Goal: Task Accomplishment & Management: Use online tool/utility

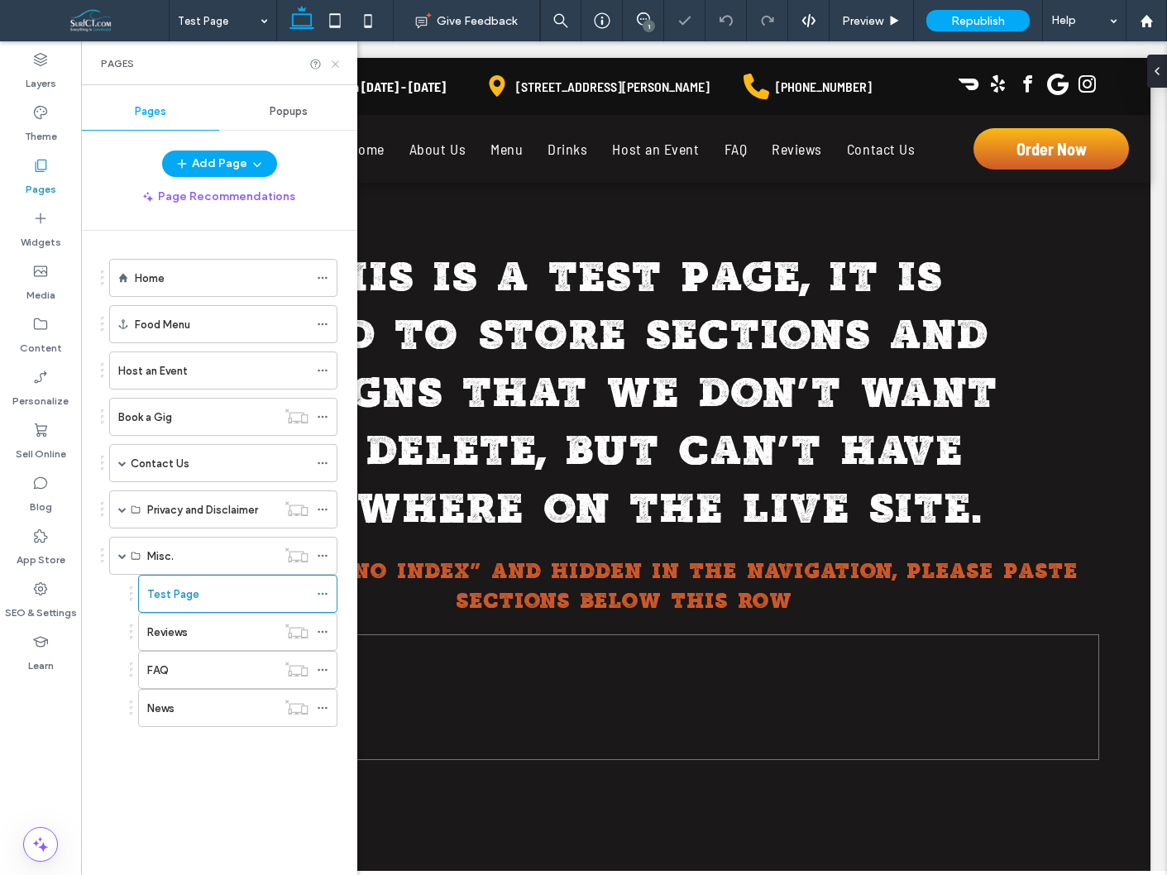
click at [336, 65] on use at bounding box center [335, 63] width 7 height 7
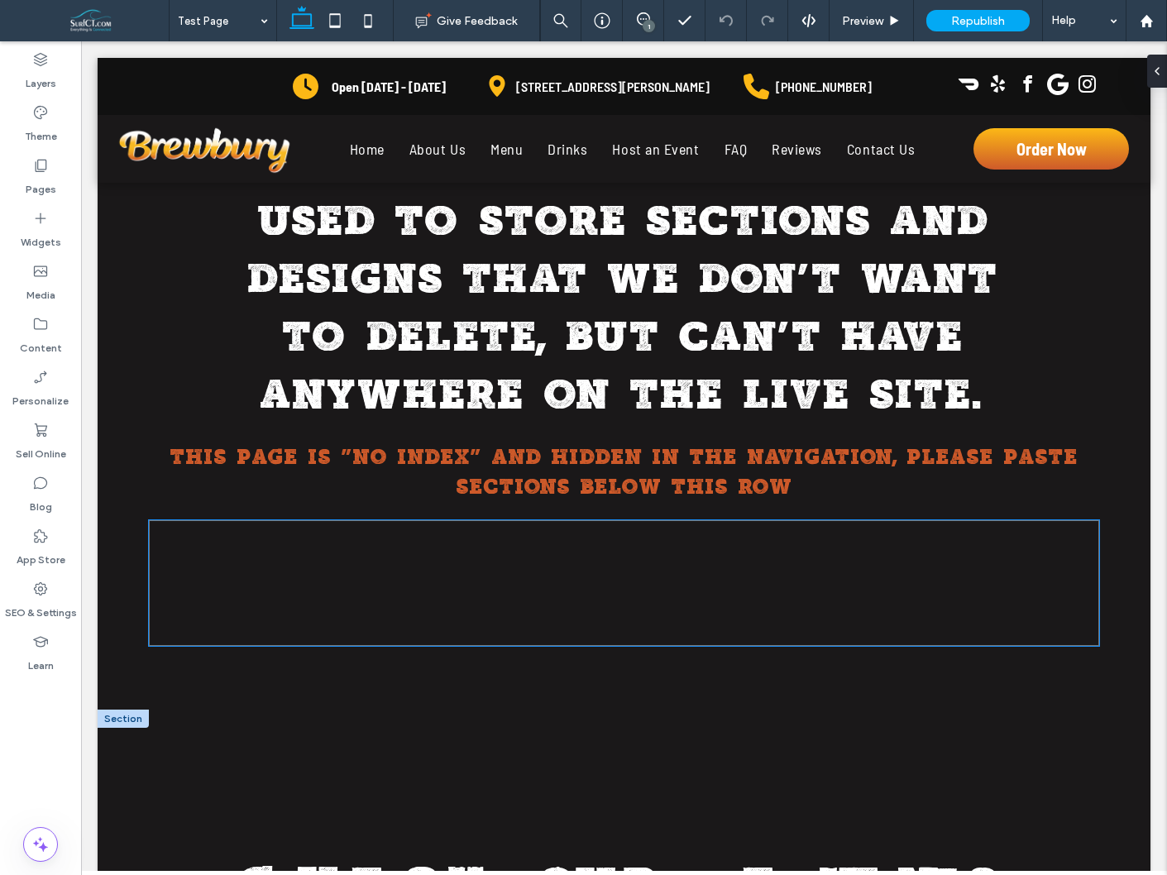
scroll to position [163, 0]
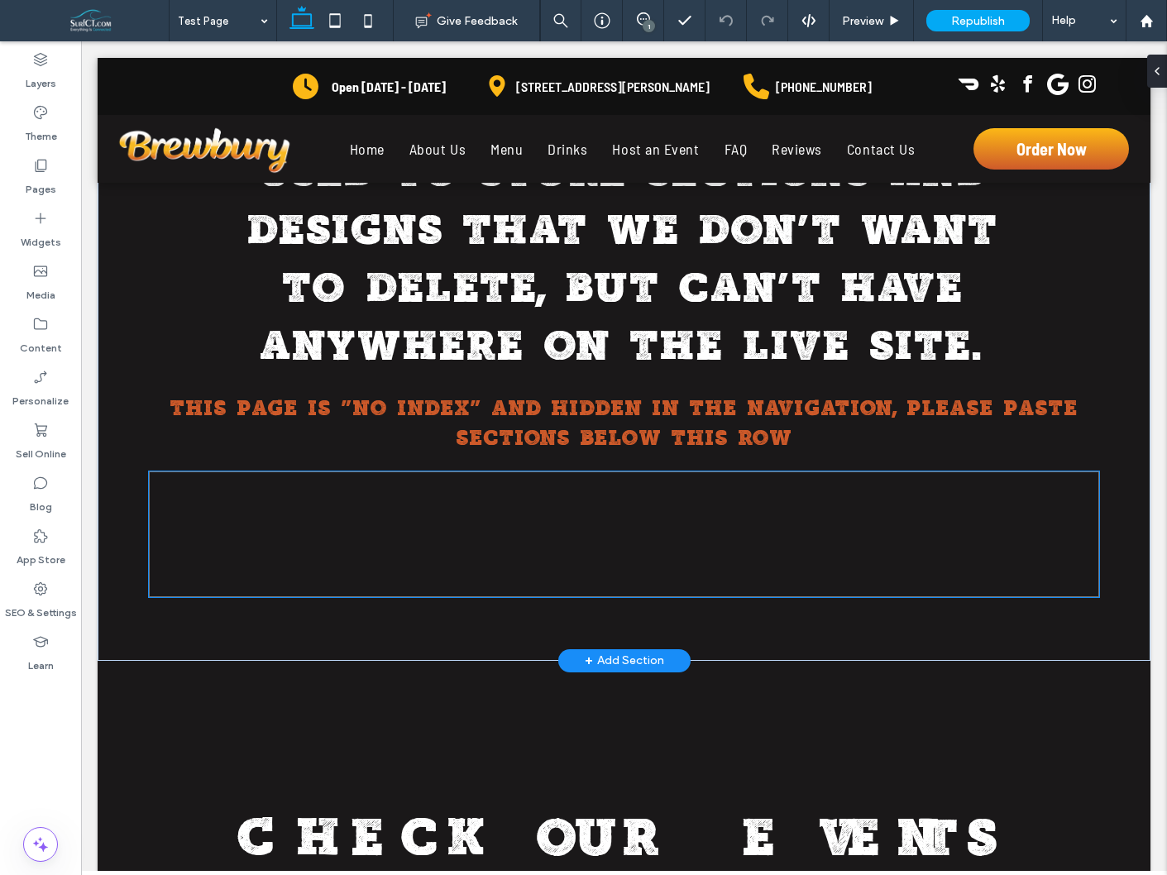
click at [695, 539] on div at bounding box center [624, 535] width 950 height 126
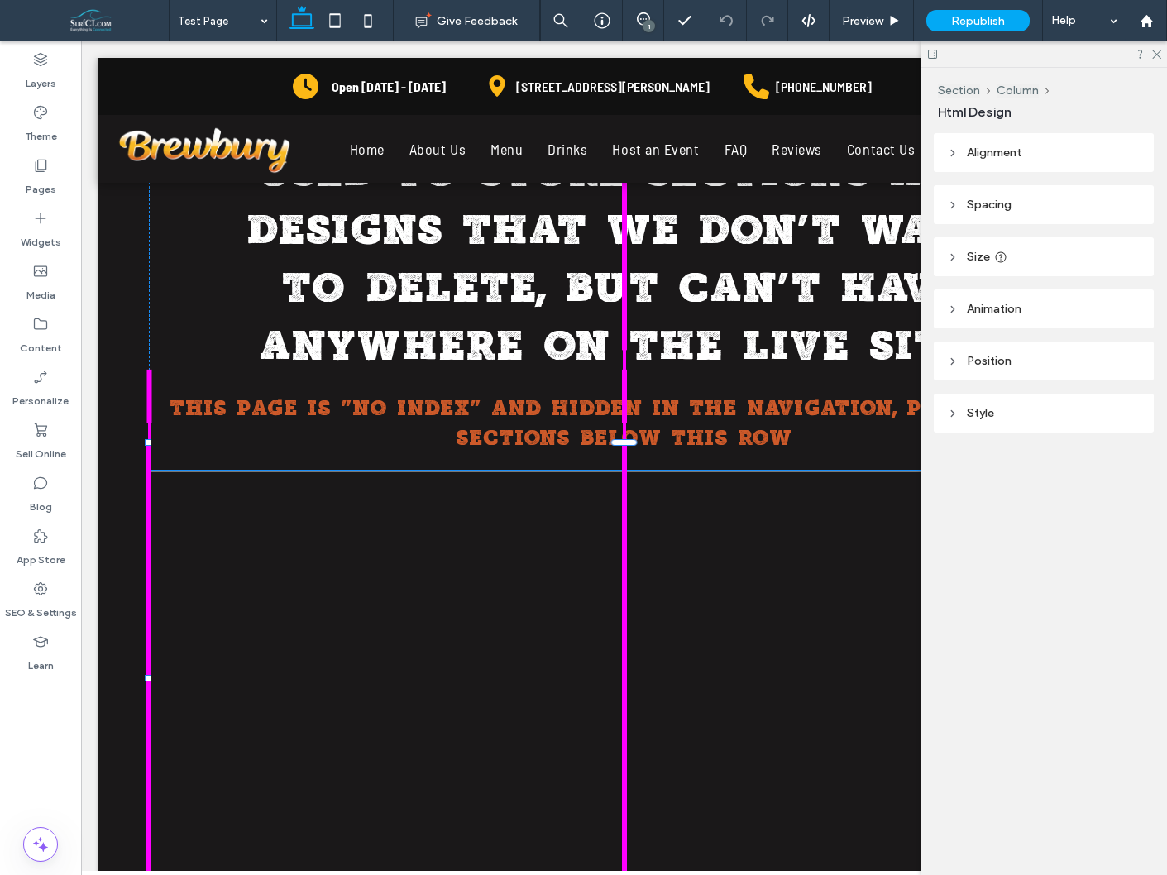
drag, startPoint x: 623, startPoint y: 572, endPoint x: 650, endPoint y: 715, distance: 145.7
click at [657, 744] on div "This is a test page, it is used to store sections and designs that we don't wan…" at bounding box center [624, 512] width 993 height 985
type input "***"
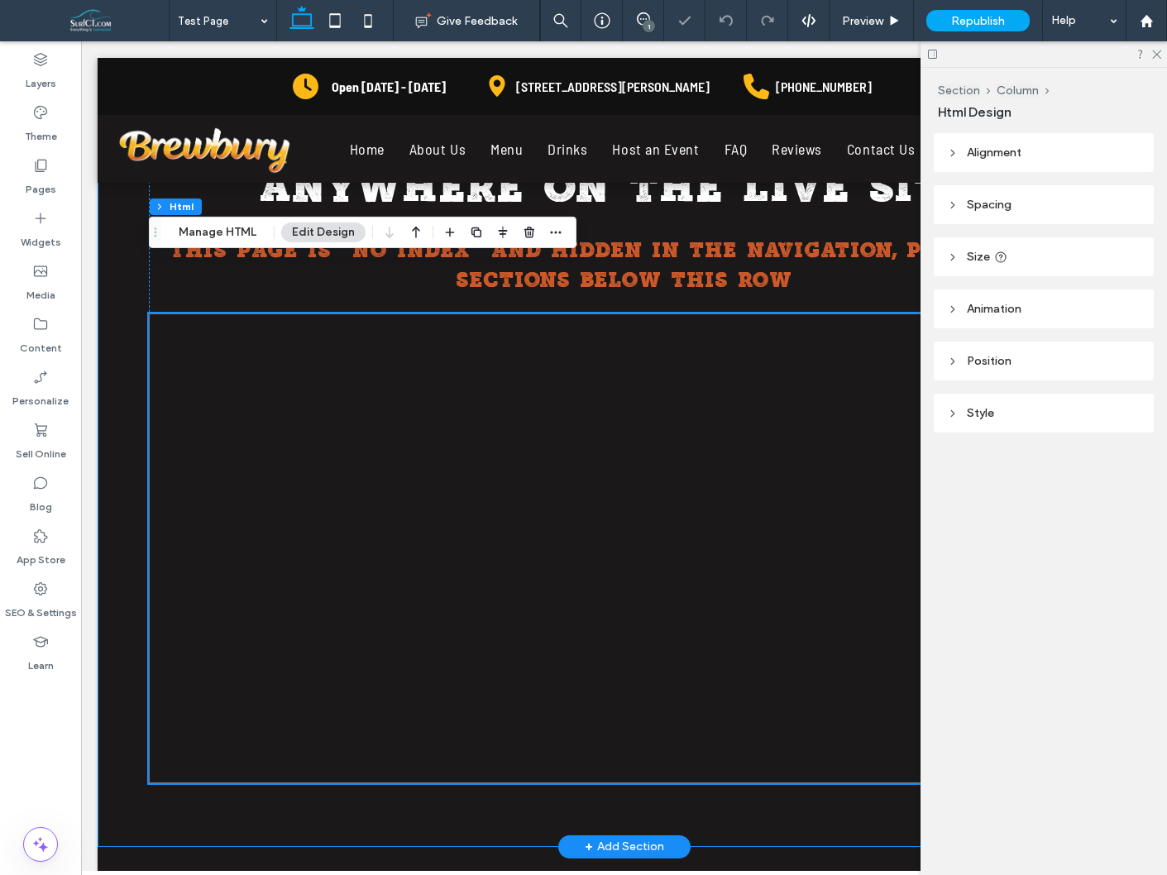
scroll to position [347, 0]
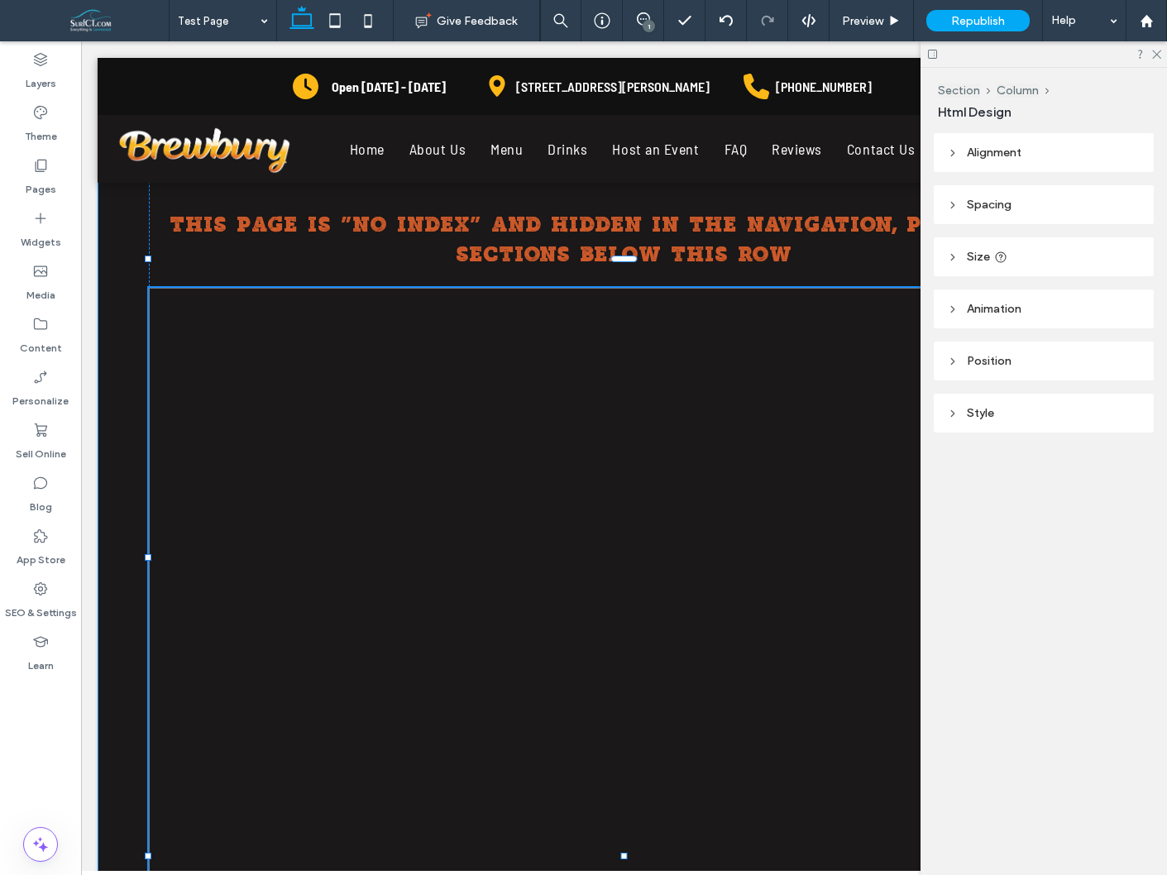
drag, startPoint x: 623, startPoint y: 731, endPoint x: 634, endPoint y: 794, distance: 63.8
click at [634, 794] on div "This is a test page, it is used to store sections and designs that we don't wan…" at bounding box center [624, 391] width 993 height 1111
type input "***"
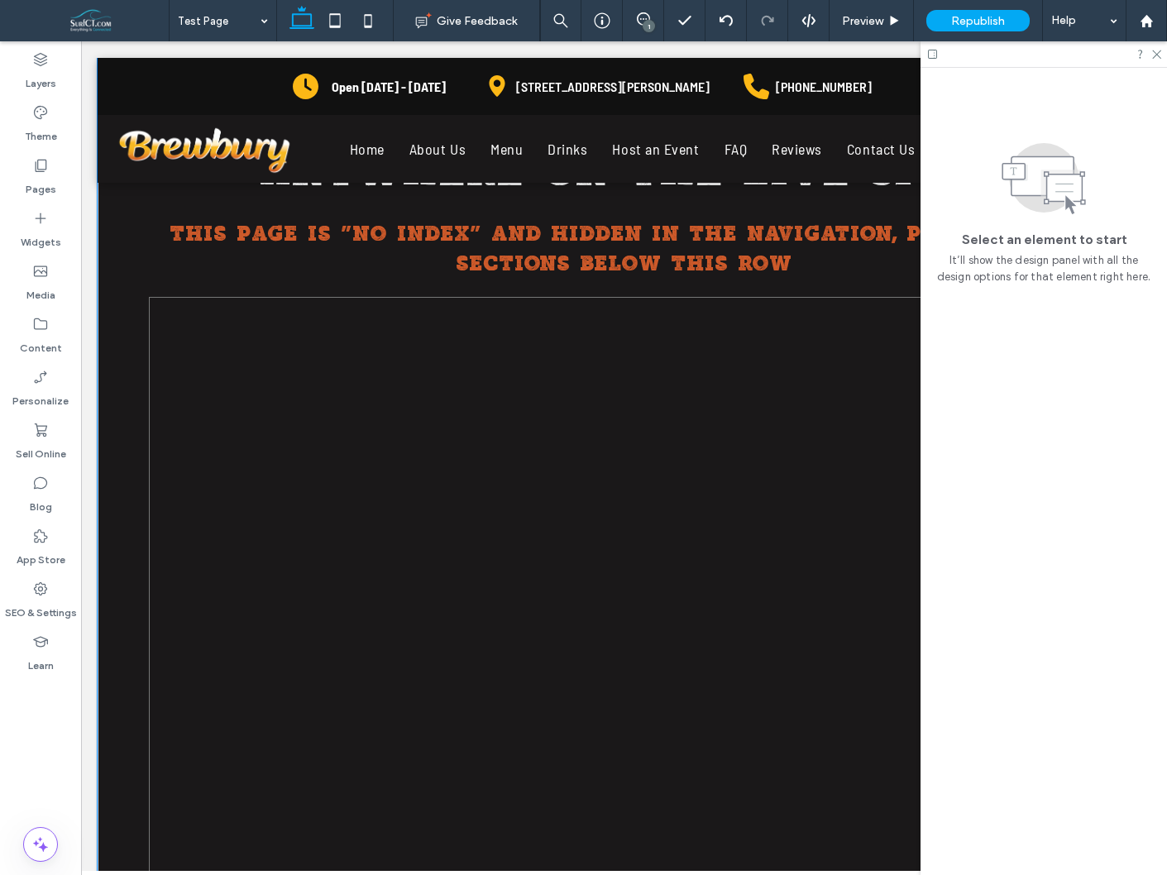
scroll to position [282, 0]
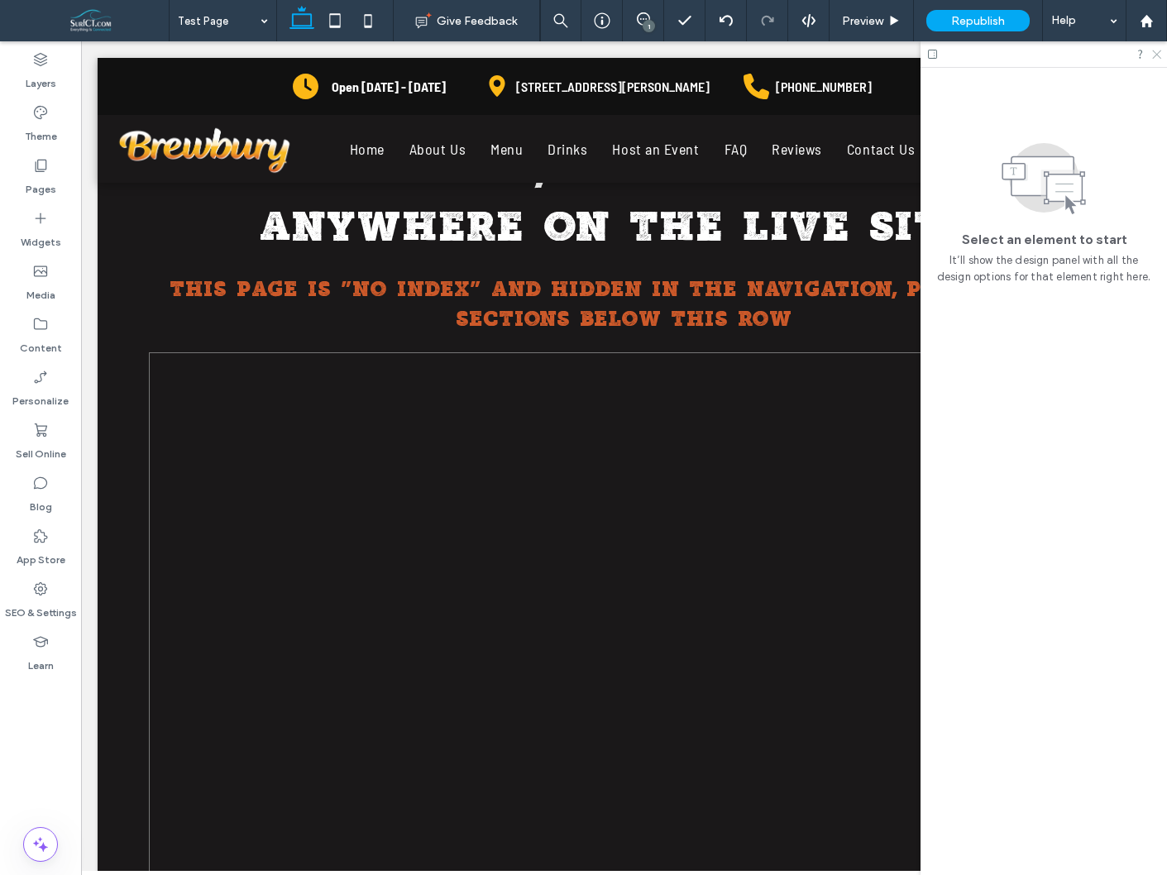
click at [1156, 54] on use at bounding box center [1156, 54] width 9 height 9
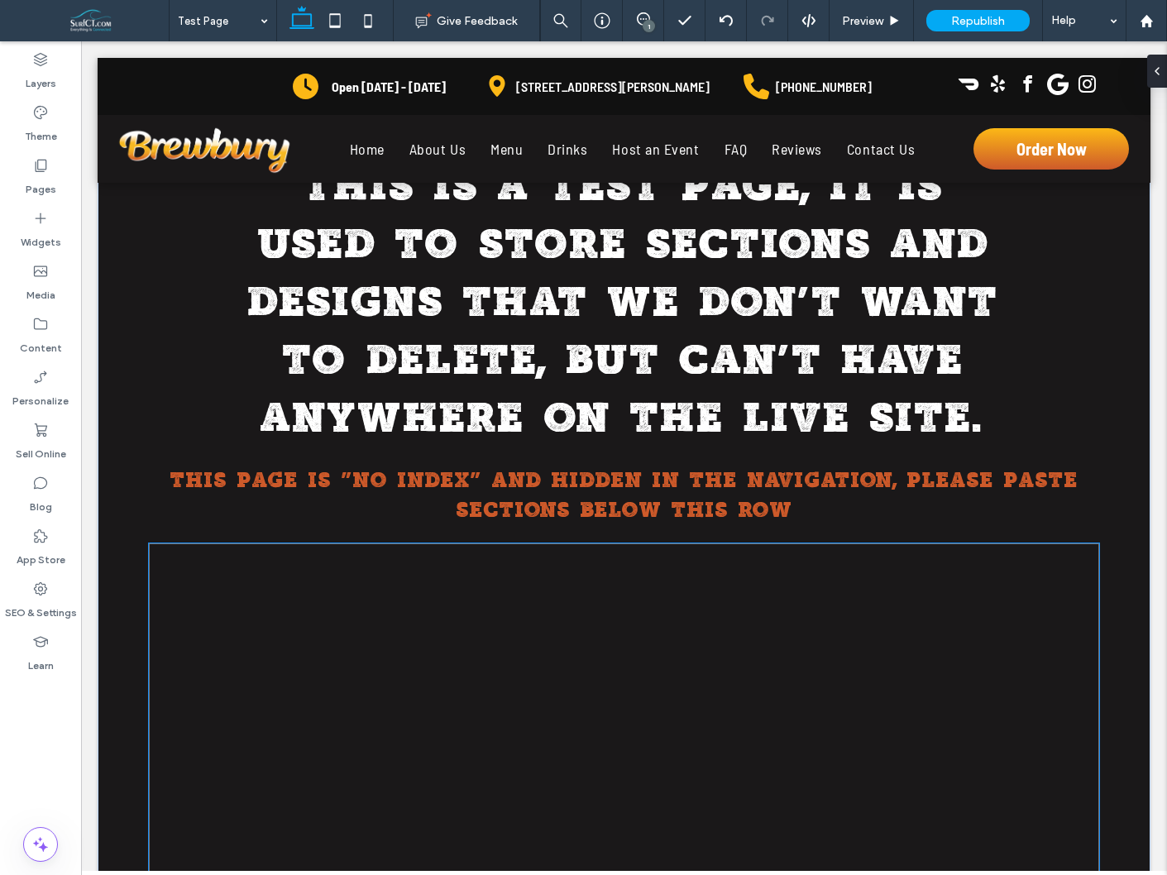
scroll to position [0, 0]
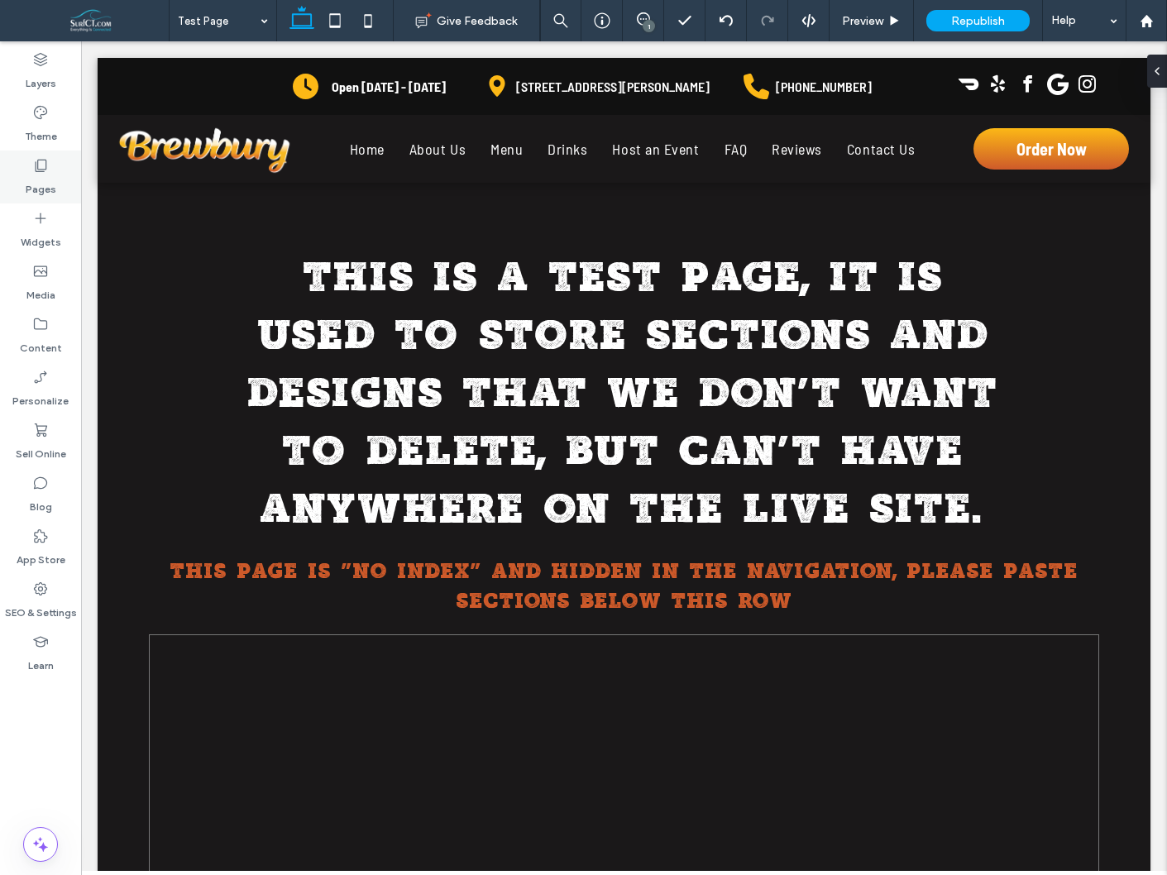
click at [31, 166] on div "Pages" at bounding box center [40, 177] width 81 height 53
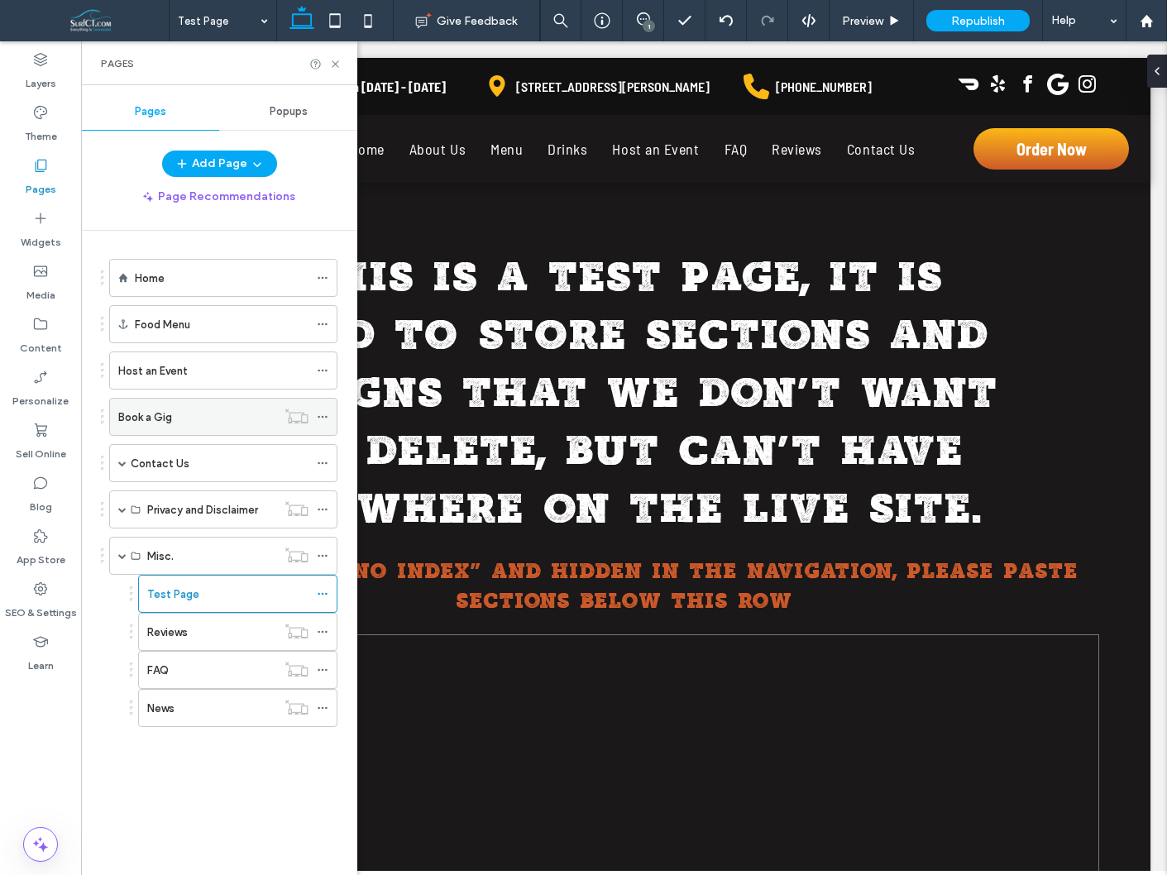
click at [160, 415] on label "Book a Gig" at bounding box center [145, 417] width 54 height 29
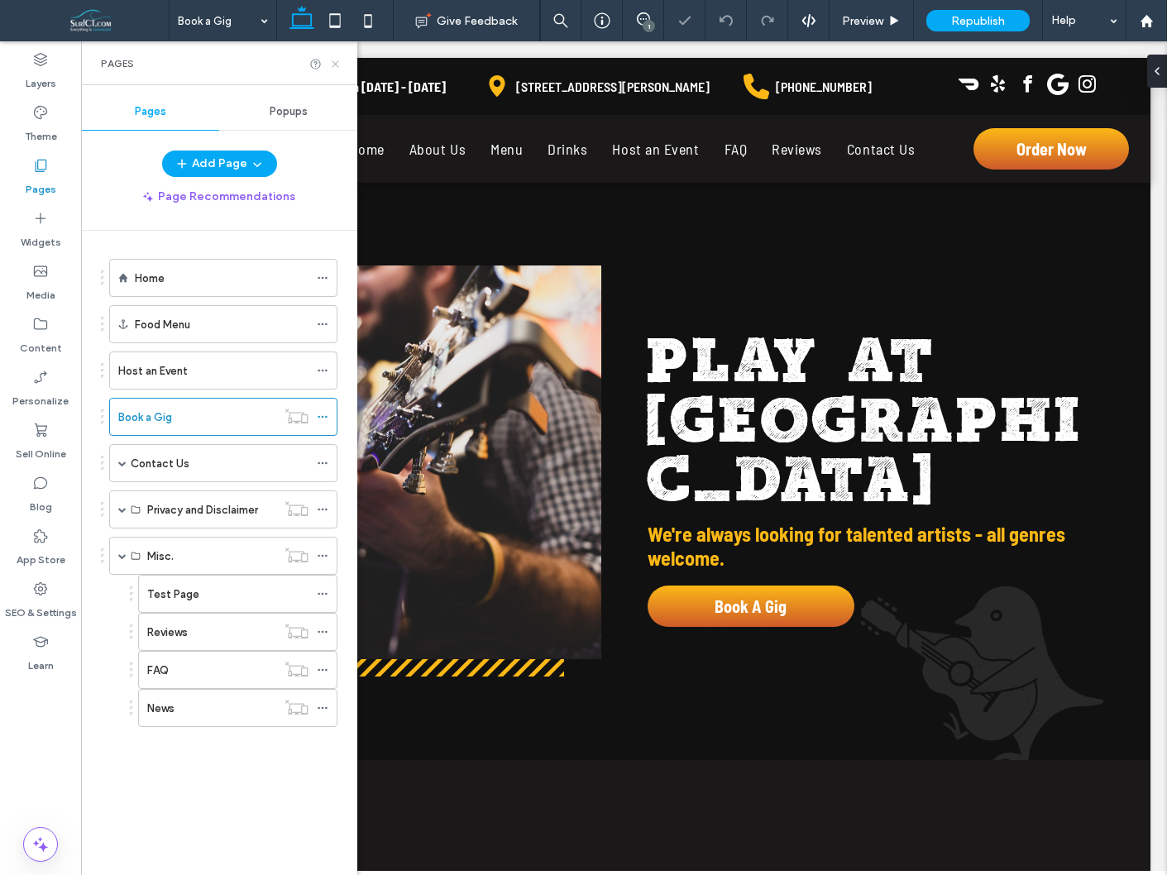
click at [330, 62] on icon at bounding box center [335, 64] width 12 height 12
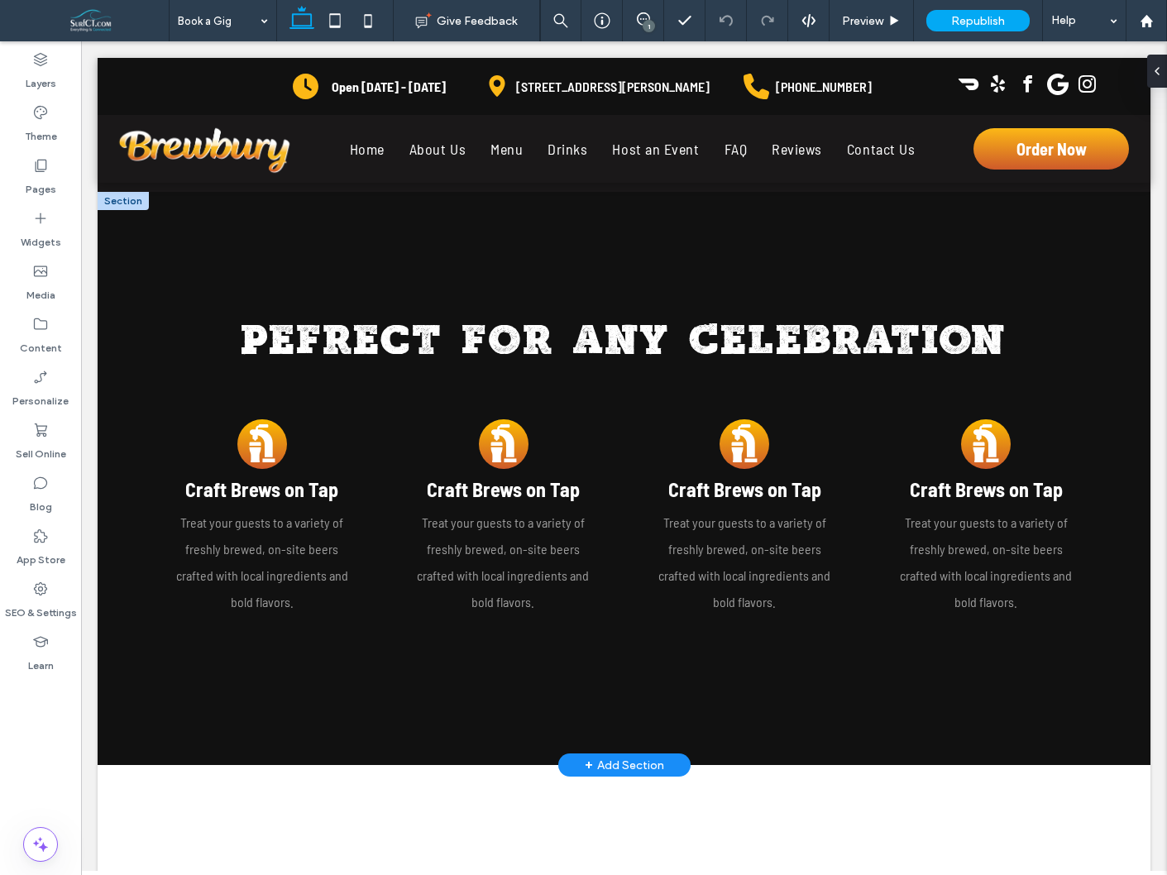
scroll to position [1123, 0]
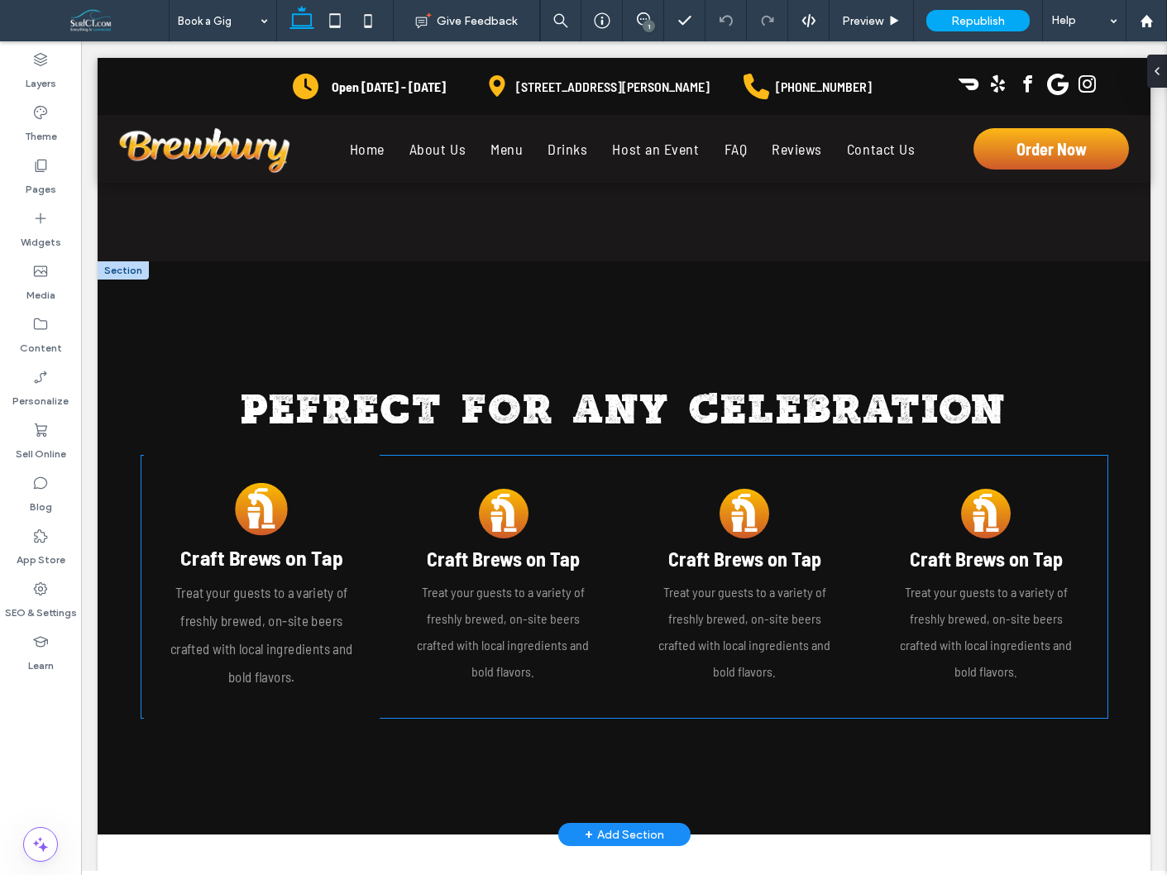
click at [338, 495] on div "A beer glass underneath a tap in a gold circle A Craft Brews on Tap Treat your …" at bounding box center [262, 587] width 236 height 278
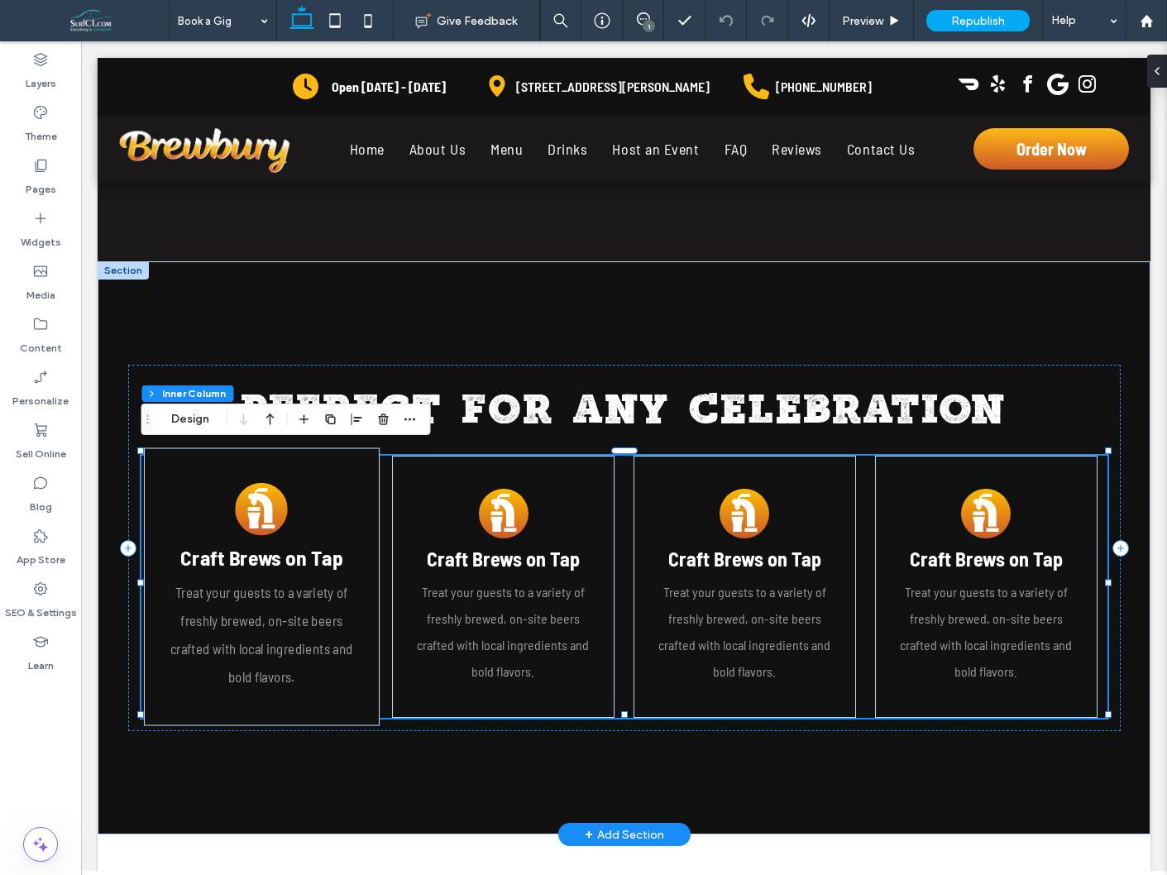
click at [338, 495] on div "A beer glass underneath a tap in a gold circle A Craft Brews on Tap Treat your …" at bounding box center [262, 587] width 236 height 278
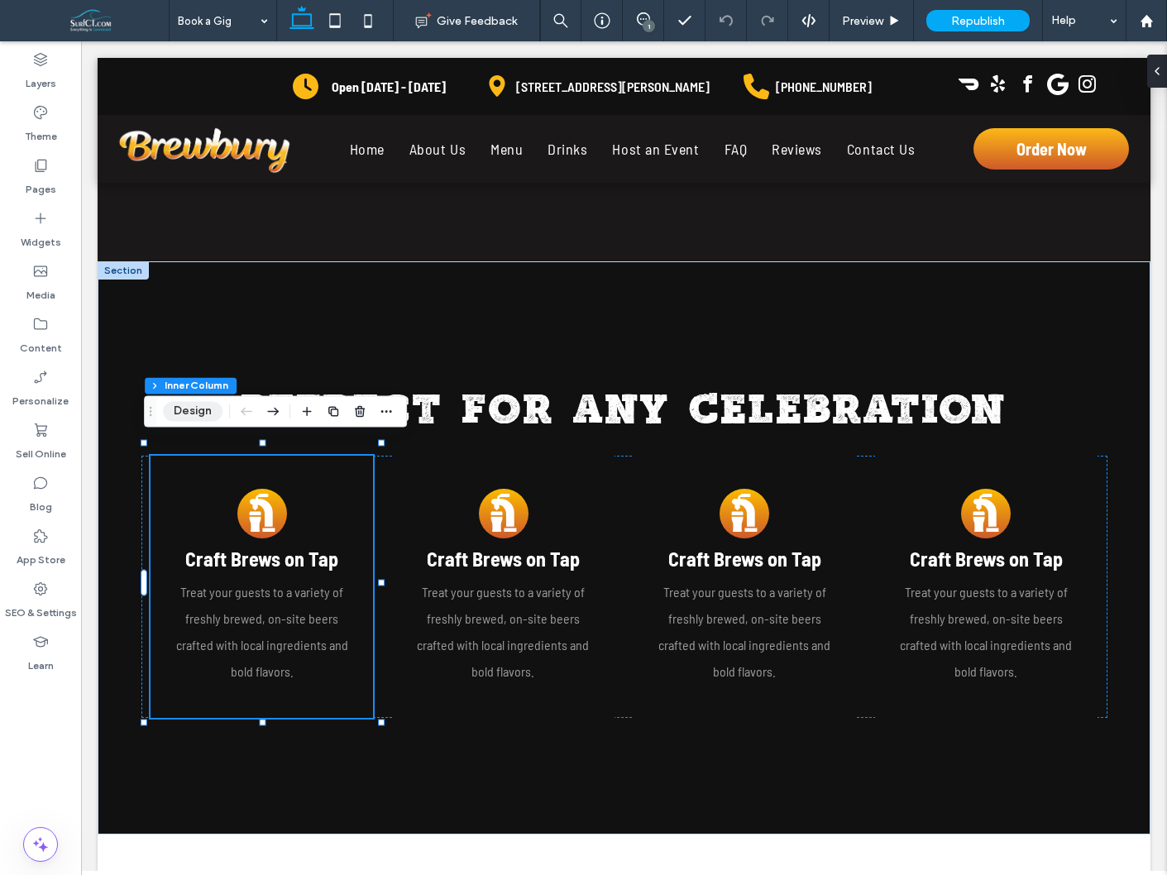
click at [189, 414] on button "Design" at bounding box center [193, 411] width 60 height 20
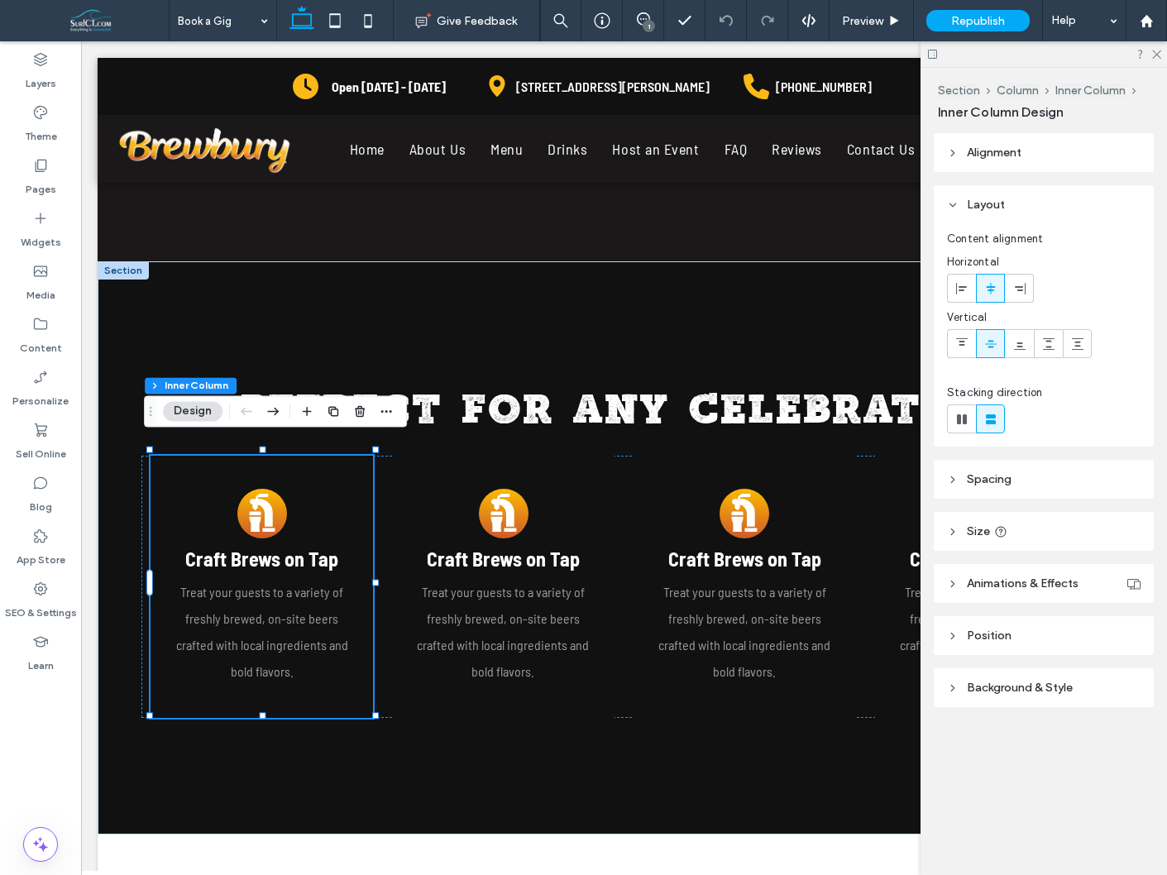
click at [1046, 672] on header "Background & Style" at bounding box center [1044, 687] width 220 height 39
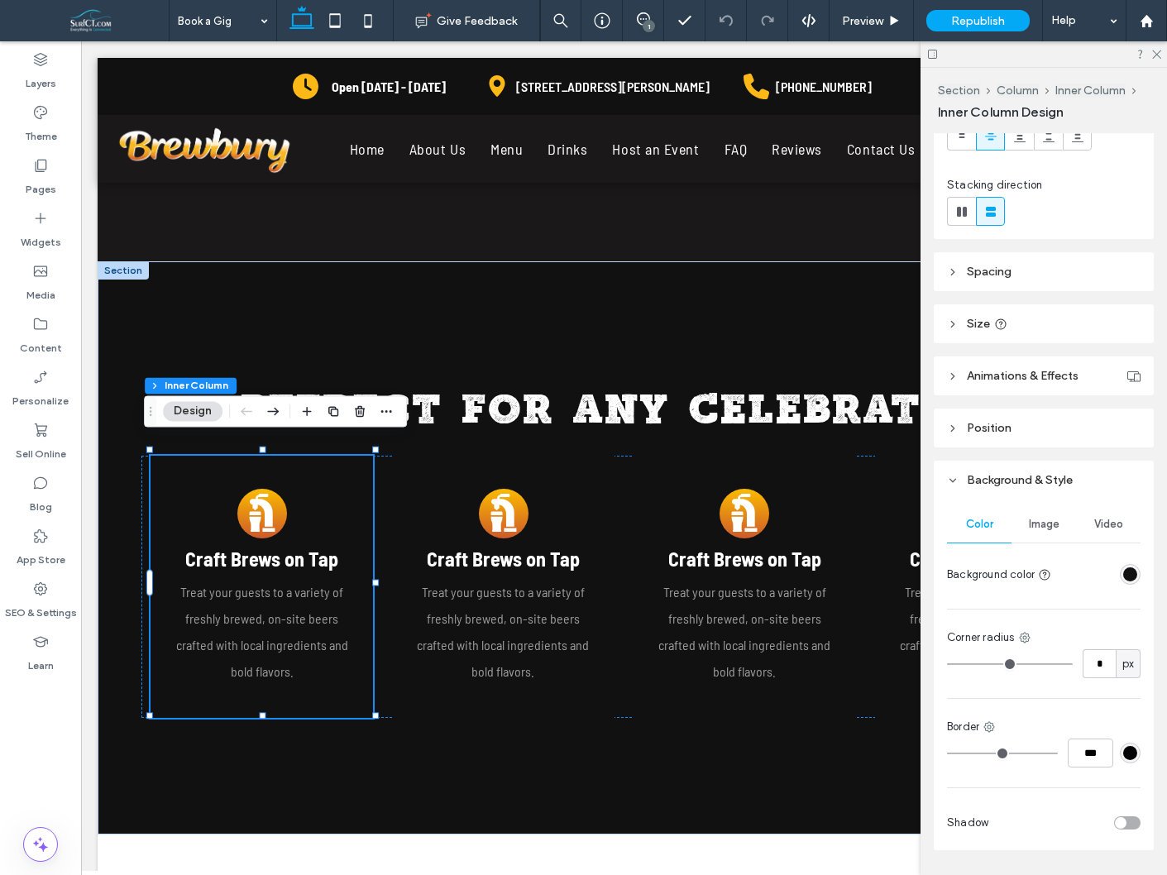
scroll to position [221, 0]
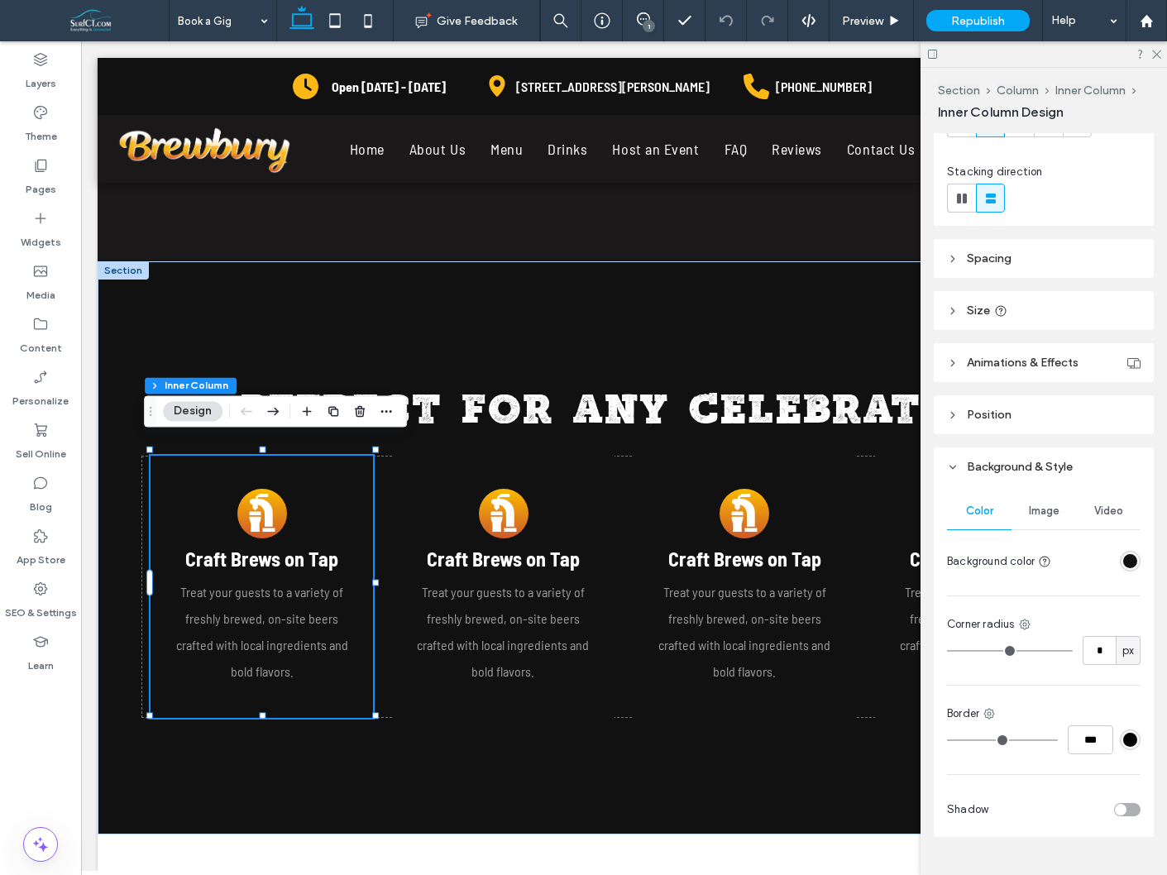
click at [1131, 563] on div "rgba(17, 17, 17, 1)" at bounding box center [1130, 561] width 14 height 14
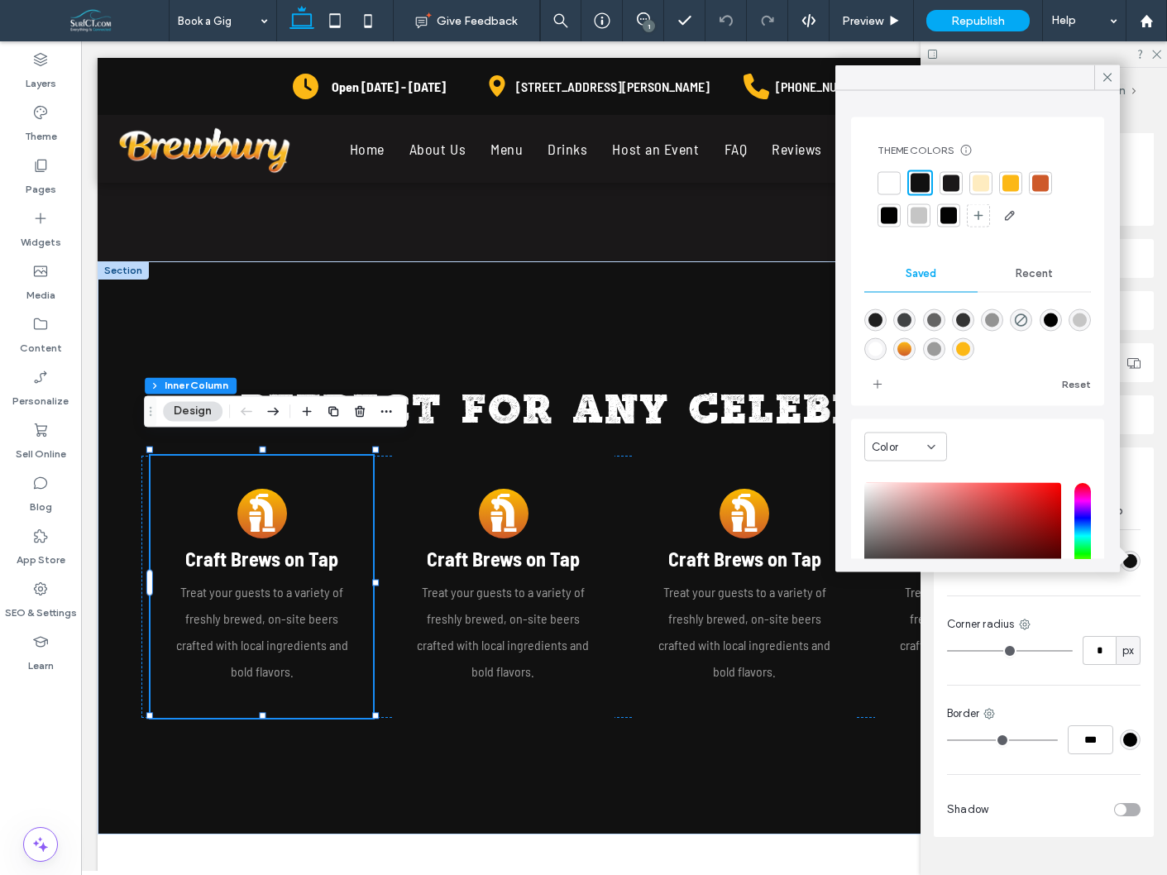
click at [945, 182] on div at bounding box center [951, 183] width 17 height 17
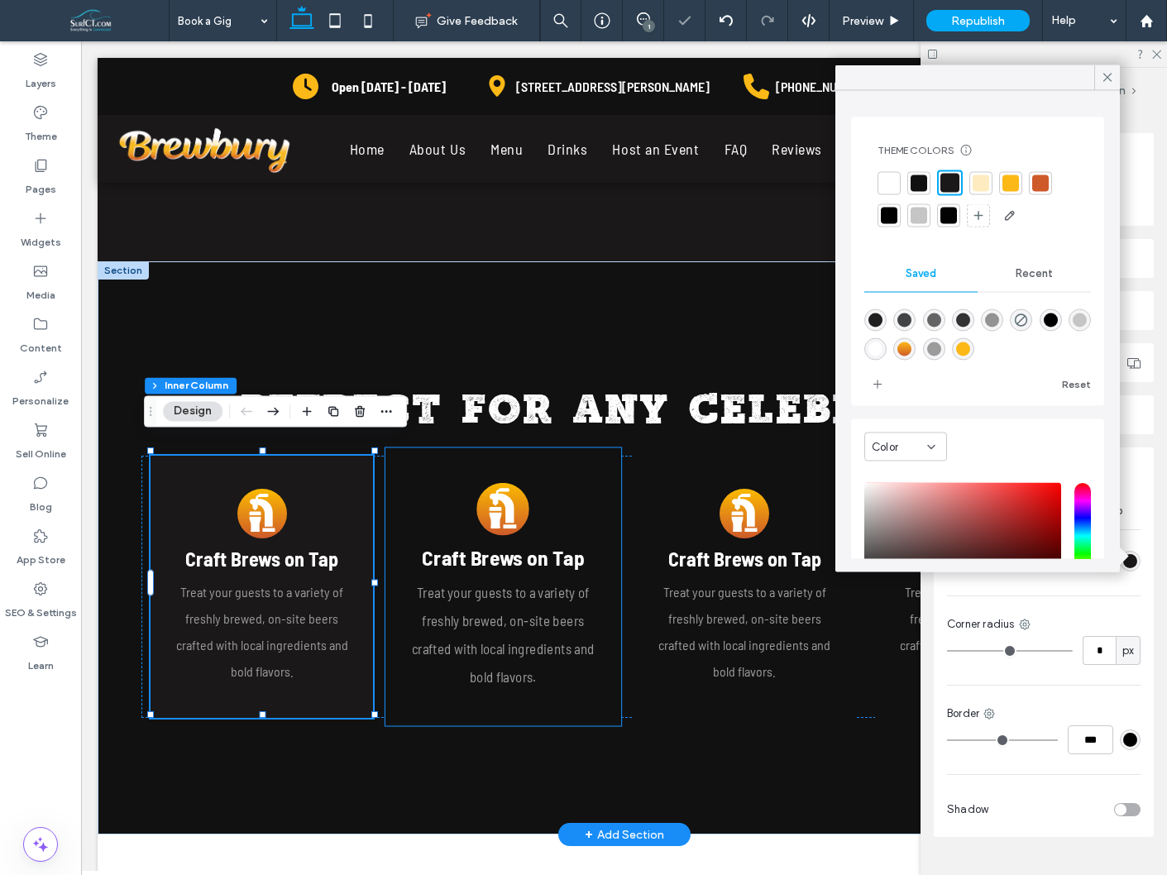
click at [577, 462] on div "A beer glass underneath a tap in a gold circle A Craft Brews on Tap Treat your …" at bounding box center [503, 587] width 236 height 278
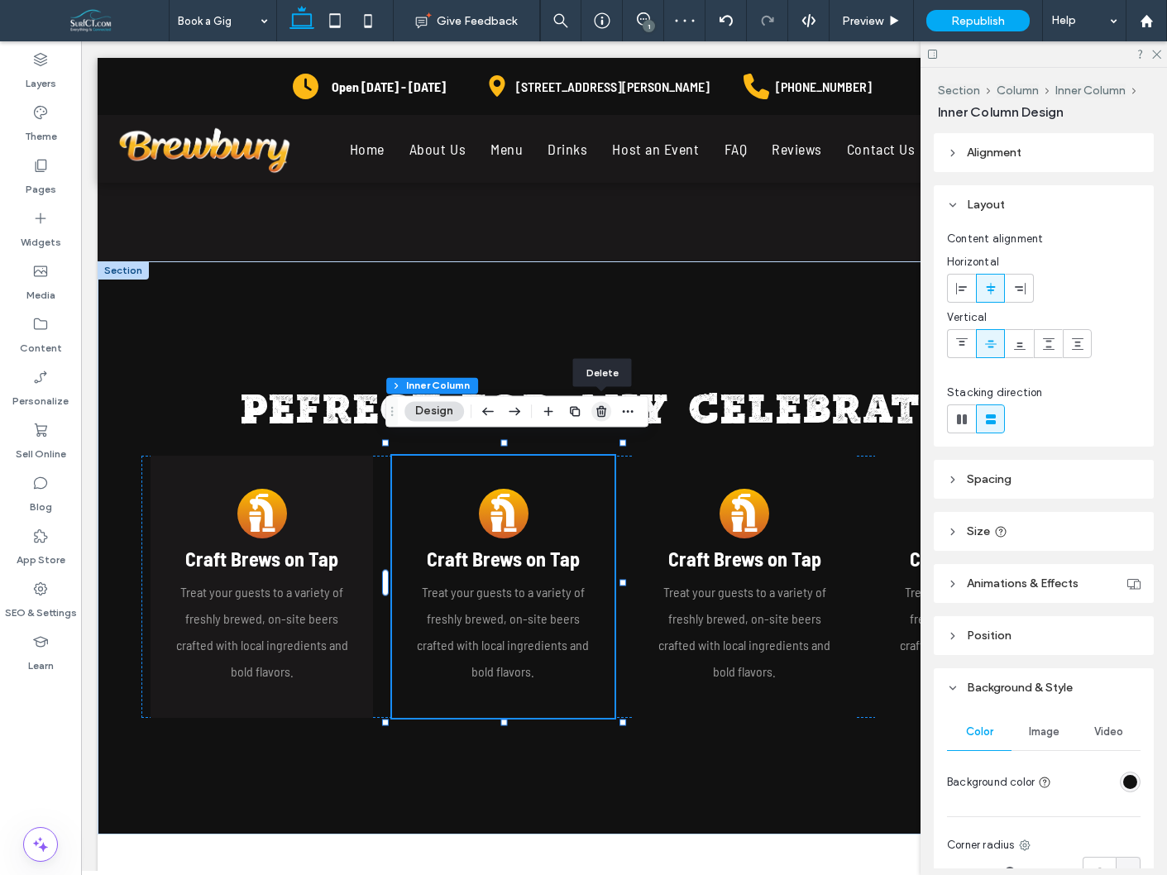
click at [602, 414] on use "button" at bounding box center [601, 411] width 10 height 11
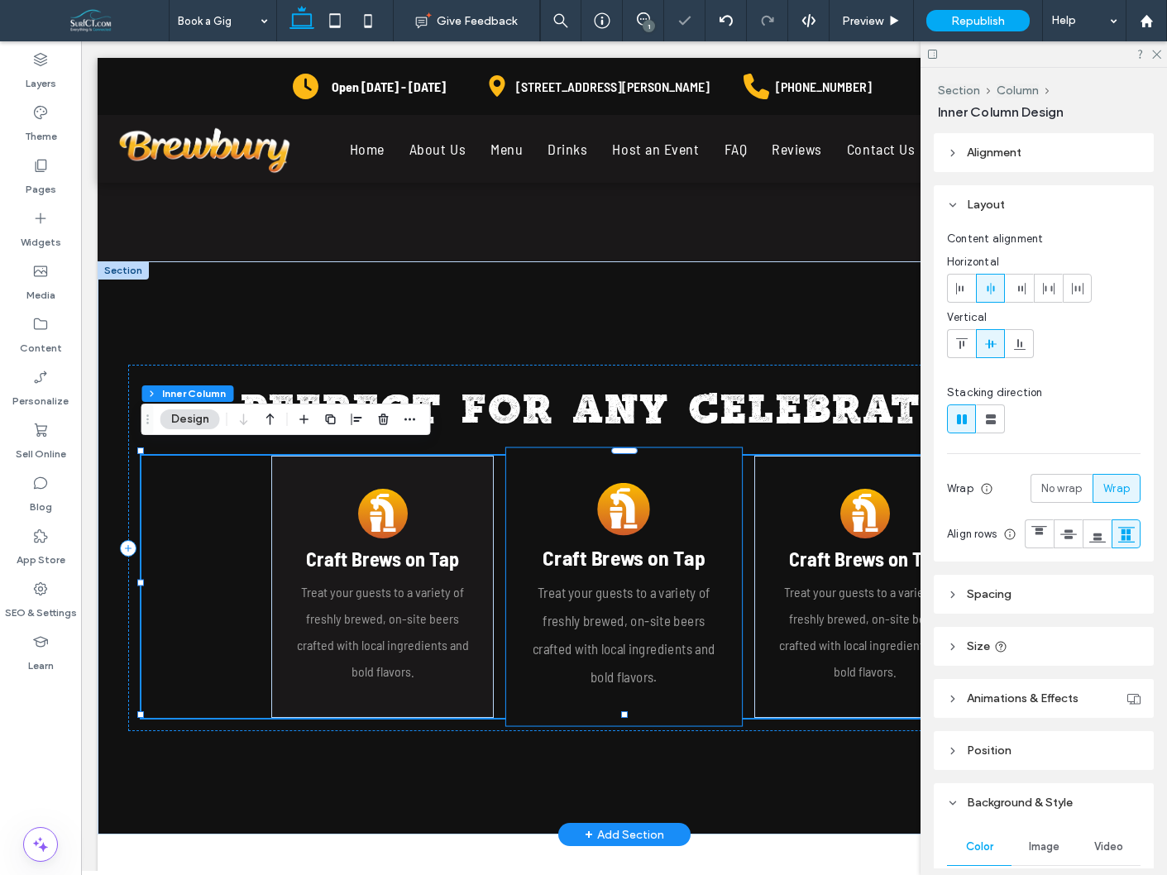
click at [690, 484] on div "A beer glass underneath a tap in a gold circle A Craft Brews on Tap Treat your …" at bounding box center [624, 587] width 236 height 278
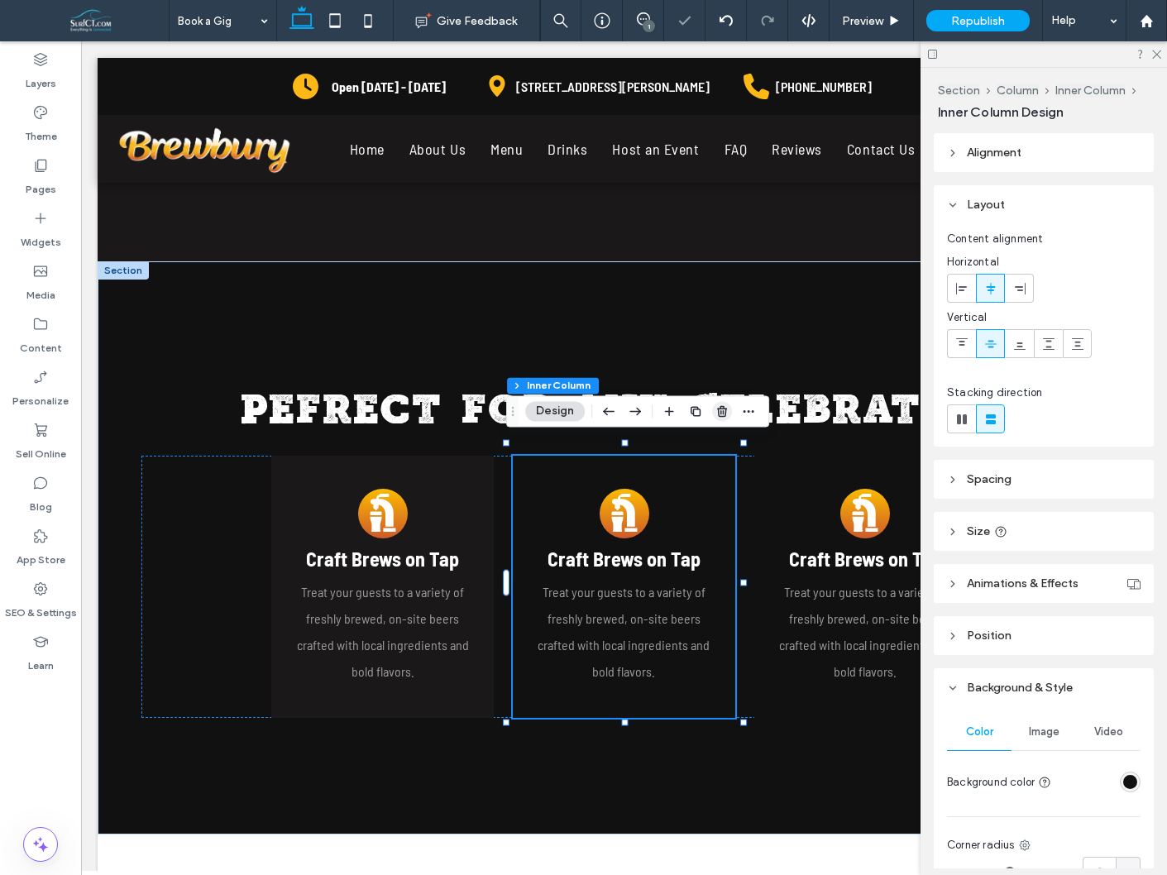
drag, startPoint x: 725, startPoint y: 406, endPoint x: 644, endPoint y: 365, distance: 91.0
click at [725, 406] on icon "button" at bounding box center [722, 411] width 13 height 13
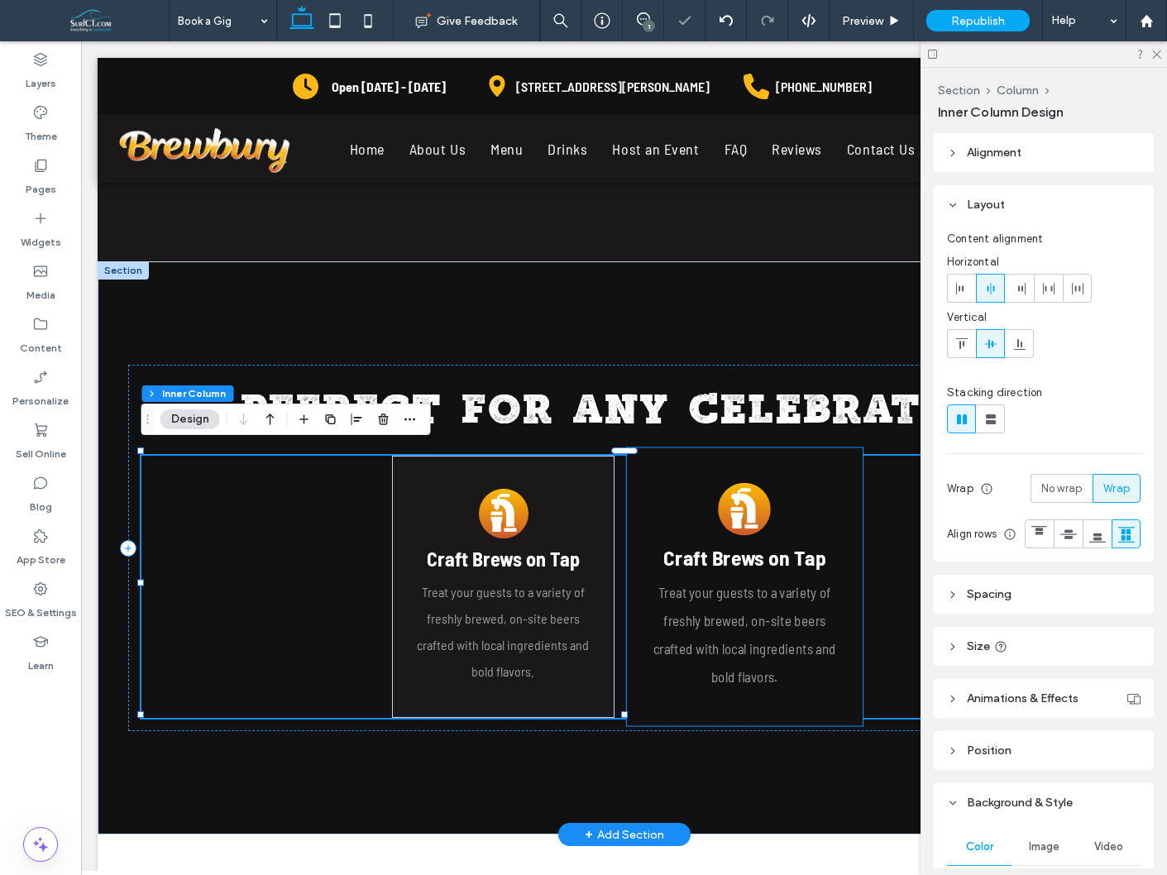
click at [654, 482] on div "A beer glass underneath a tap in a gold circle A Craft Brews on Tap Treat your …" at bounding box center [745, 587] width 236 height 278
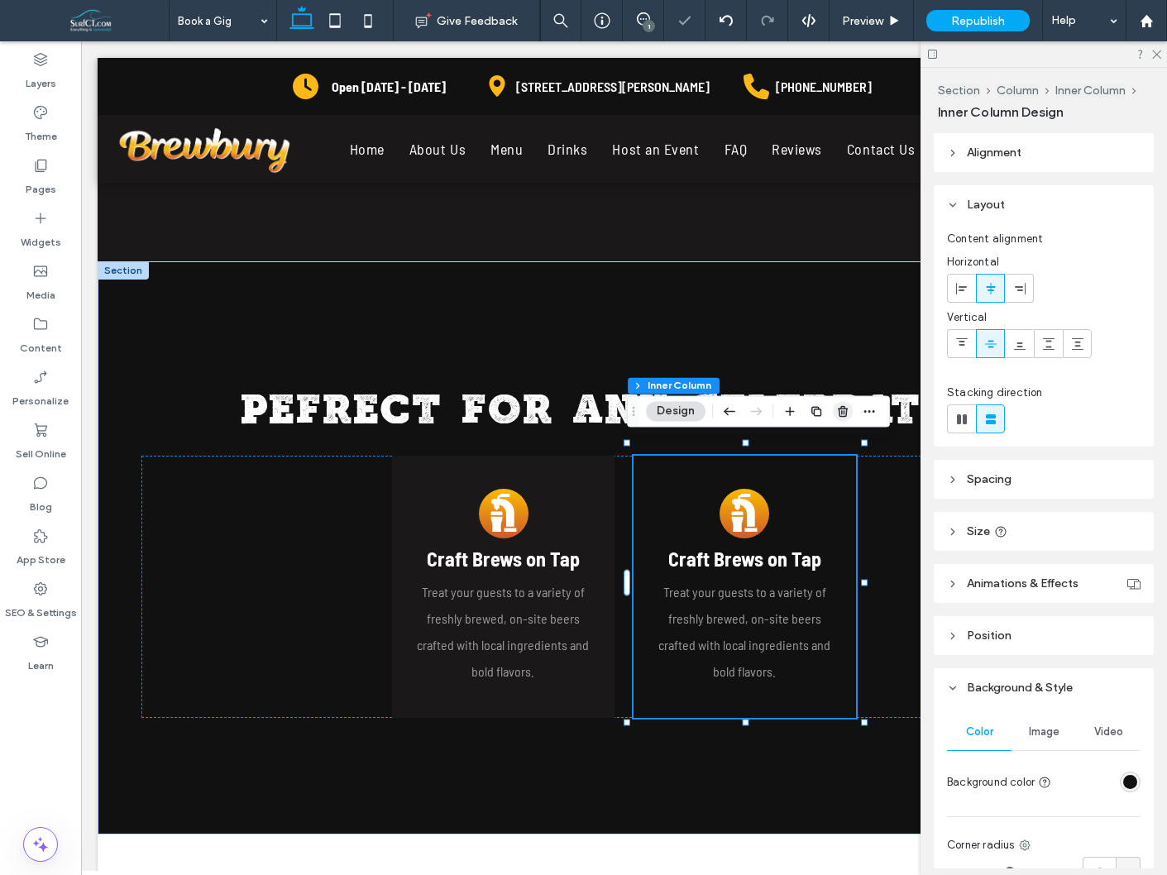
drag, startPoint x: 846, startPoint y: 406, endPoint x: 765, endPoint y: 365, distance: 91.0
click at [846, 406] on icon "button" at bounding box center [842, 411] width 13 height 13
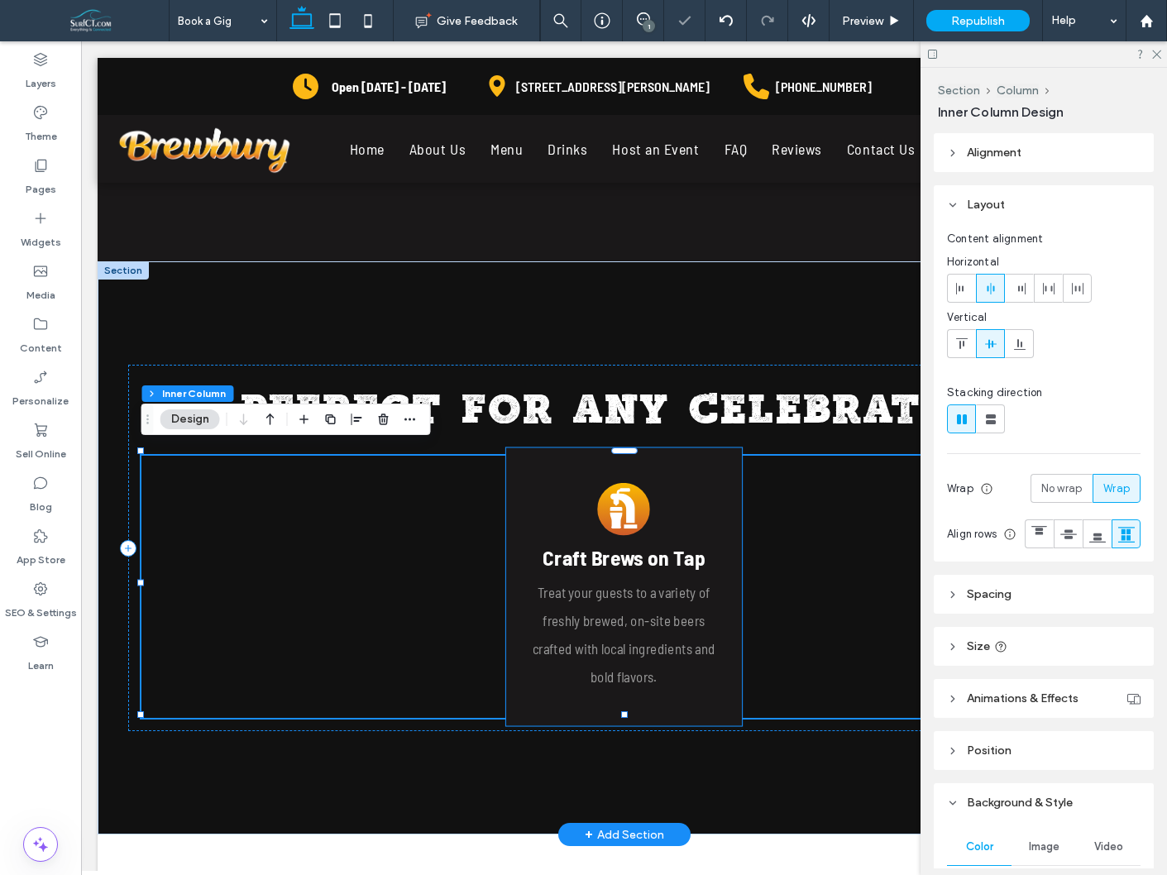
click at [690, 492] on div "A beer glass underneath a tap in a gold circle A Craft Brews on Tap Treat your …" at bounding box center [624, 587] width 236 height 278
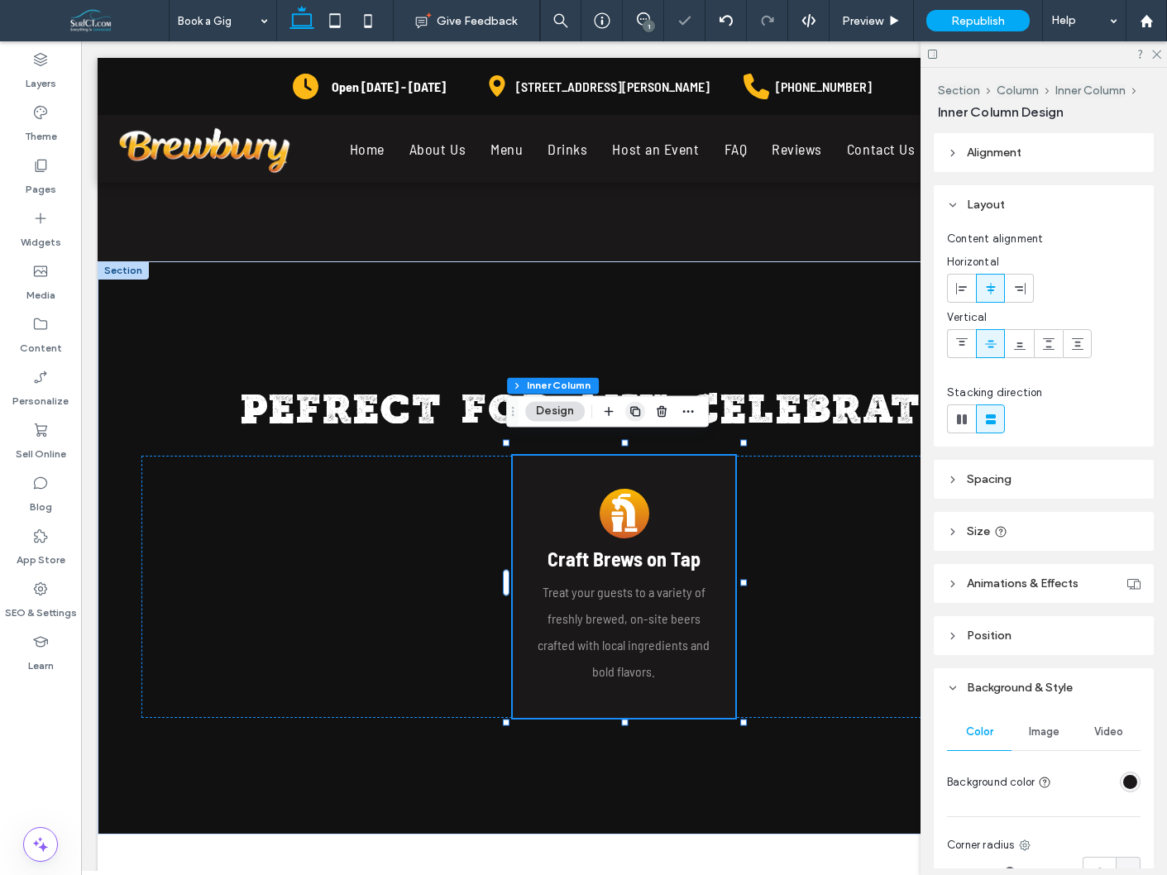
click at [644, 409] on span "button" at bounding box center [635, 411] width 20 height 20
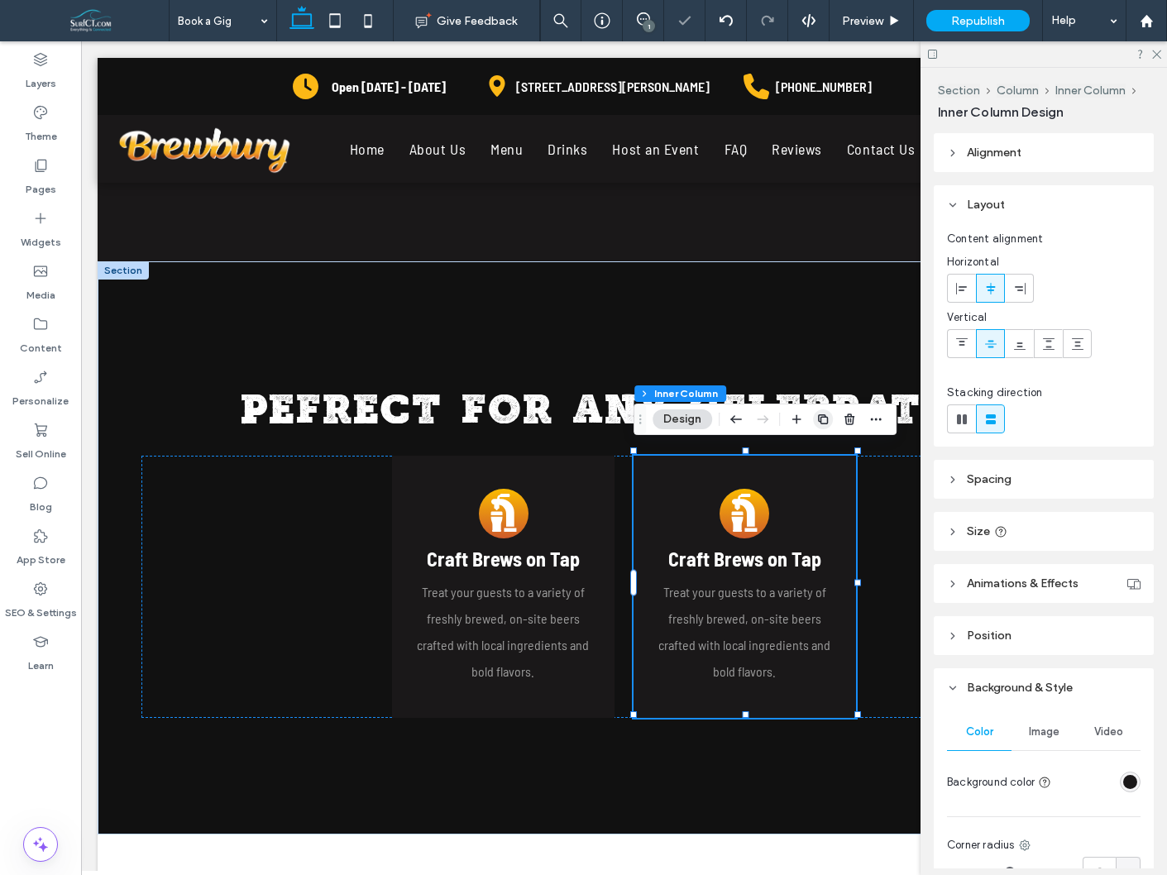
click at [816, 418] on icon "button" at bounding box center [822, 419] width 13 height 13
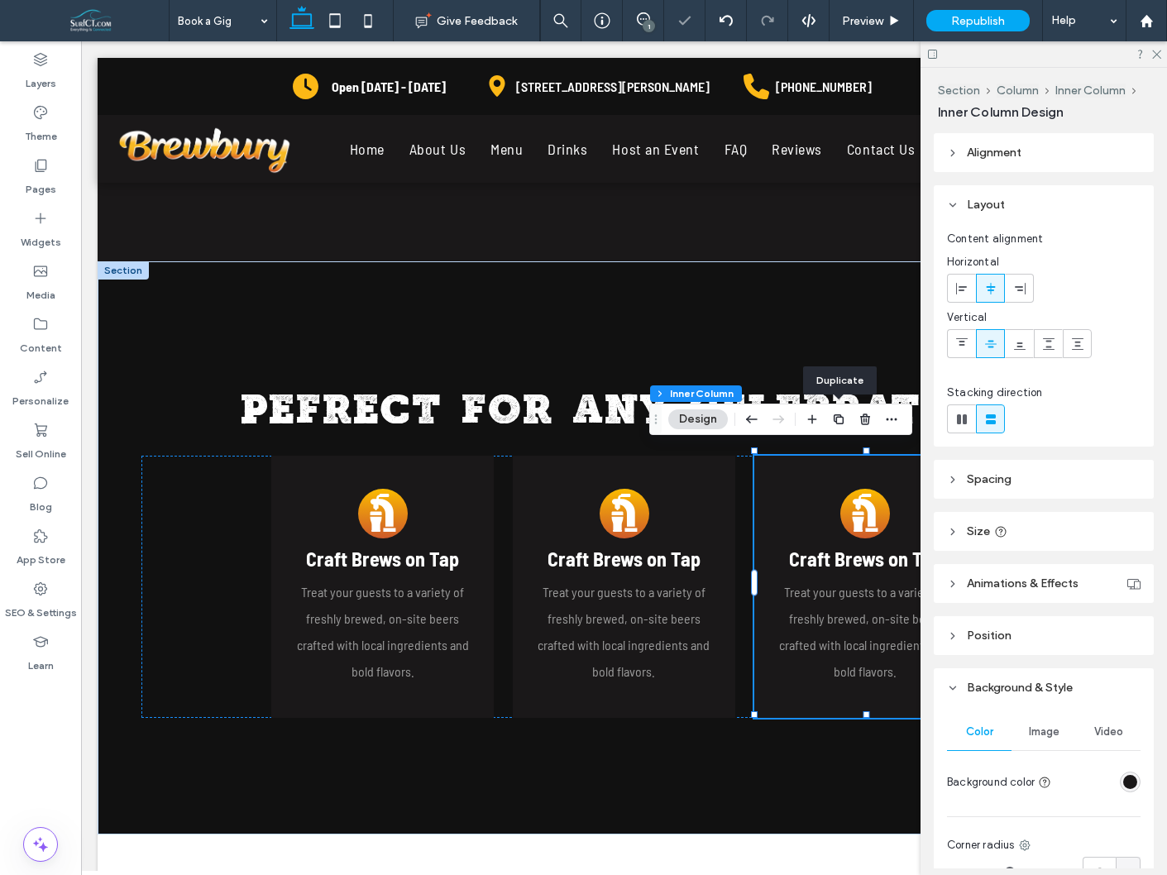
drag, startPoint x: 840, startPoint y: 419, endPoint x: 814, endPoint y: 472, distance: 58.5
click at [840, 419] on icon "button" at bounding box center [838, 419] width 13 height 13
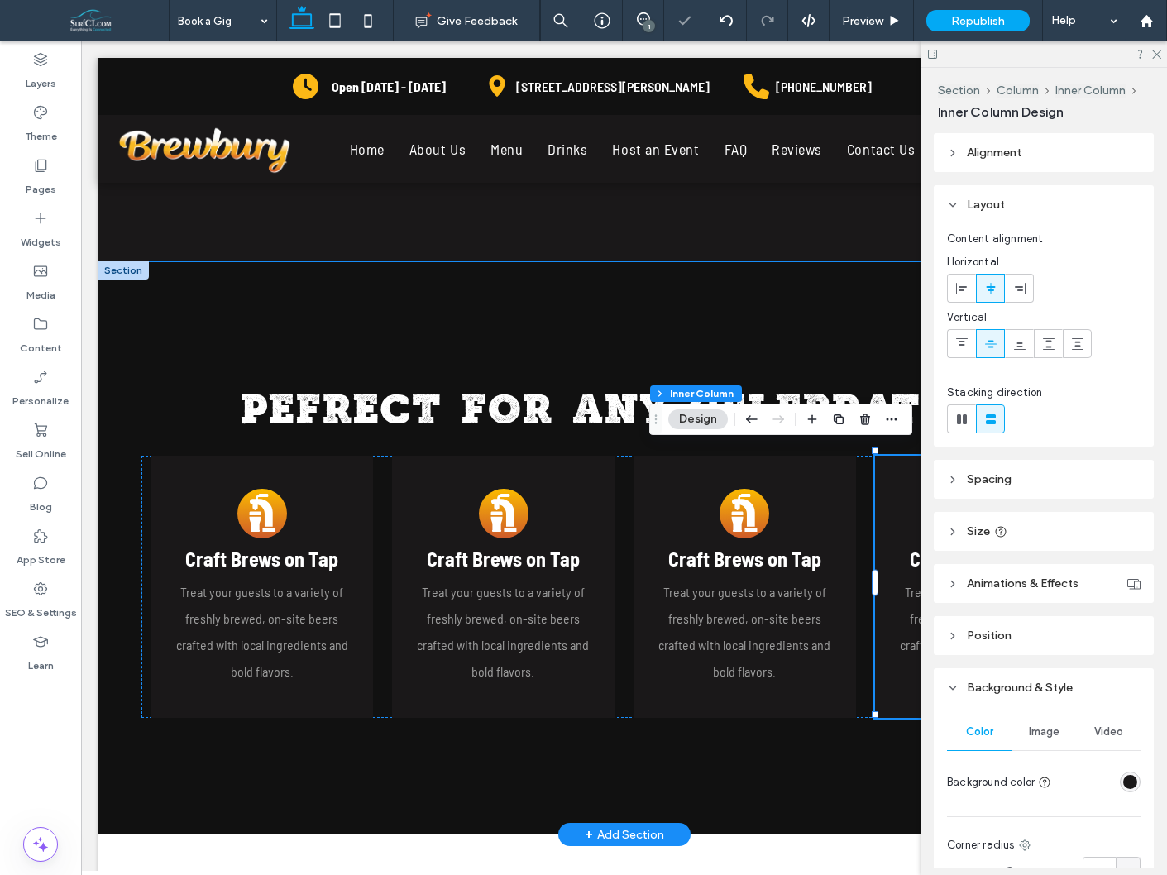
click at [773, 765] on div "Pefrect for any Celebration A beer glass underneath a tap in a gold circle A Cr…" at bounding box center [624, 547] width 993 height 573
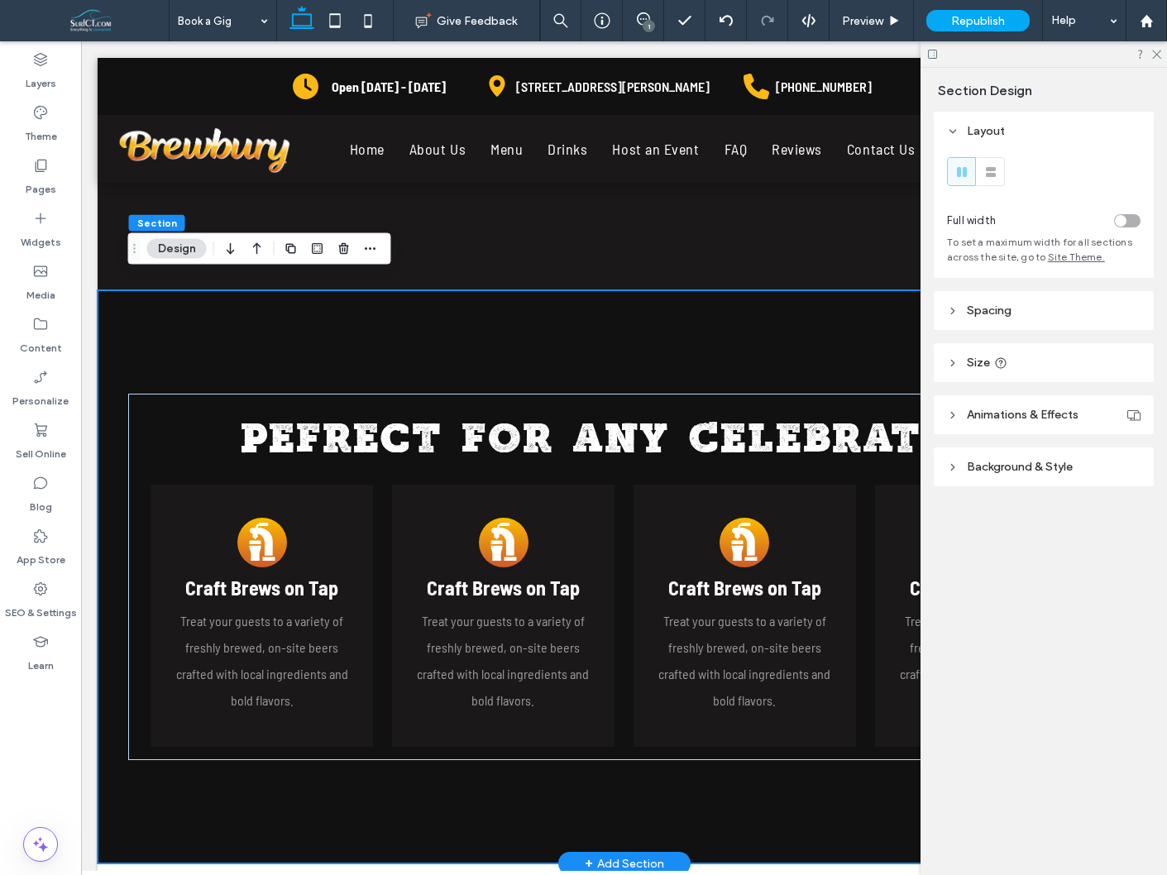
scroll to position [1079, 0]
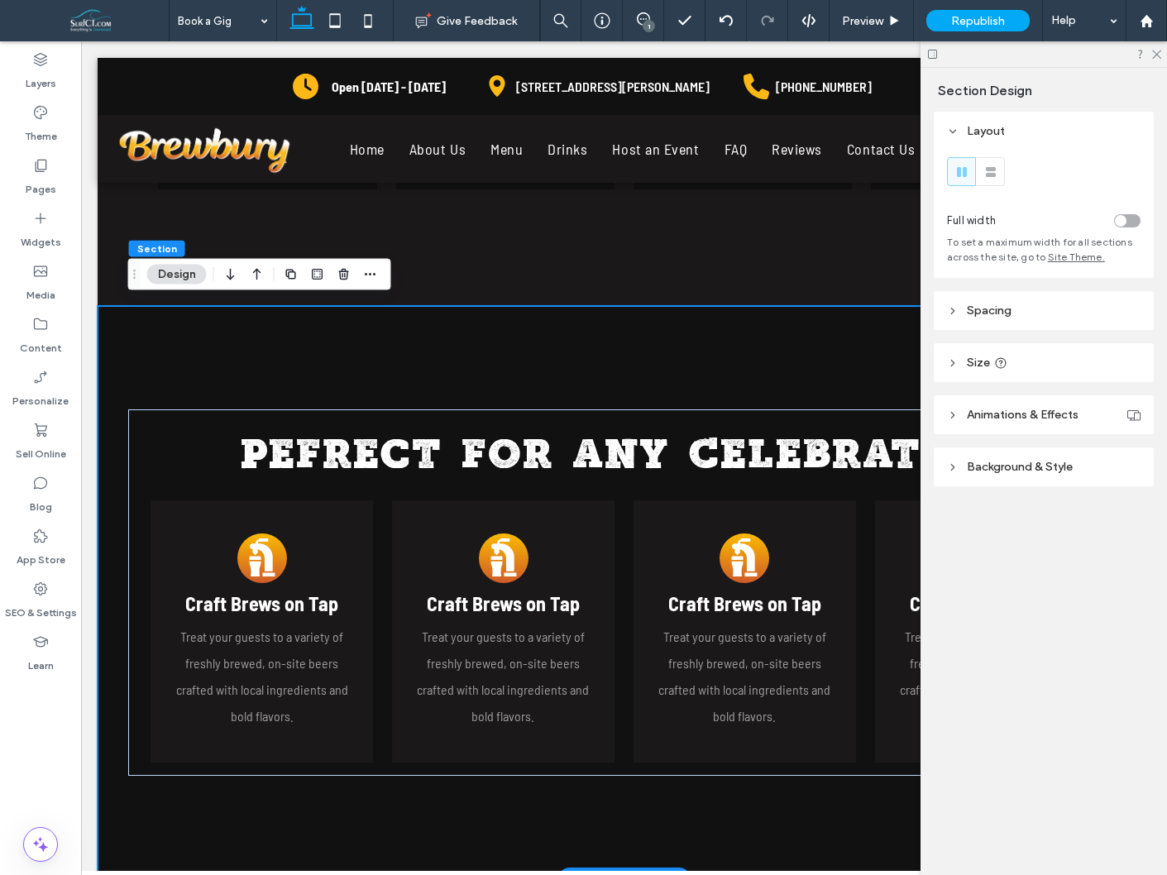
click at [792, 331] on div "Pefrect for any Celebration A beer glass underneath a tap in a gold circle A Cr…" at bounding box center [624, 592] width 993 height 573
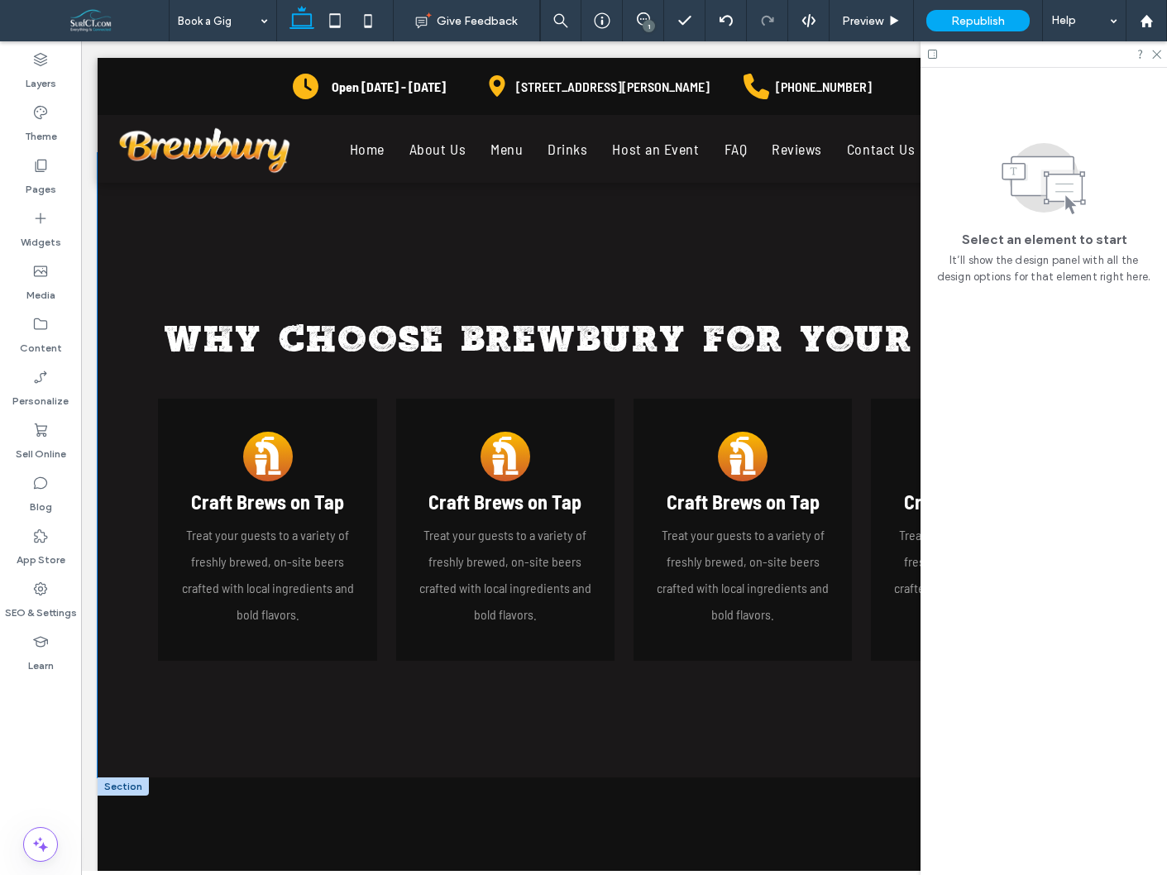
scroll to position [602, 0]
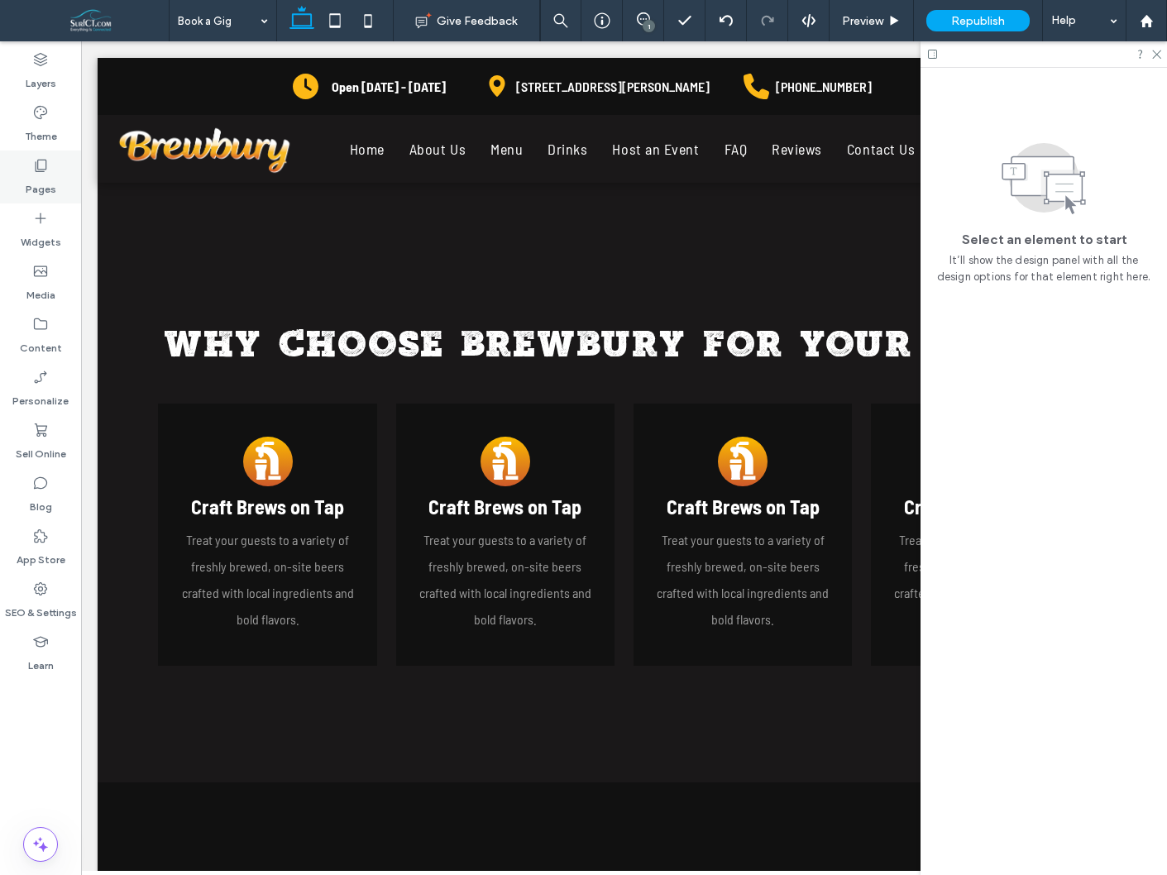
drag, startPoint x: 46, startPoint y: 176, endPoint x: 59, endPoint y: 195, distance: 22.7
click at [46, 176] on label "Pages" at bounding box center [41, 185] width 31 height 23
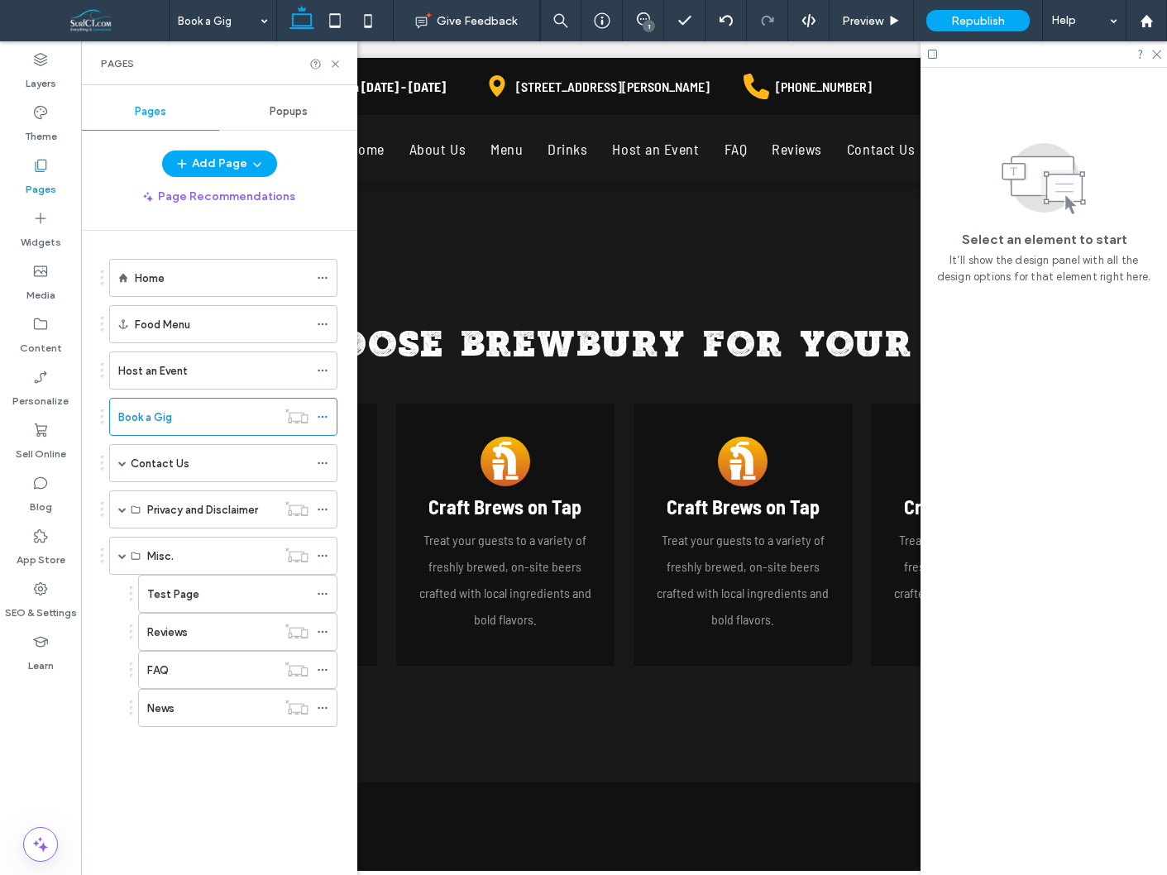
click at [166, 274] on div "Home" at bounding box center [222, 278] width 174 height 17
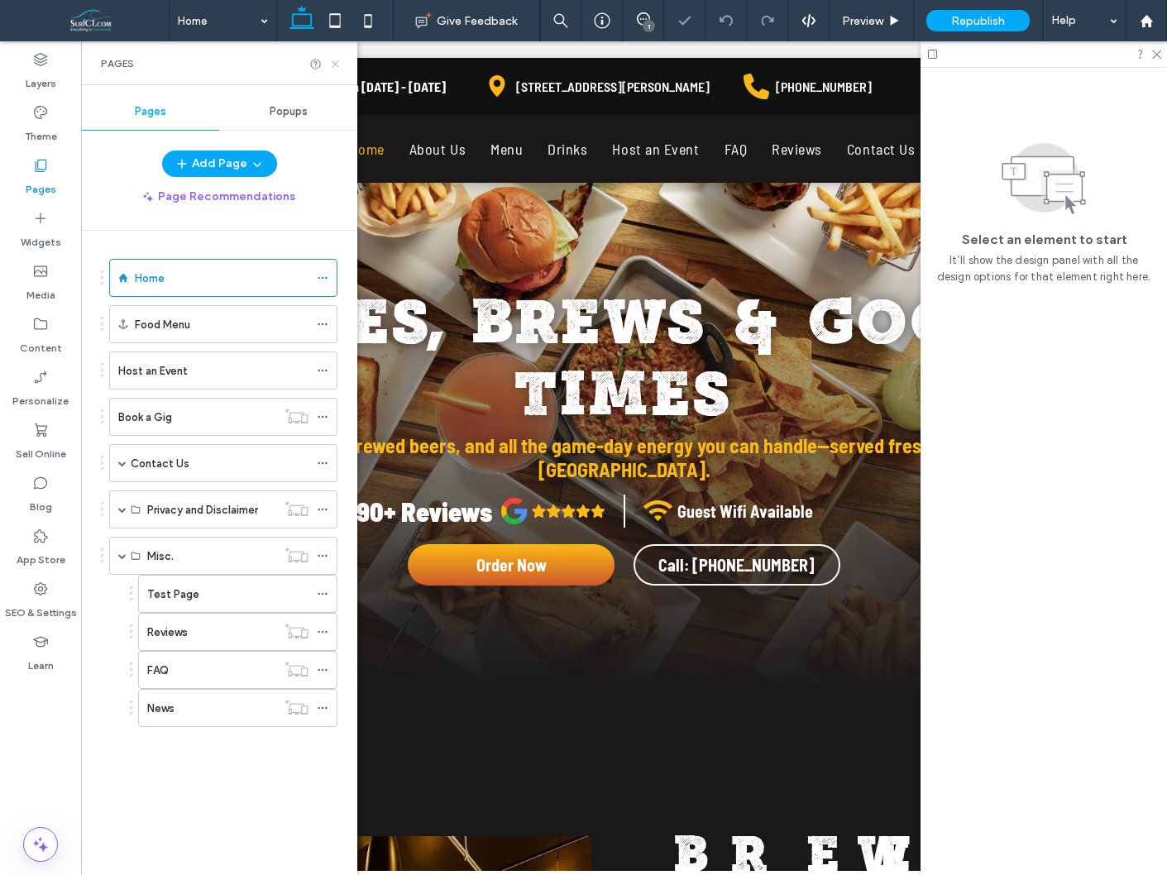
click at [335, 65] on icon at bounding box center [335, 64] width 12 height 12
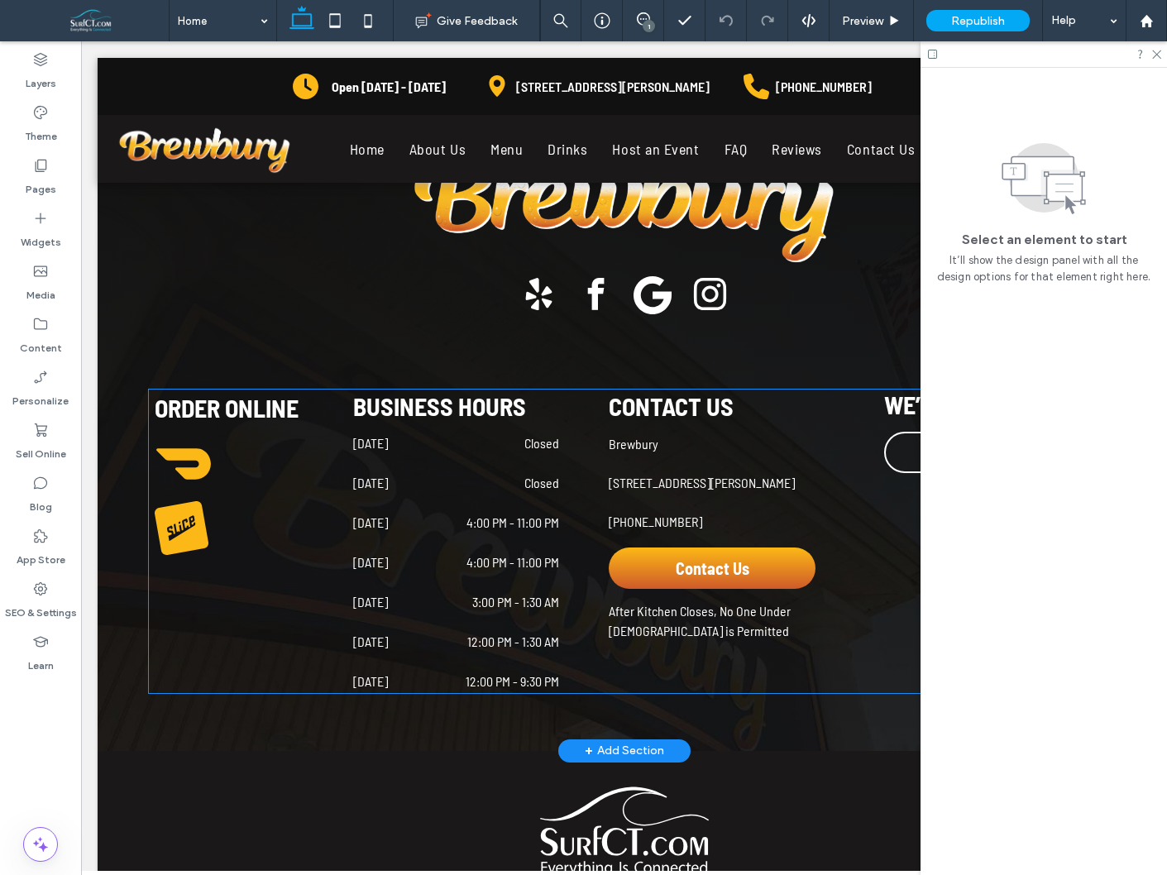
scroll to position [14534, 0]
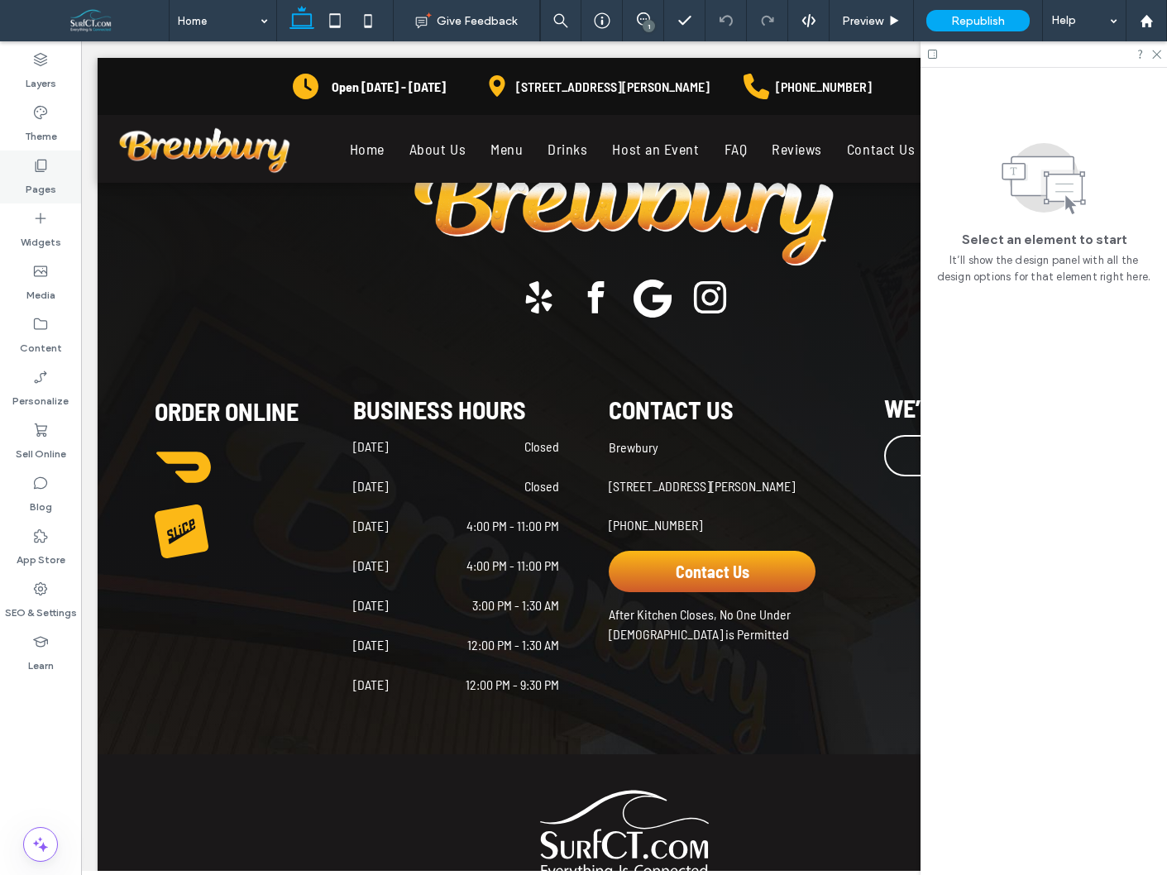
drag, startPoint x: 42, startPoint y: 165, endPoint x: 43, endPoint y: 176, distance: 10.8
click at [42, 165] on icon at bounding box center [40, 165] width 17 height 17
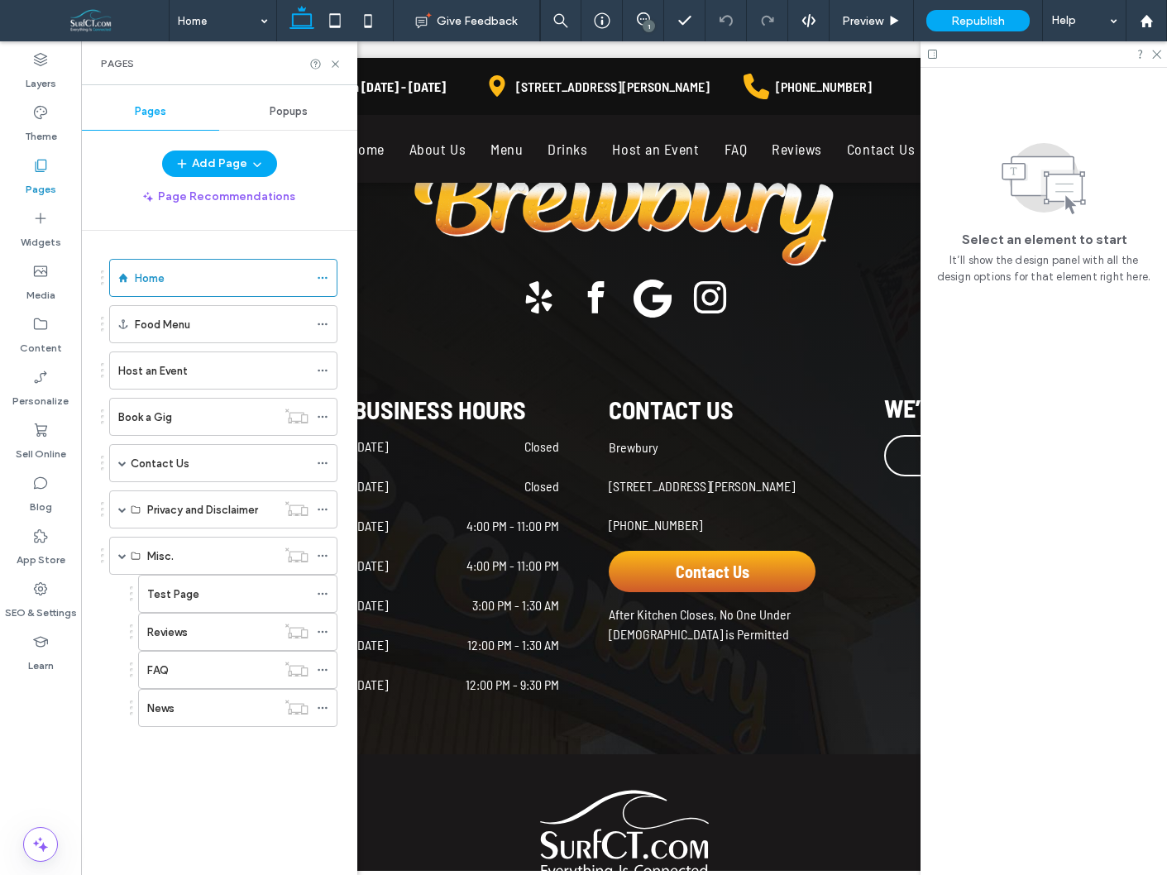
click at [152, 415] on label "Book a Gig" at bounding box center [145, 417] width 54 height 29
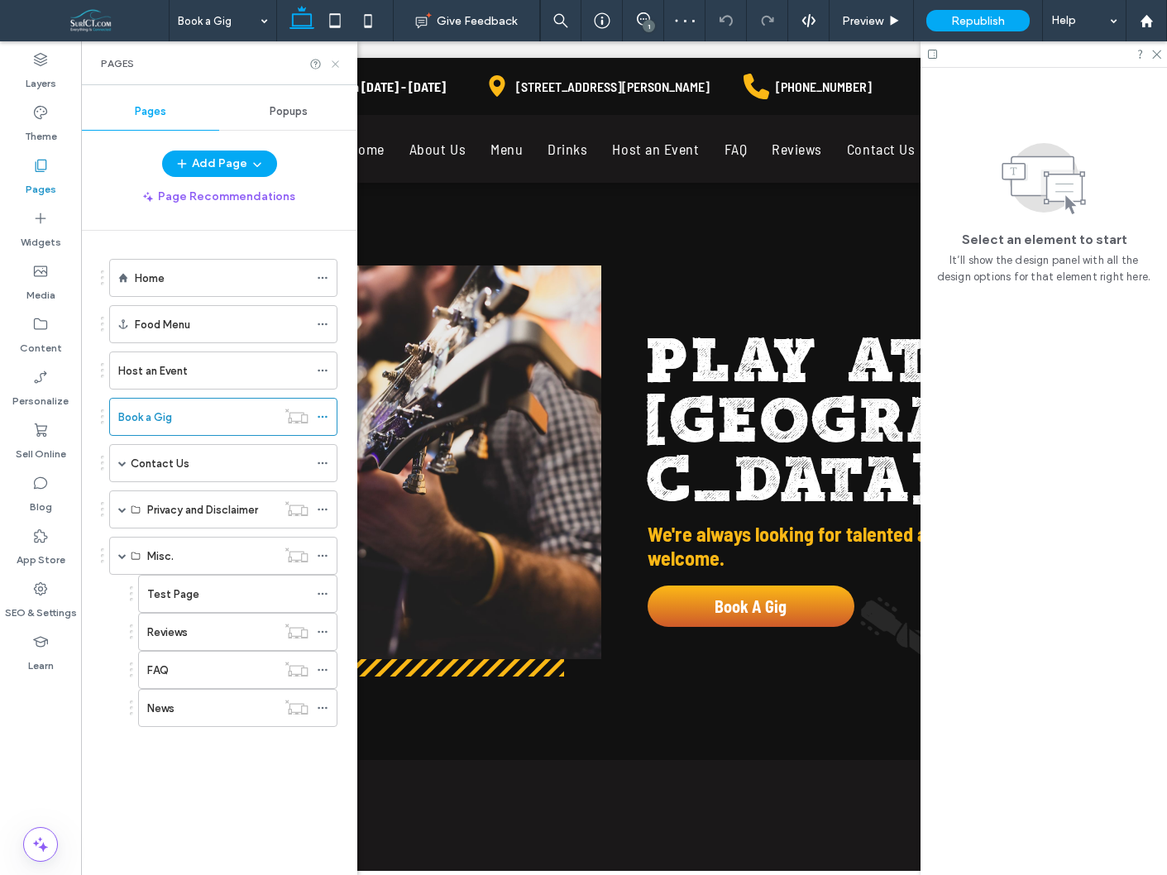
click at [335, 65] on icon at bounding box center [335, 64] width 12 height 12
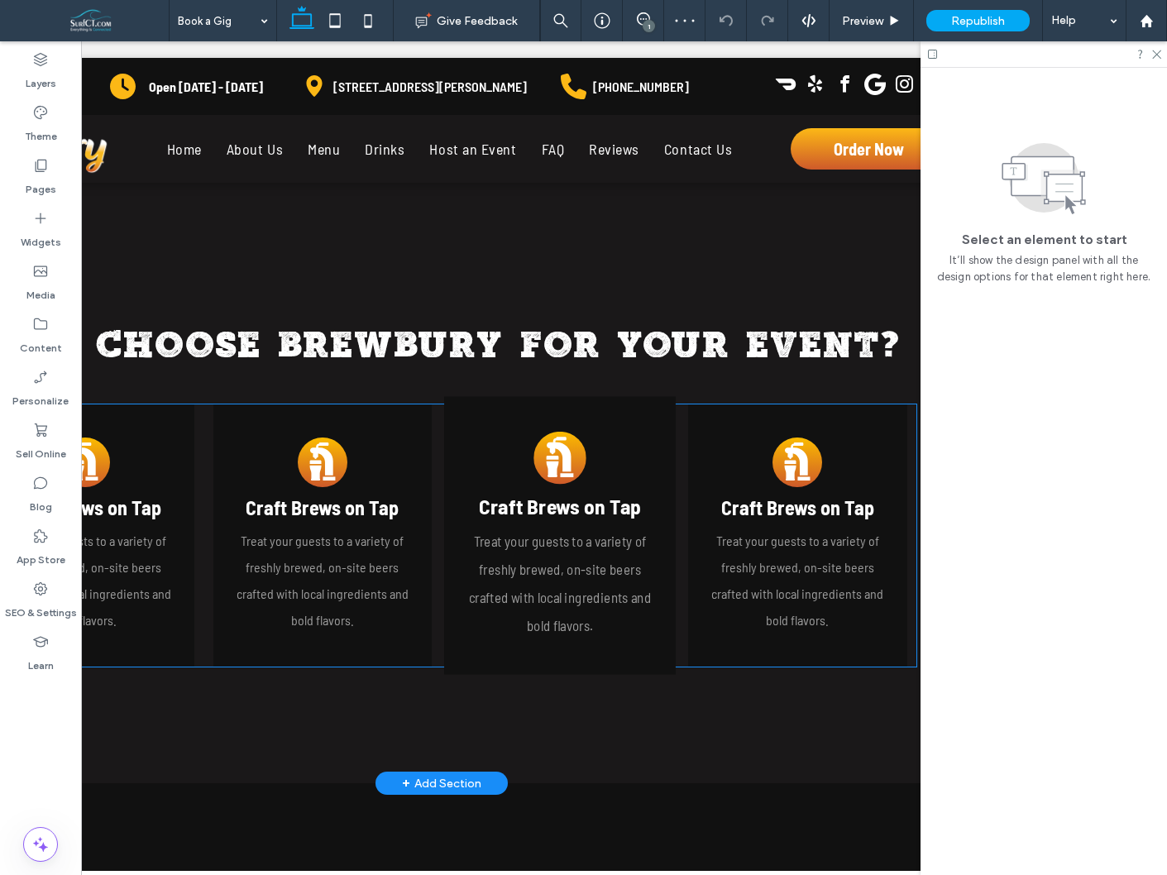
scroll to position [0, 206]
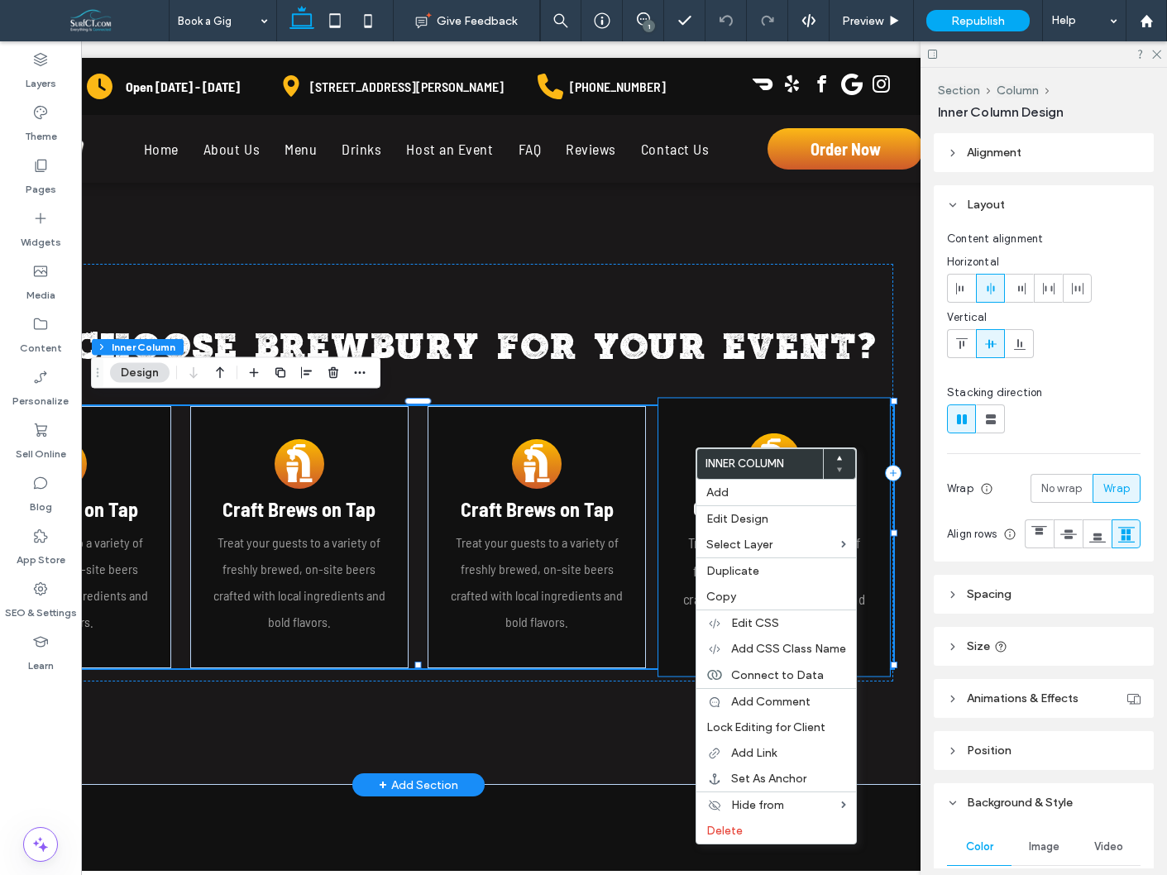
click at [668, 620] on div "A beer glass underneath a tap in a gold circle A Craft Brews on Tap Treat your …" at bounding box center [774, 537] width 232 height 278
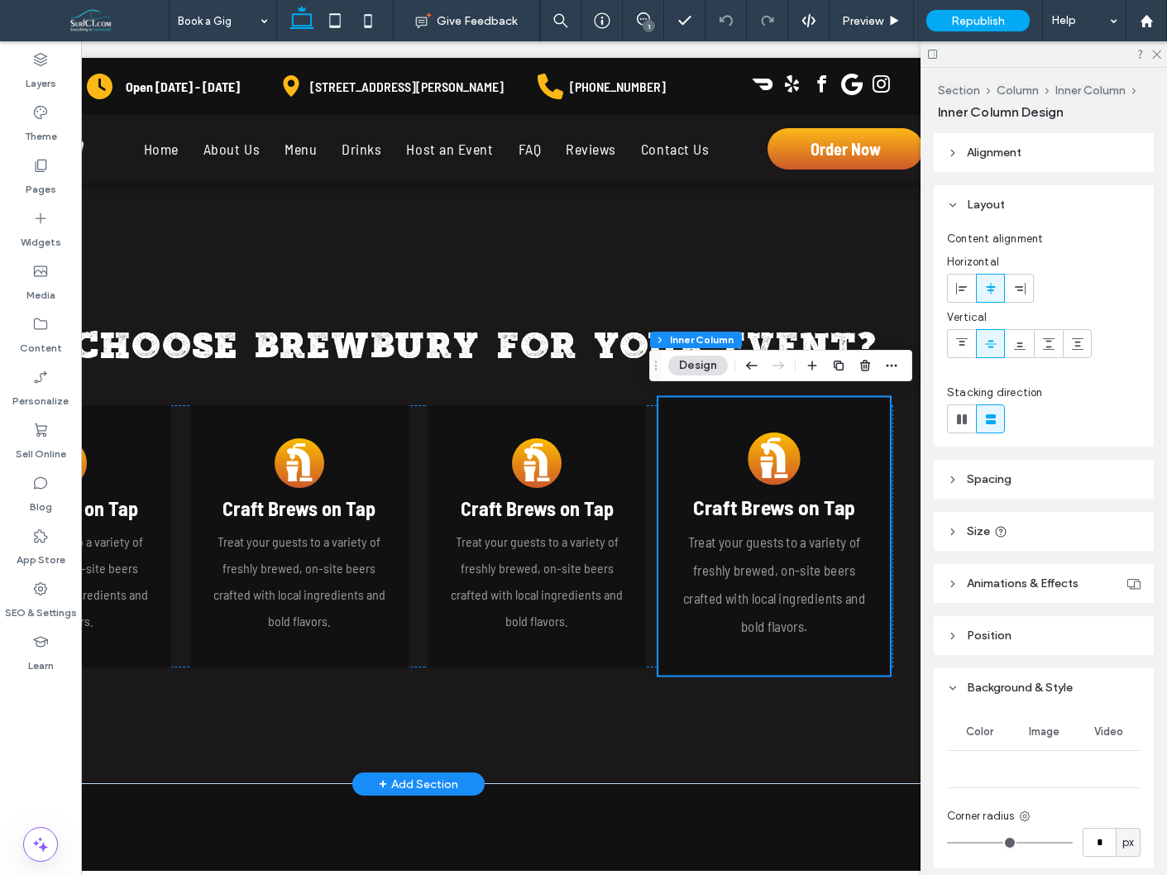
scroll to position [603, 0]
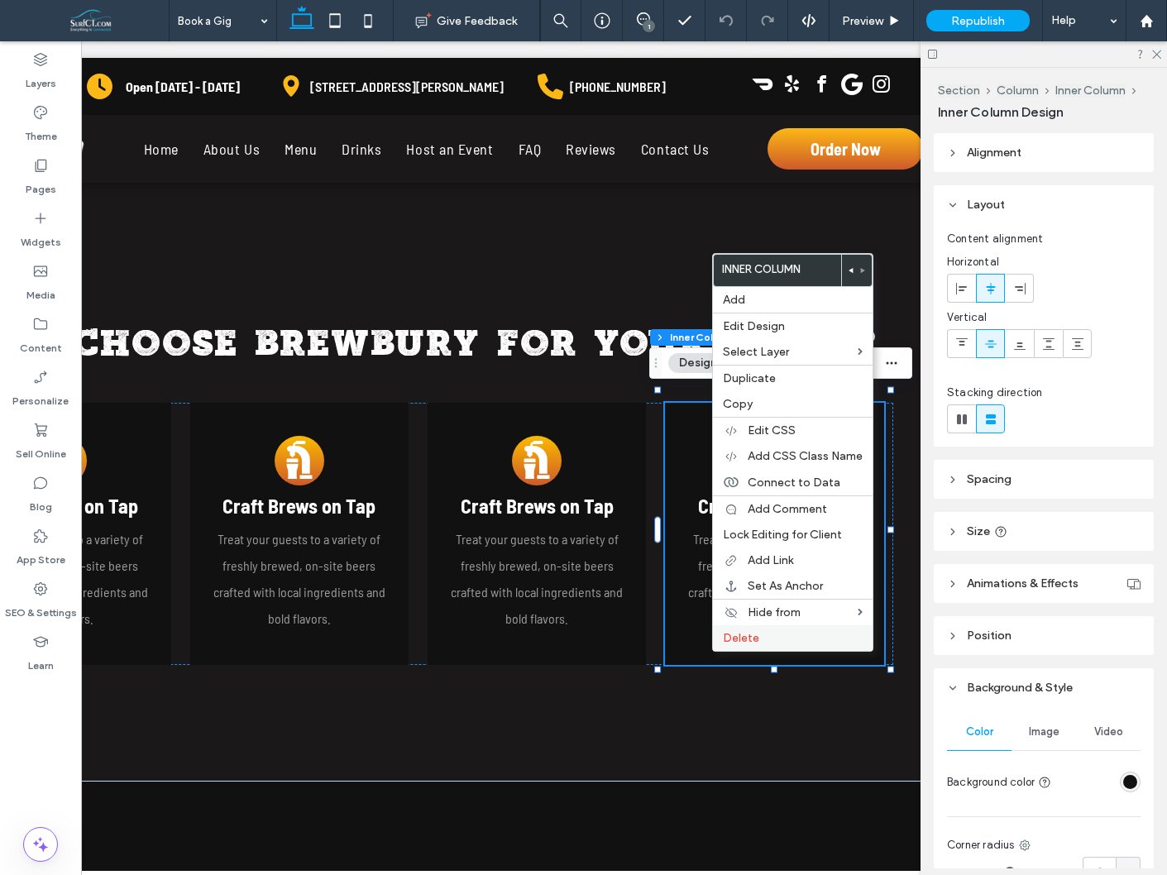
click at [742, 640] on span "Delete" at bounding box center [741, 638] width 36 height 14
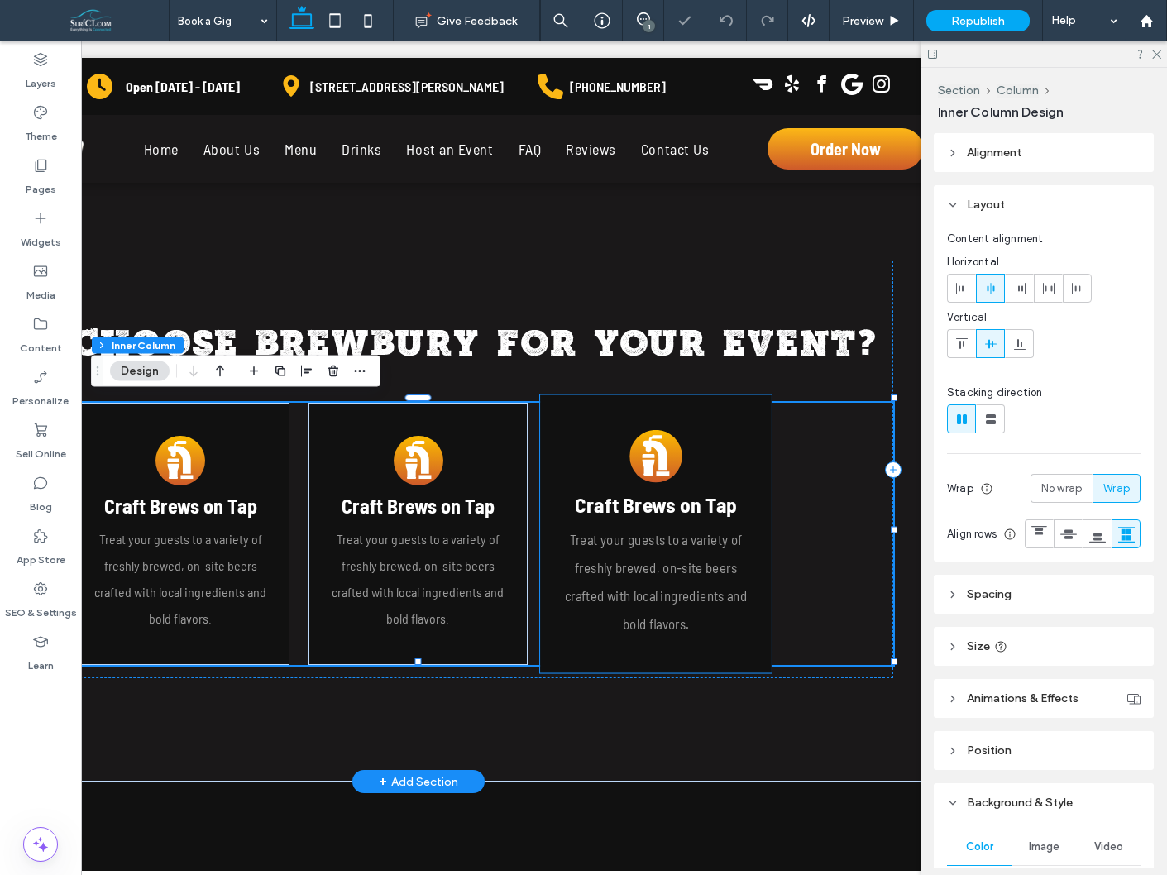
click at [685, 649] on div "A beer glass underneath a tap in a gold circle A Craft Brews on Tap Treat your …" at bounding box center [656, 534] width 232 height 278
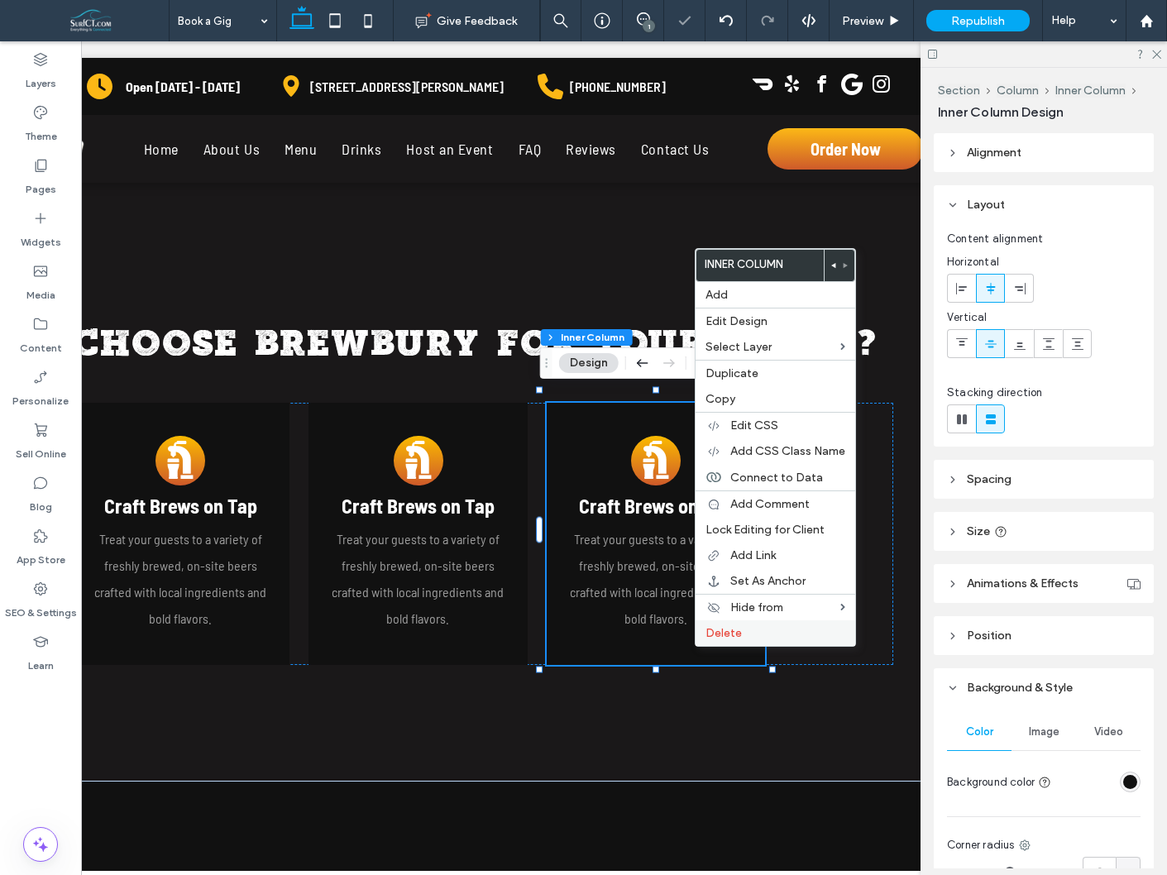
click at [725, 634] on span "Delete" at bounding box center [724, 633] width 36 height 14
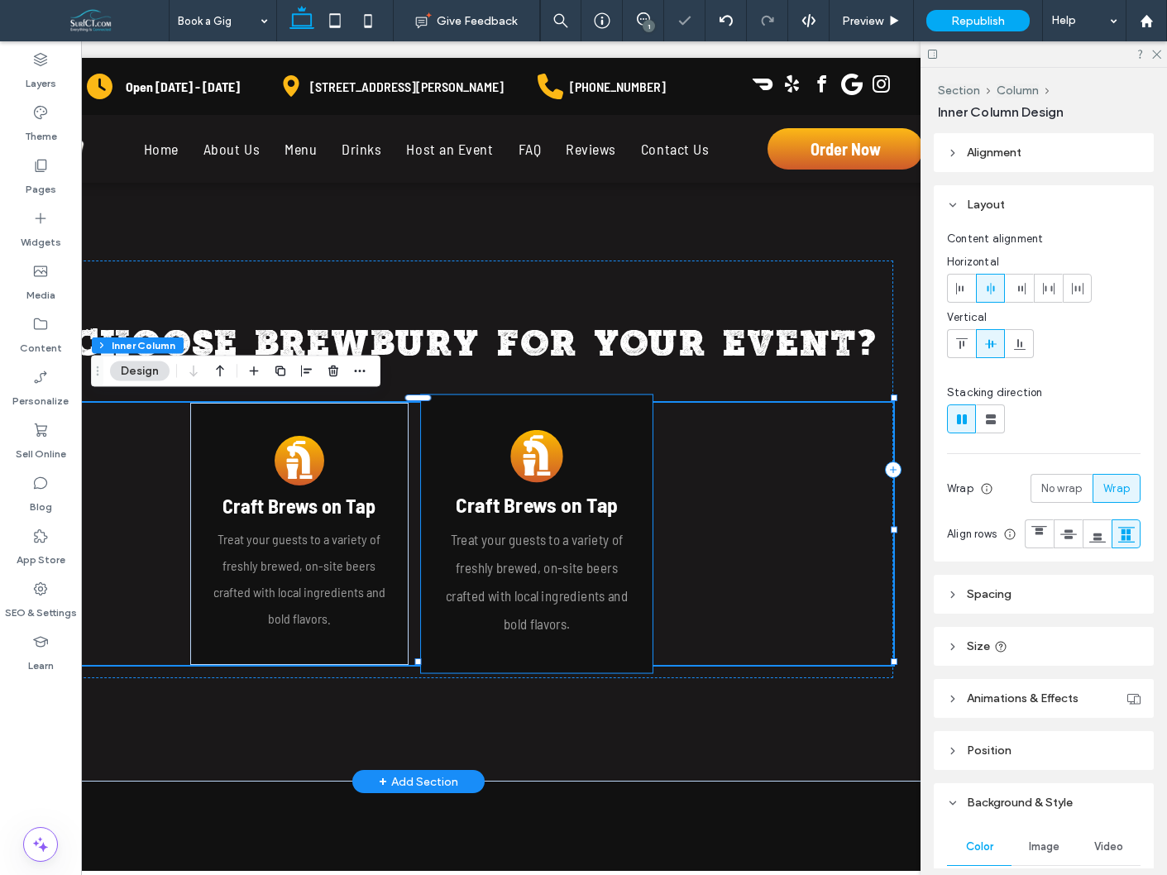
click at [610, 643] on div "A beer glass underneath a tap in a gold circle A Craft Brews on Tap Treat your …" at bounding box center [537, 534] width 232 height 278
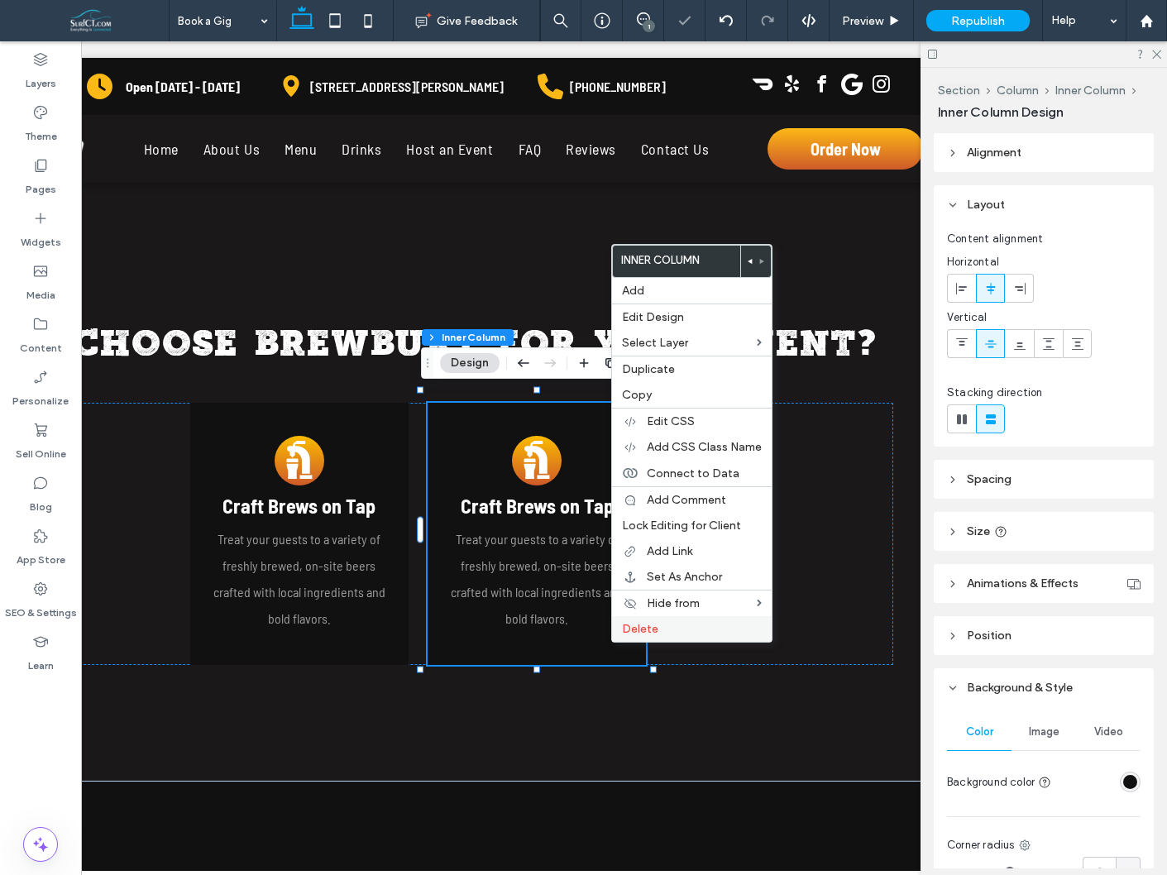
click at [631, 633] on span "Delete" at bounding box center [640, 629] width 36 height 14
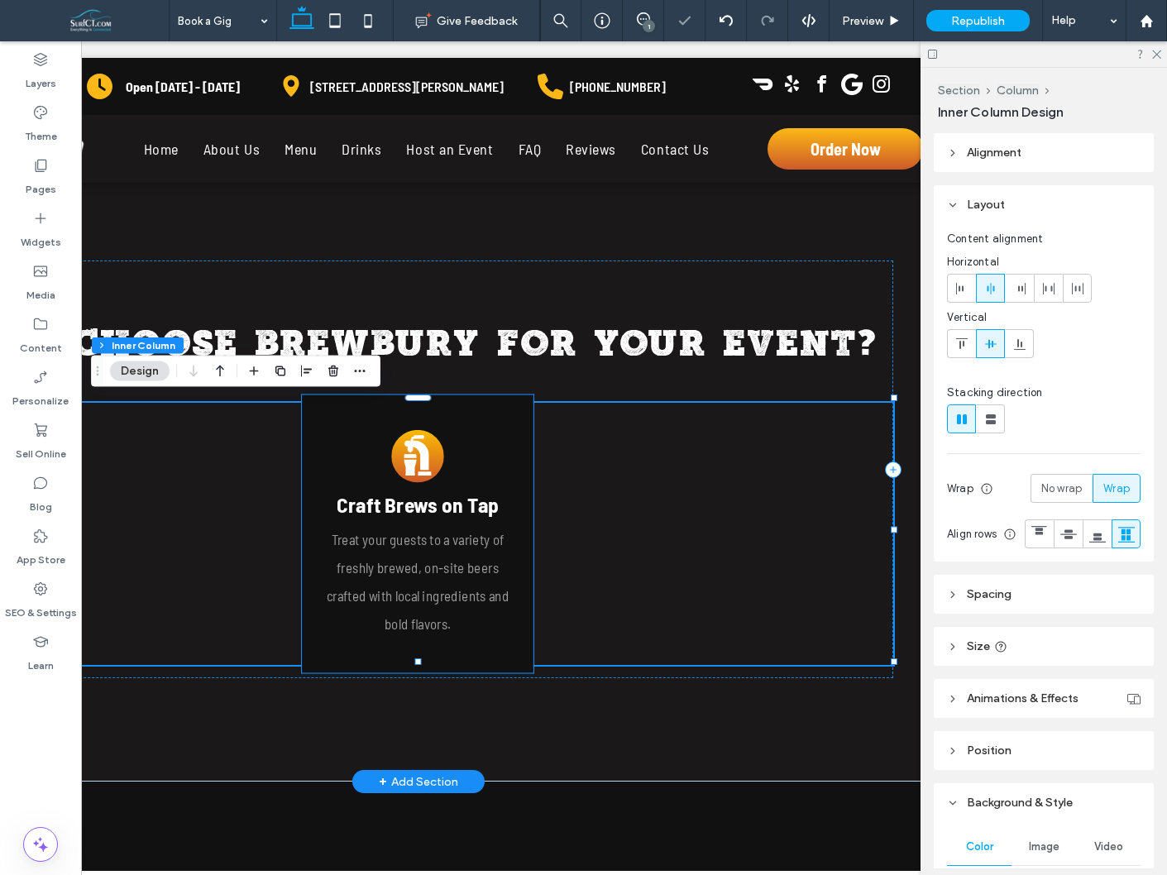
click at [429, 447] on rect at bounding box center [418, 456] width 53 height 53
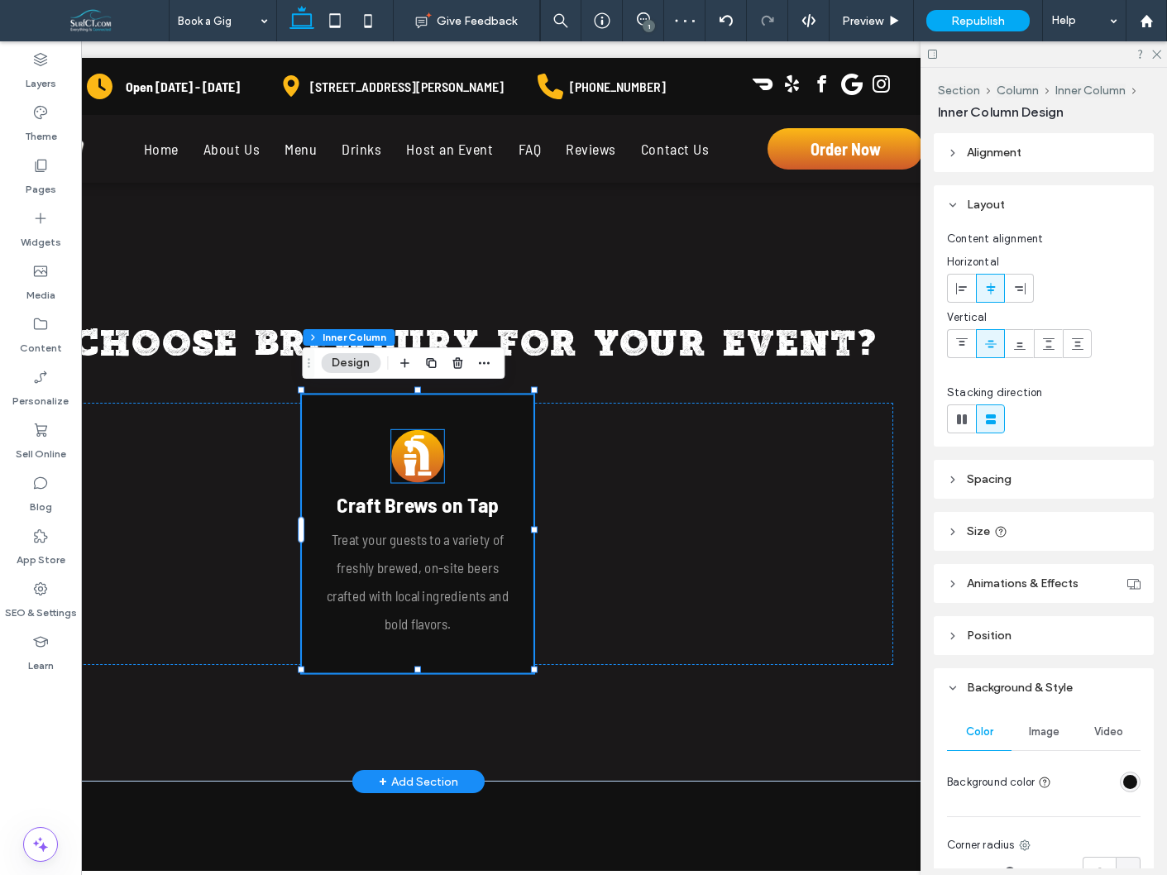
click at [424, 451] on icon at bounding box center [417, 452] width 24 height 35
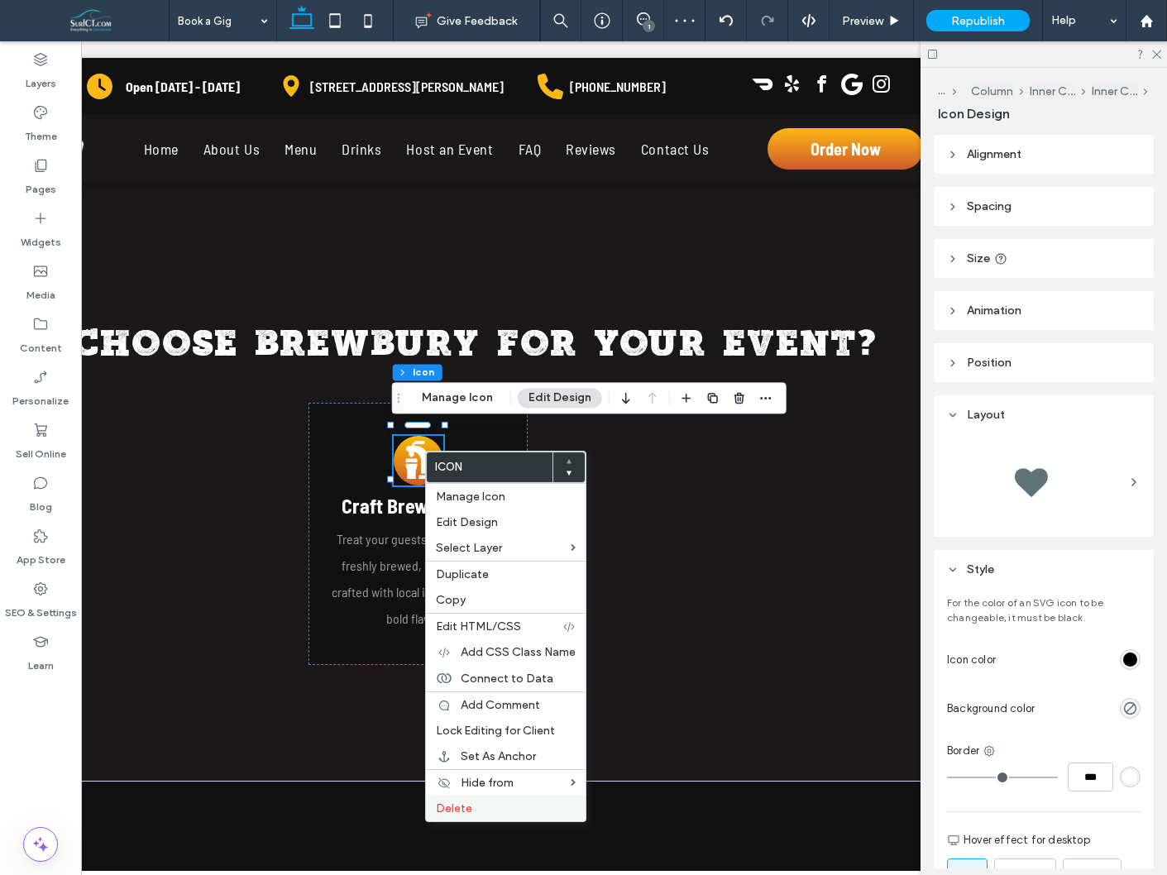
drag, startPoint x: 459, startPoint y: 802, endPoint x: 574, endPoint y: 741, distance: 130.3
click at [459, 802] on span "Delete" at bounding box center [454, 809] width 36 height 14
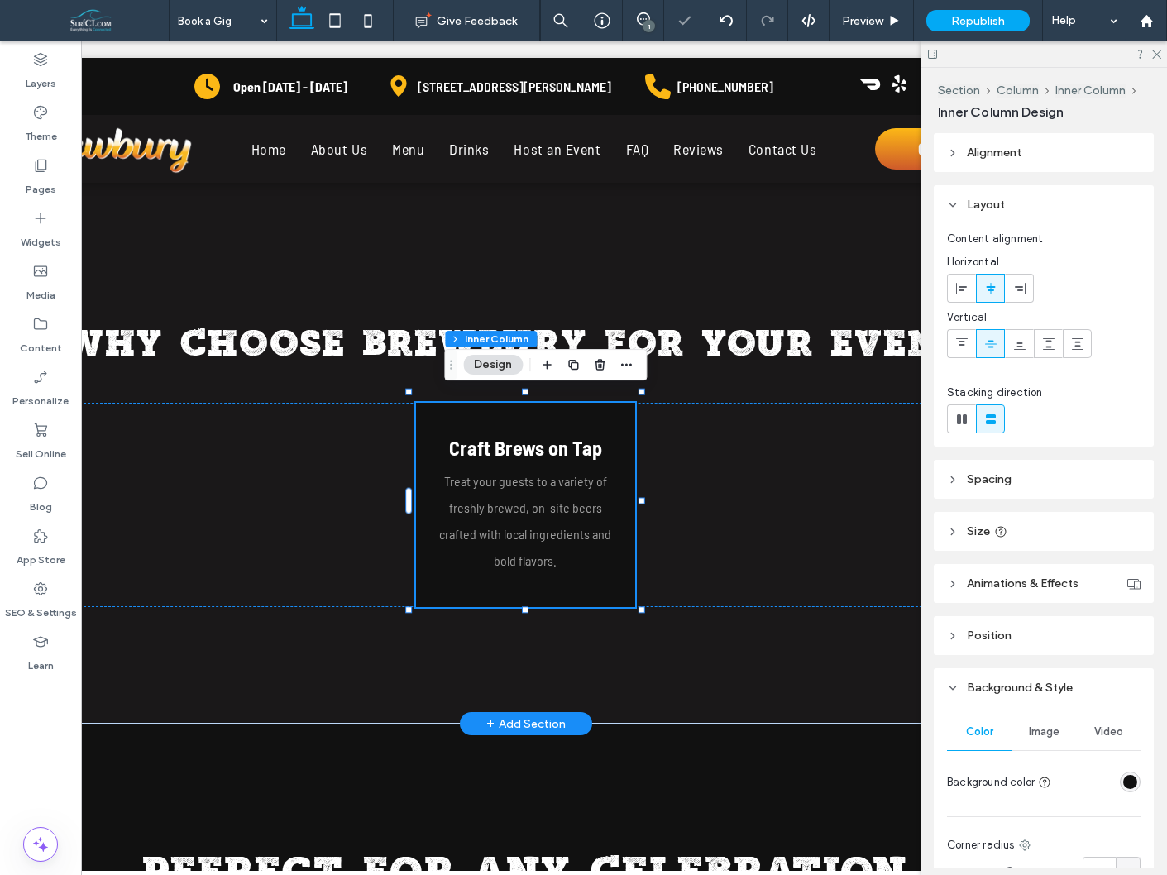
scroll to position [0, 64]
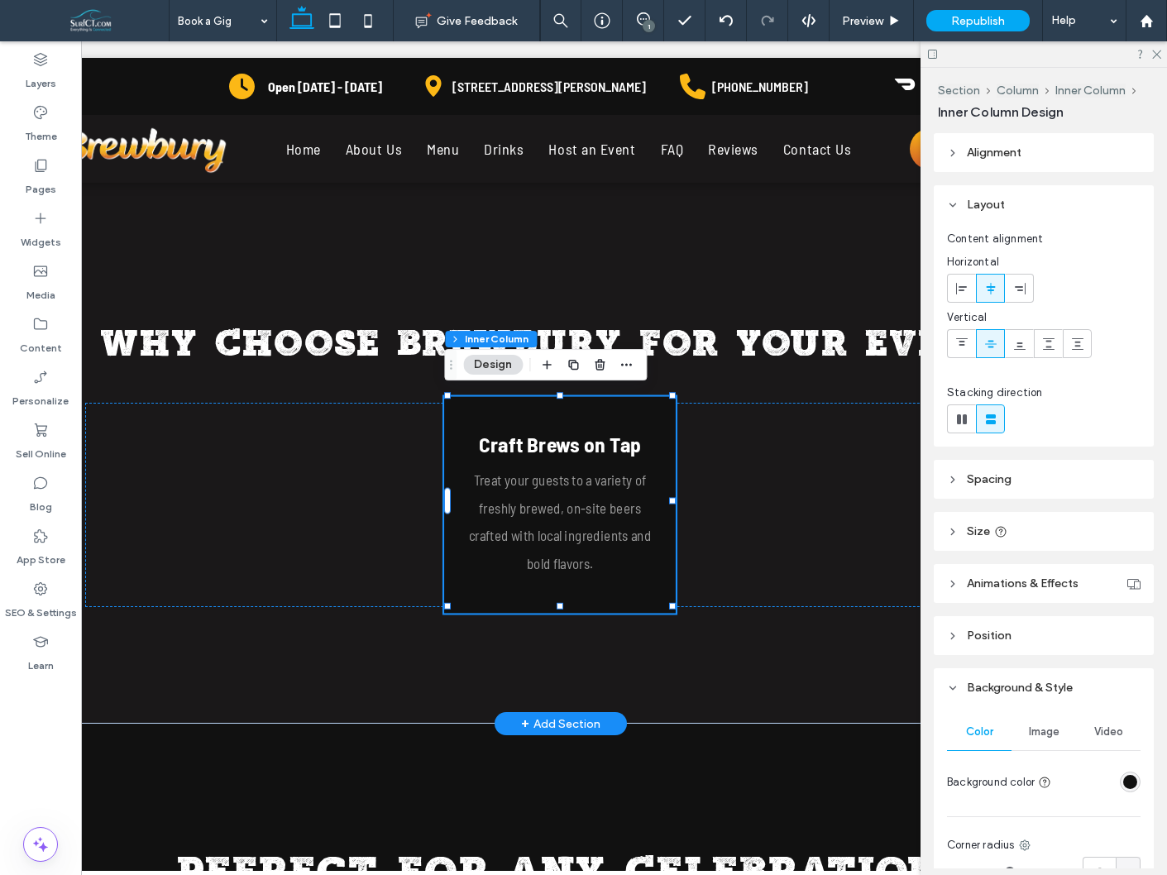
click at [577, 447] on span "Craft Brews on Tap" at bounding box center [560, 445] width 162 height 26
click at [577, 447] on div "Craft Brews on Tap" at bounding box center [561, 445] width 172 height 26
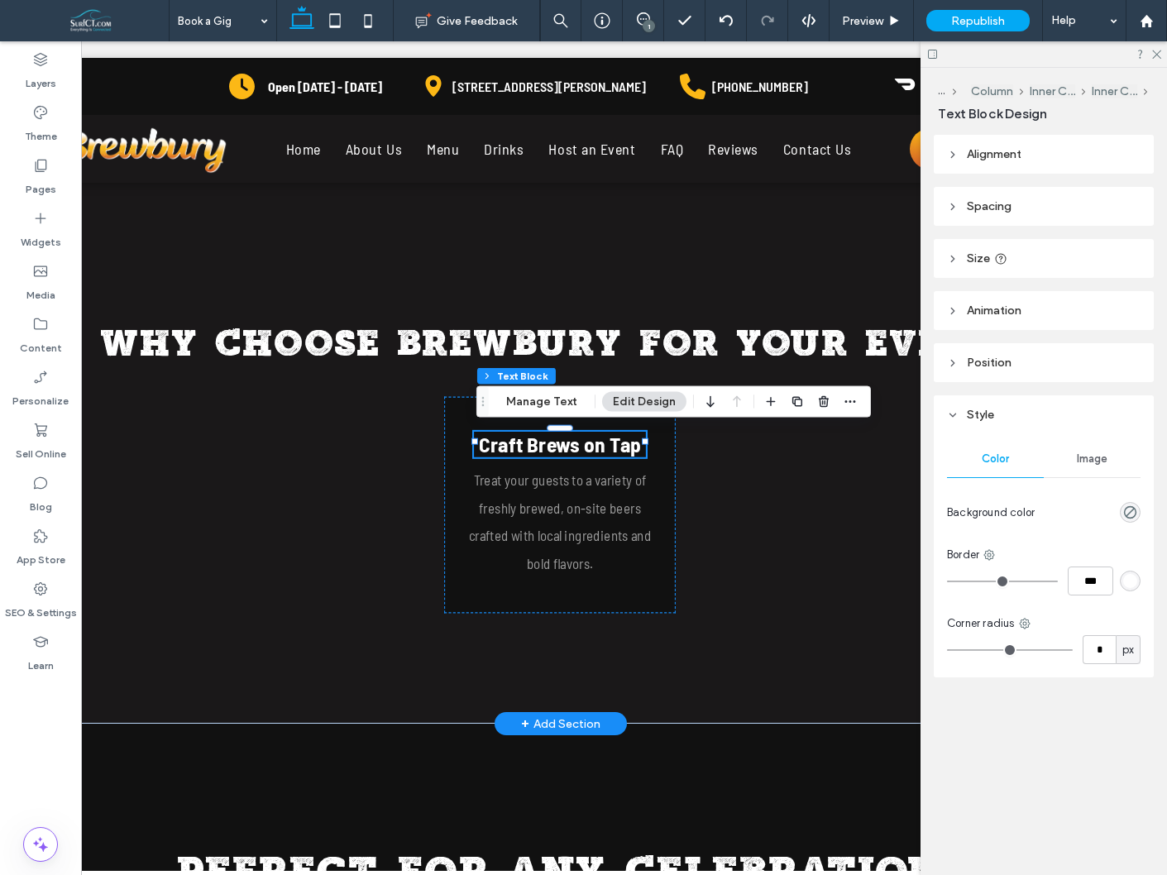
click at [577, 447] on span "Craft Brews on Tap" at bounding box center [560, 445] width 162 height 26
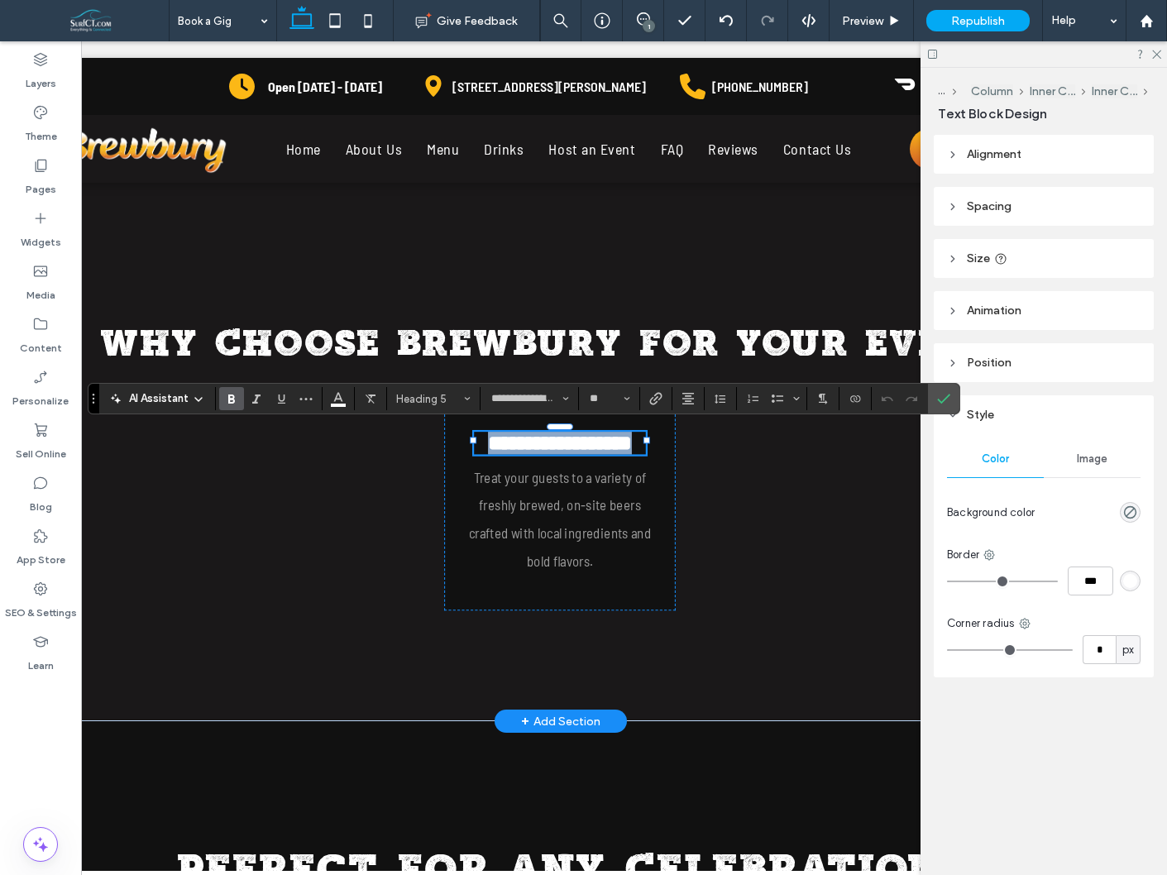
click at [587, 439] on span "**********" at bounding box center [561, 443] width 144 height 21
type input "**"
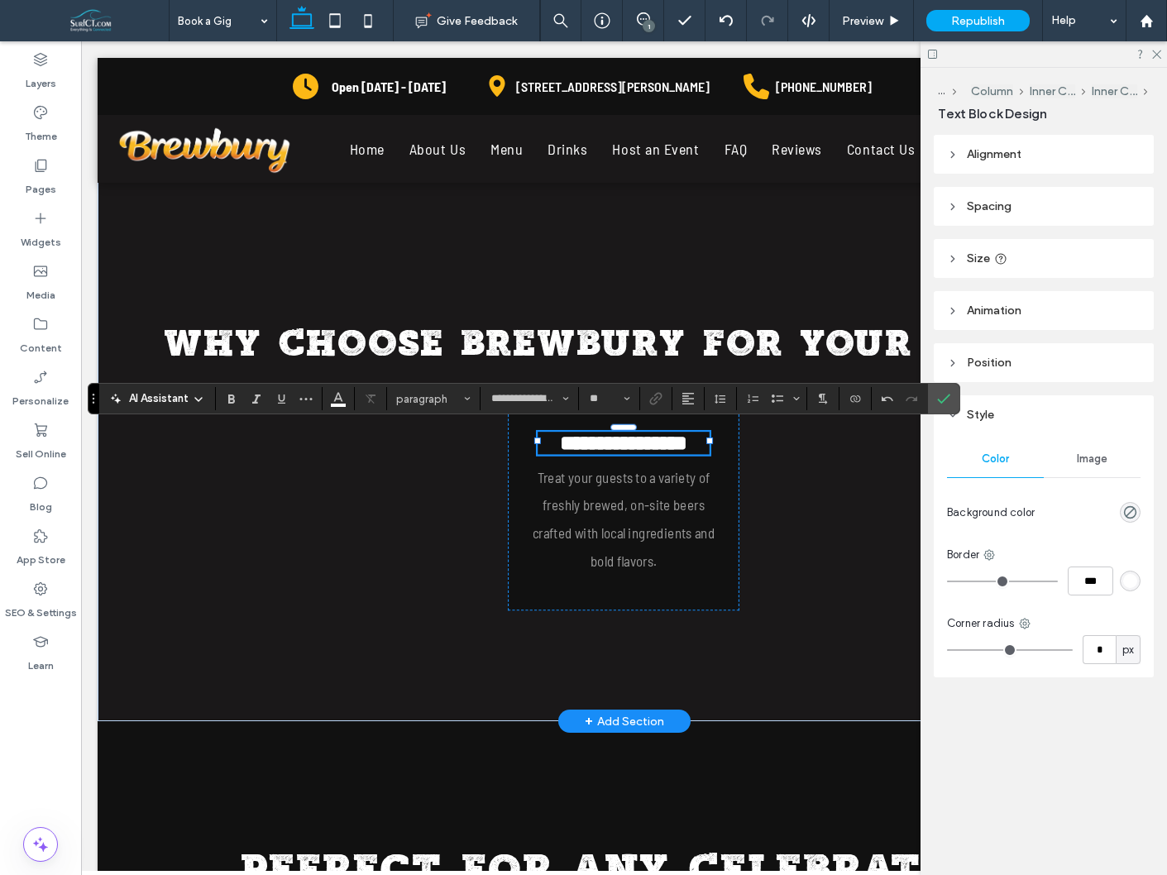
click at [644, 514] on p "Treat your guests to a variety of freshly brewed, on-site beers crafted with lo…" at bounding box center [623, 519] width 189 height 113
click at [644, 514] on div "Treat your guests to a variety of freshly brewed, on-site beers crafted with lo…" at bounding box center [623, 519] width 189 height 113
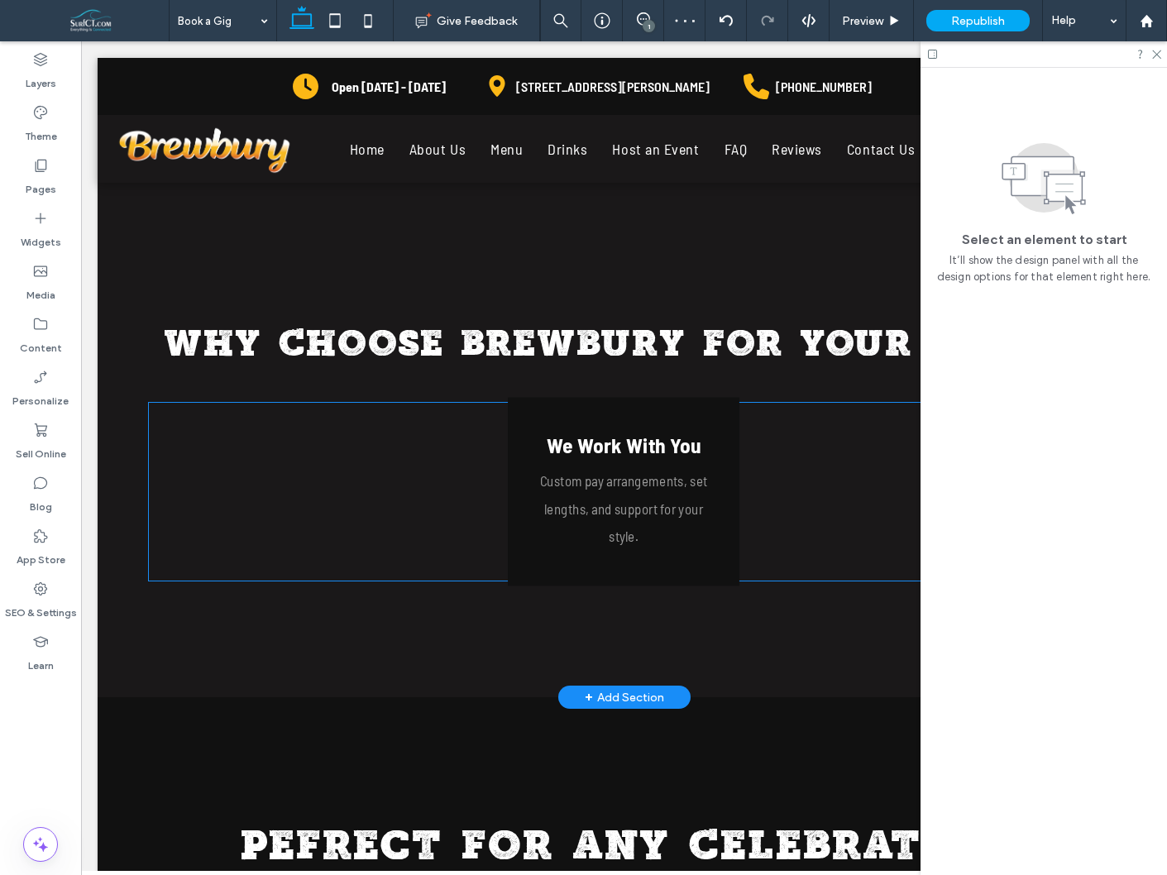
click at [723, 443] on div "We Work With You Custom pay arrangements, set lengths, and support for your sty…" at bounding box center [624, 492] width 232 height 189
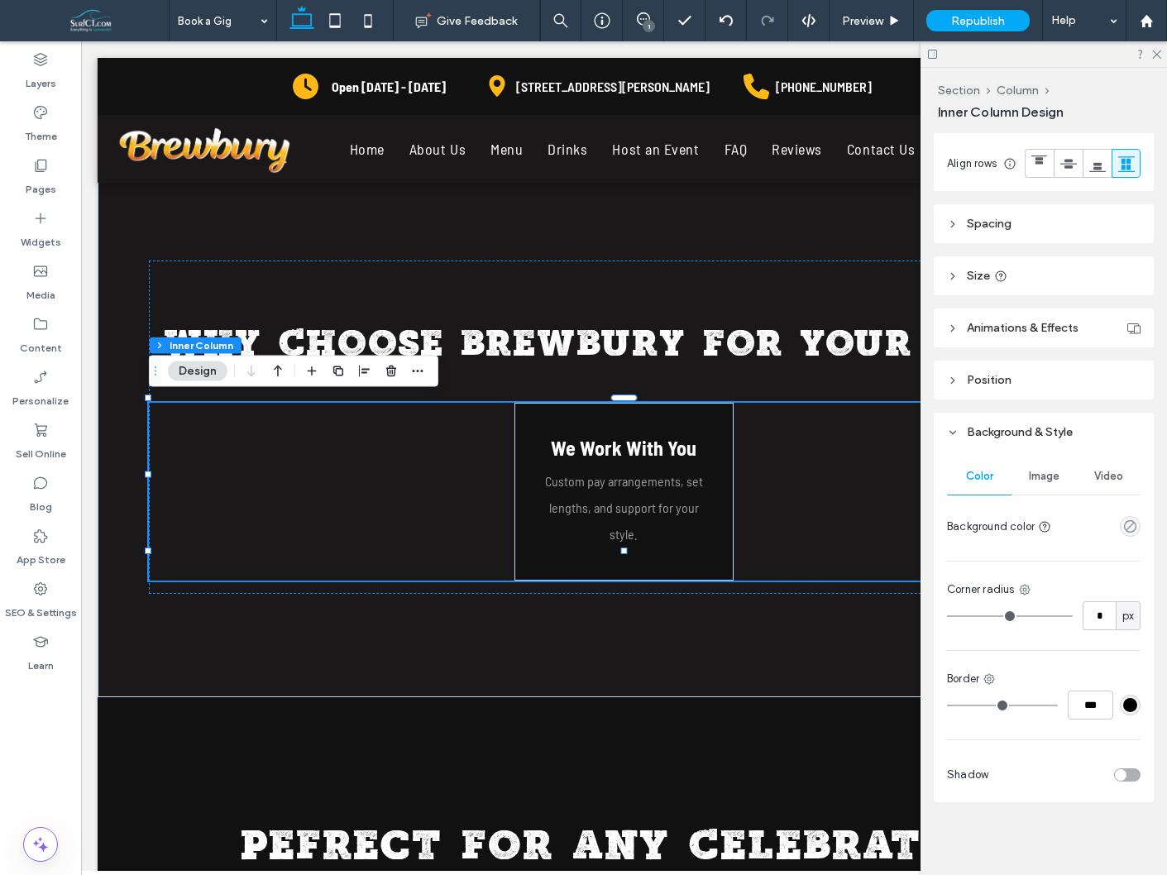
scroll to position [404, 0]
click at [1049, 238] on header "Spacing" at bounding box center [1044, 223] width 220 height 39
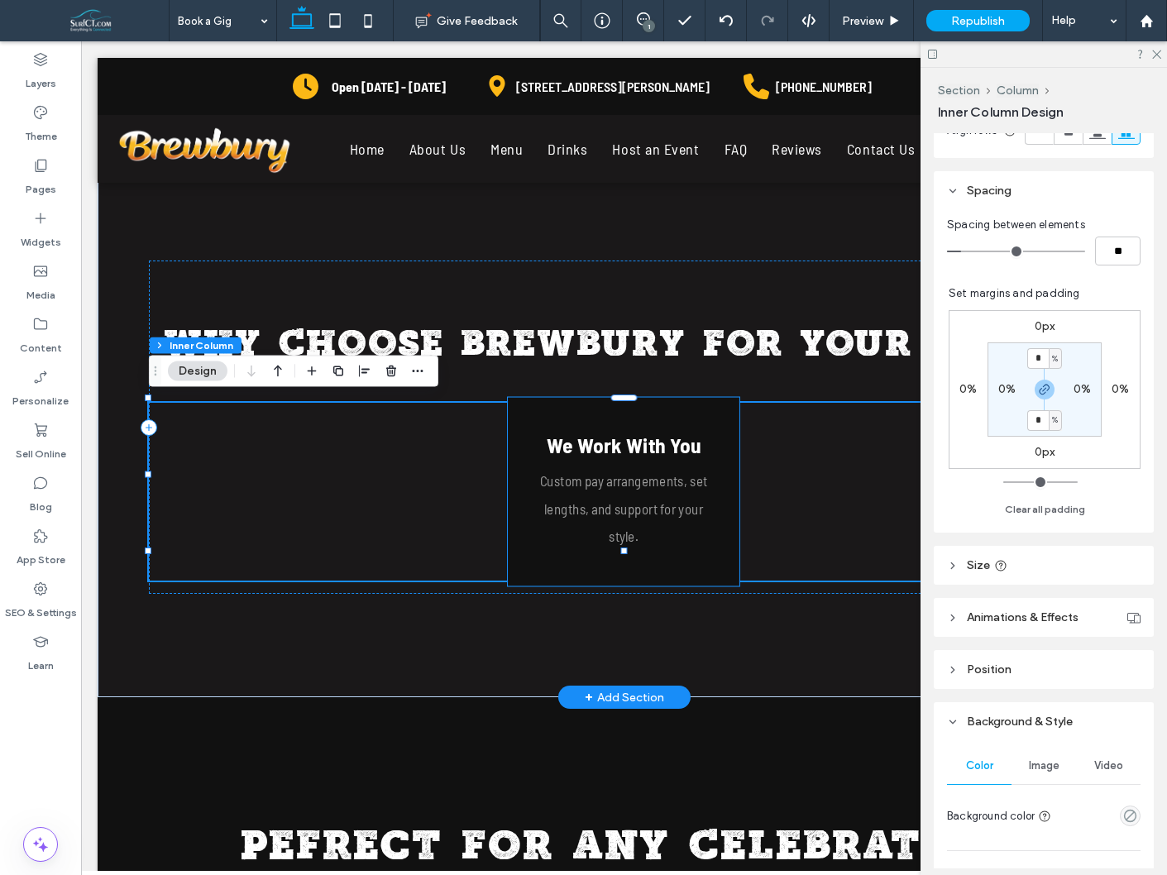
click at [673, 419] on div "We Work With You Custom pay arrangements, set lengths, and support for your sty…" at bounding box center [624, 492] width 232 height 189
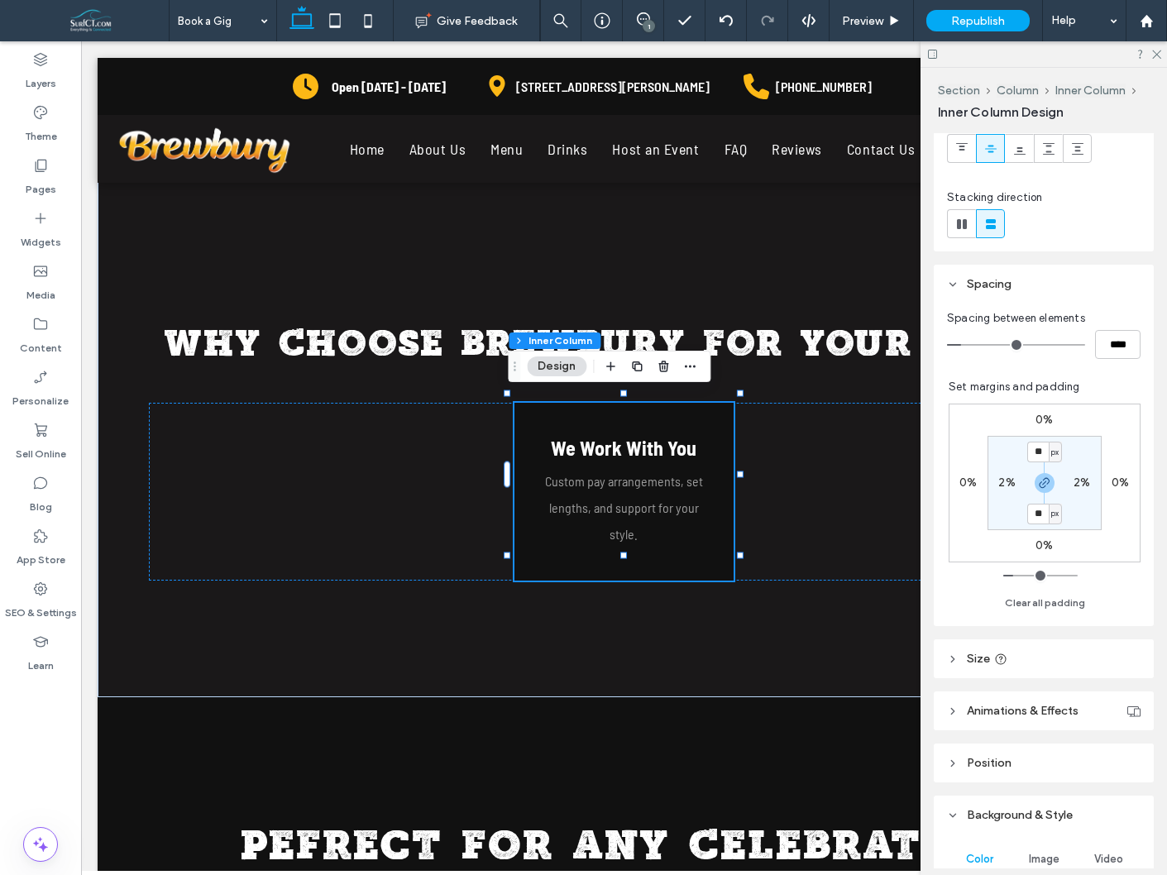
scroll to position [210, 0]
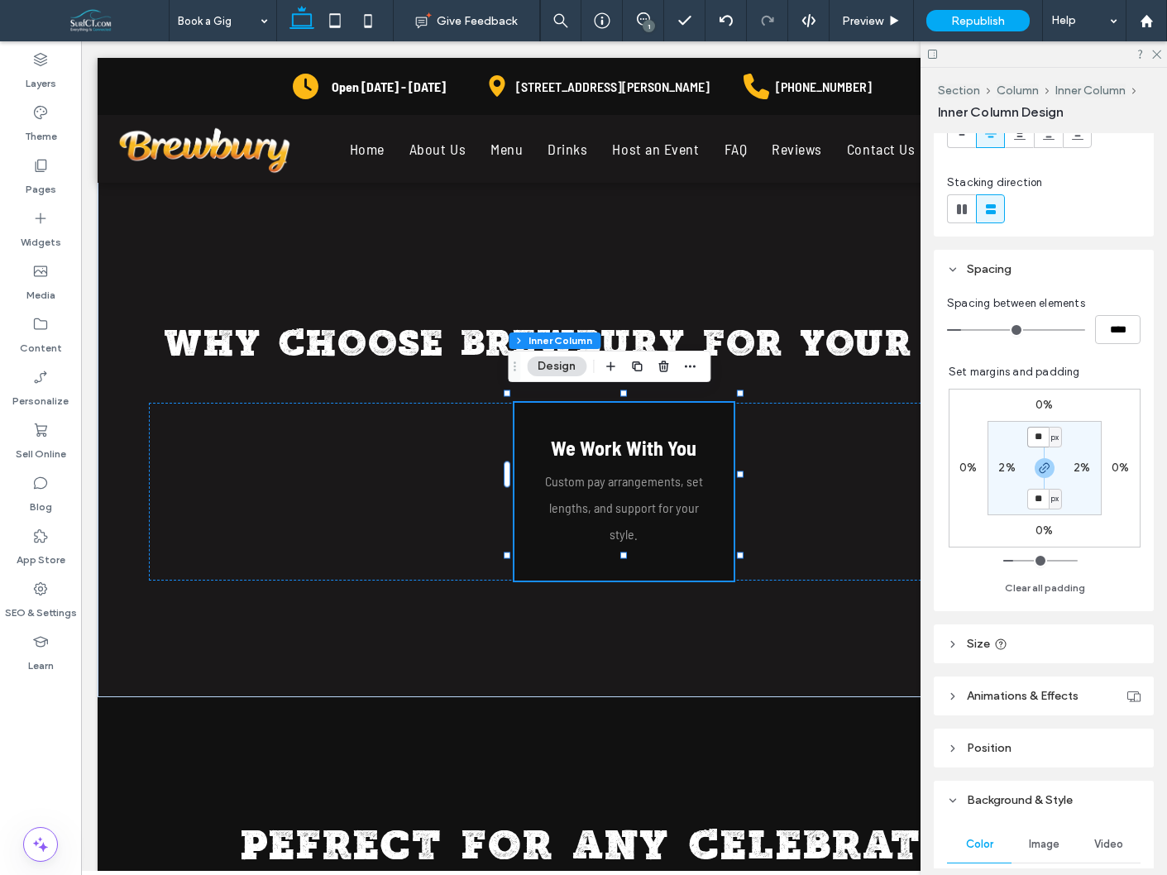
click at [1041, 438] on input "**" at bounding box center [1038, 437] width 22 height 21
type input "*"
click at [1037, 505] on input "*" at bounding box center [1038, 499] width 22 height 21
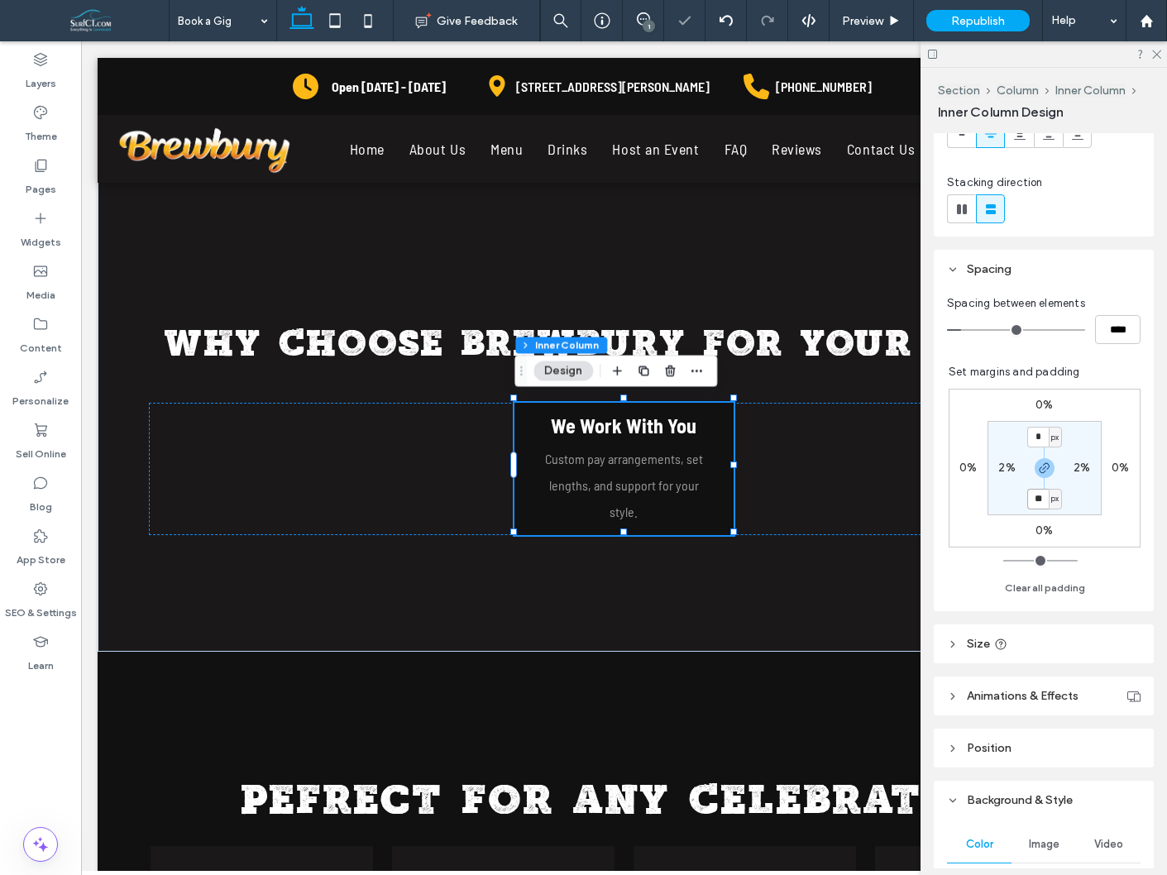
type input "**"
click at [1070, 465] on div "2%" at bounding box center [1082, 468] width 37 height 15
drag, startPoint x: 1072, startPoint y: 465, endPoint x: 1085, endPoint y: 467, distance: 13.3
click at [1073, 465] on div "2%" at bounding box center [1082, 468] width 37 height 15
drag, startPoint x: 1085, startPoint y: 467, endPoint x: 1080, endPoint y: 485, distance: 18.9
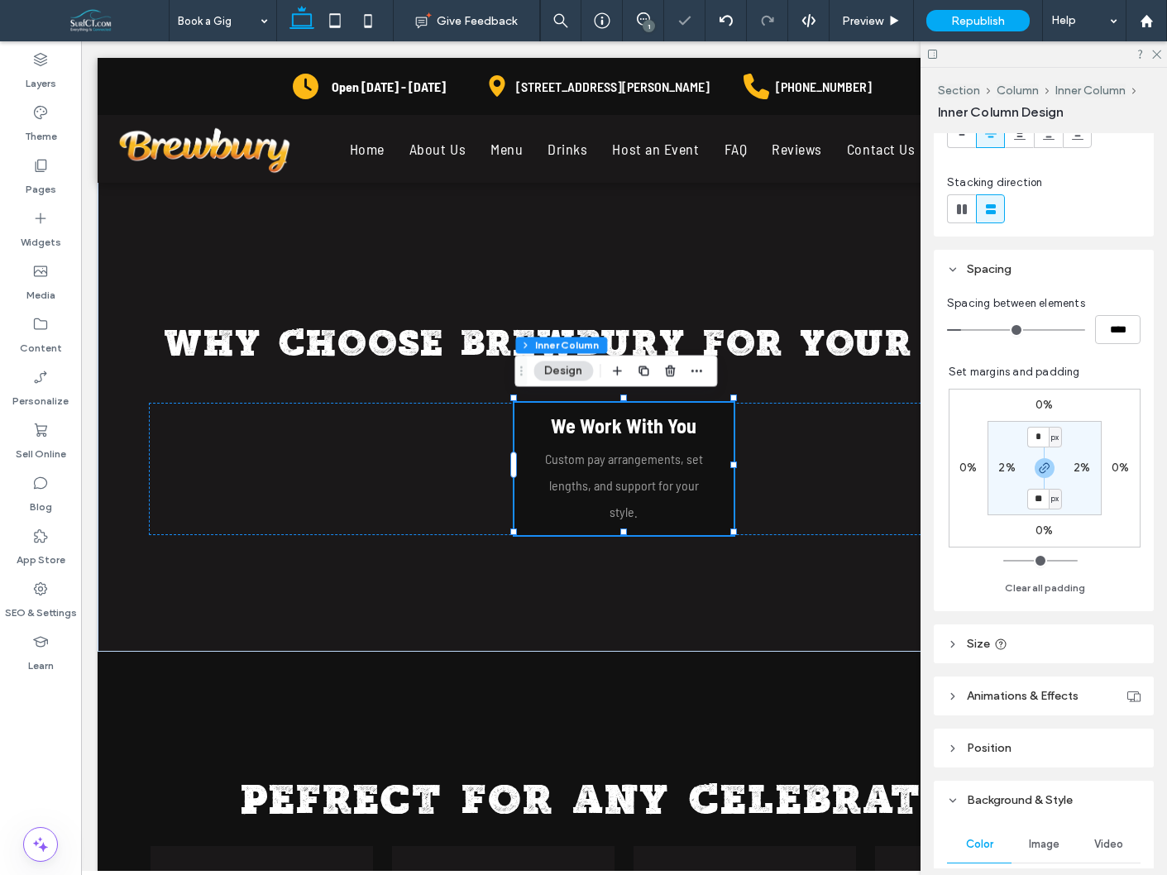
click at [1085, 467] on label "2%" at bounding box center [1082, 468] width 17 height 14
type input "*"
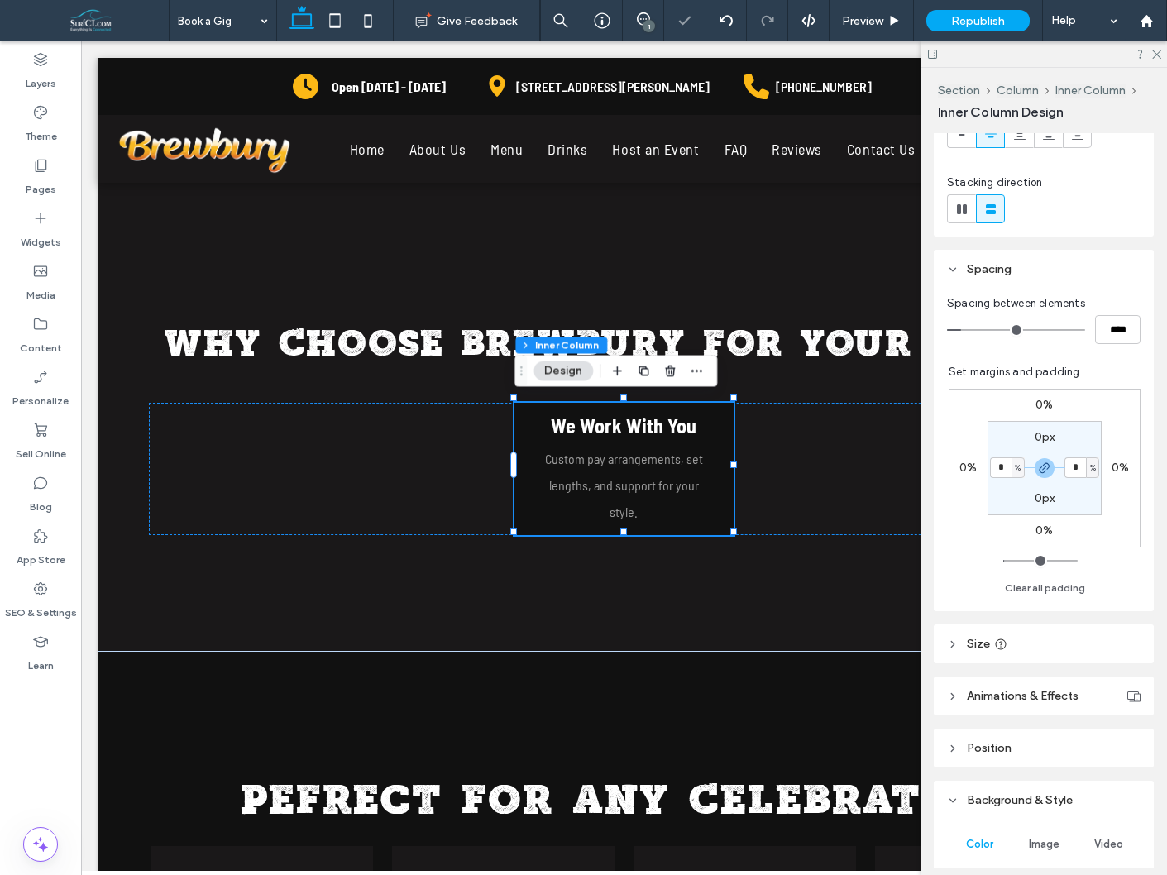
click at [1089, 509] on section "0px * % 0px * %" at bounding box center [1045, 468] width 114 height 94
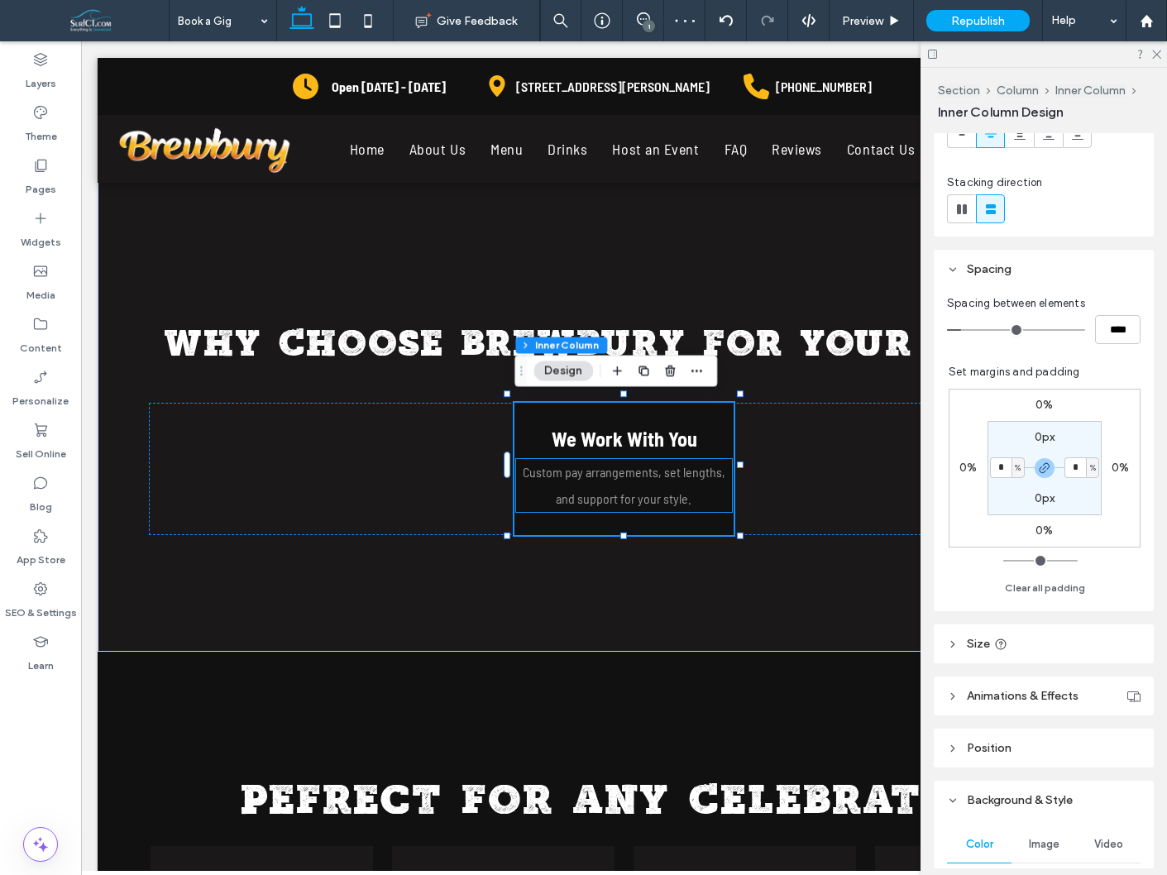
click at [543, 477] on p "Custom pay arrangements, set lengths, and support for your style." at bounding box center [624, 485] width 217 height 53
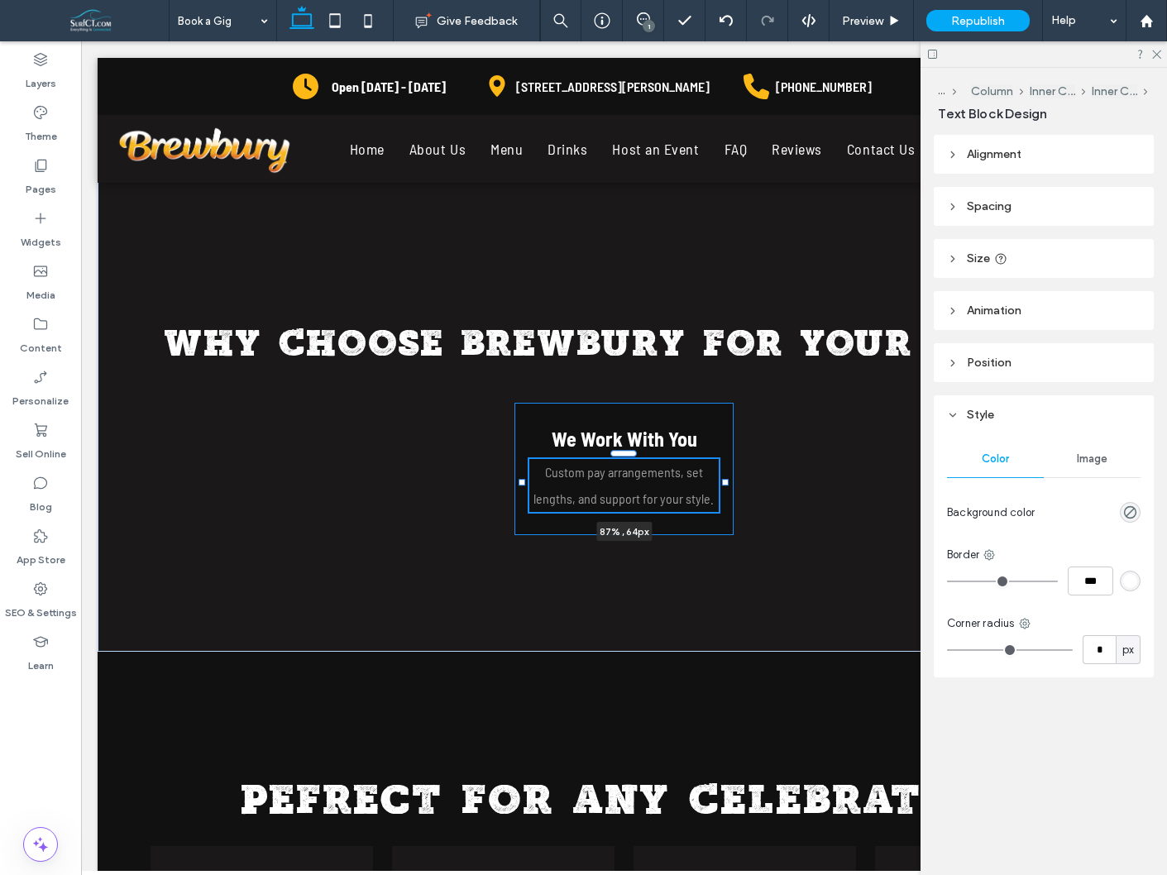
drag, startPoint x: 507, startPoint y: 483, endPoint x: 520, endPoint y: 483, distance: 13.2
click at [520, 483] on div at bounding box center [522, 482] width 7 height 7
type input "**"
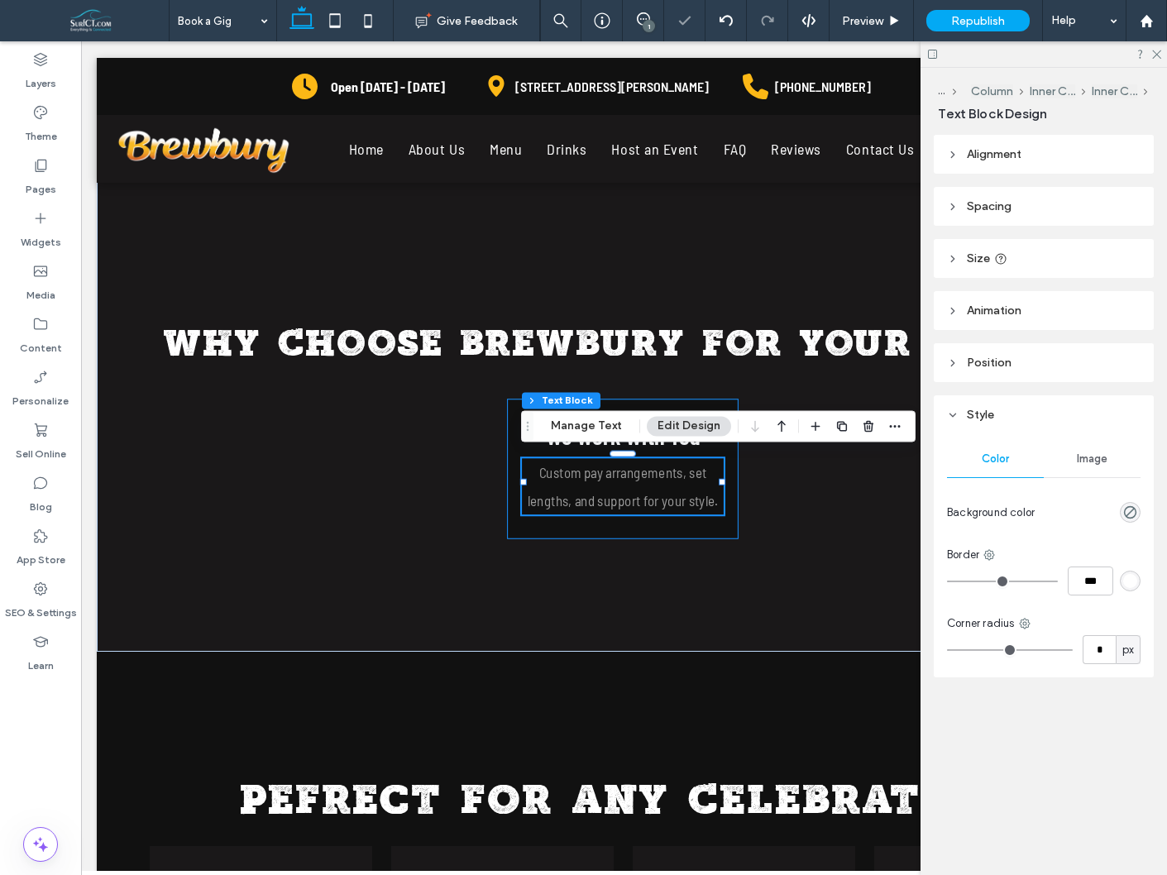
click at [659, 402] on div "We Work With You Custom pay arrangements, set lengths, and support for your sty…" at bounding box center [623, 469] width 232 height 141
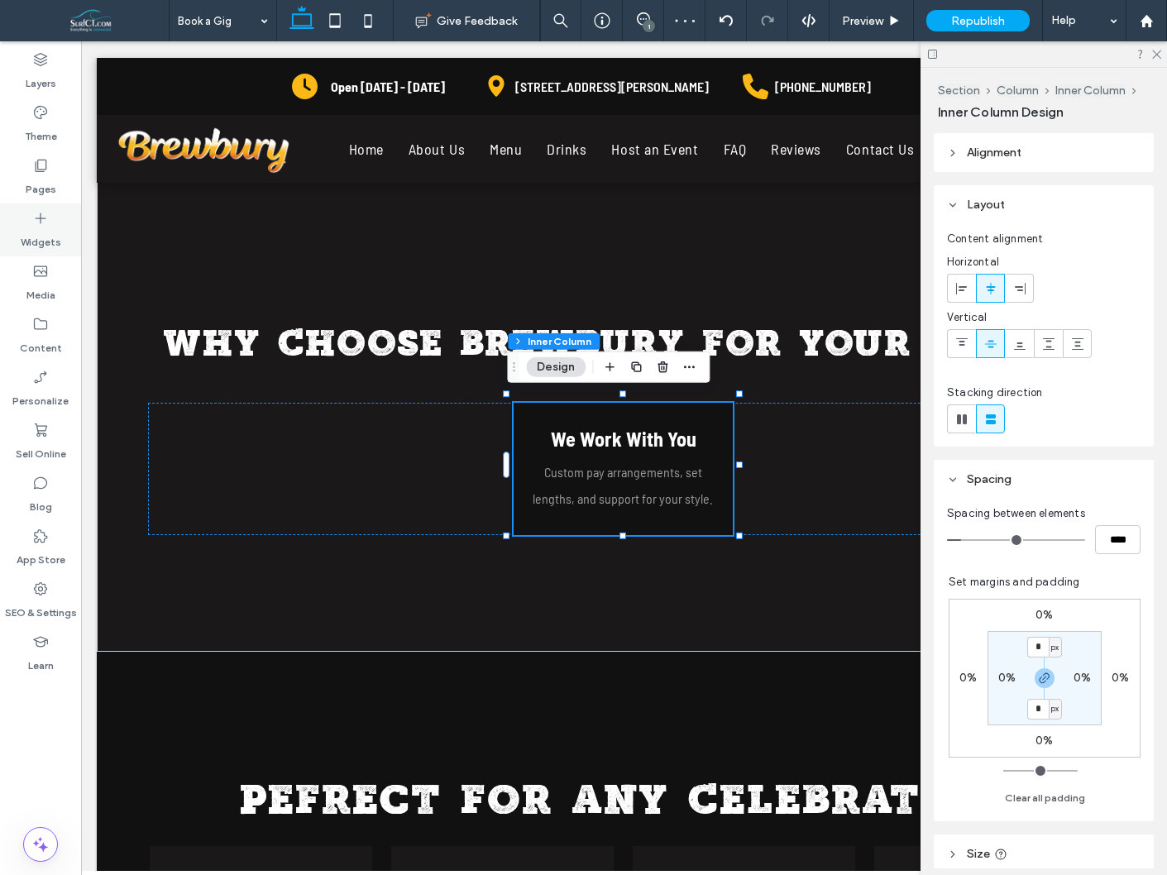
click at [31, 213] on div "Widgets" at bounding box center [40, 229] width 81 height 53
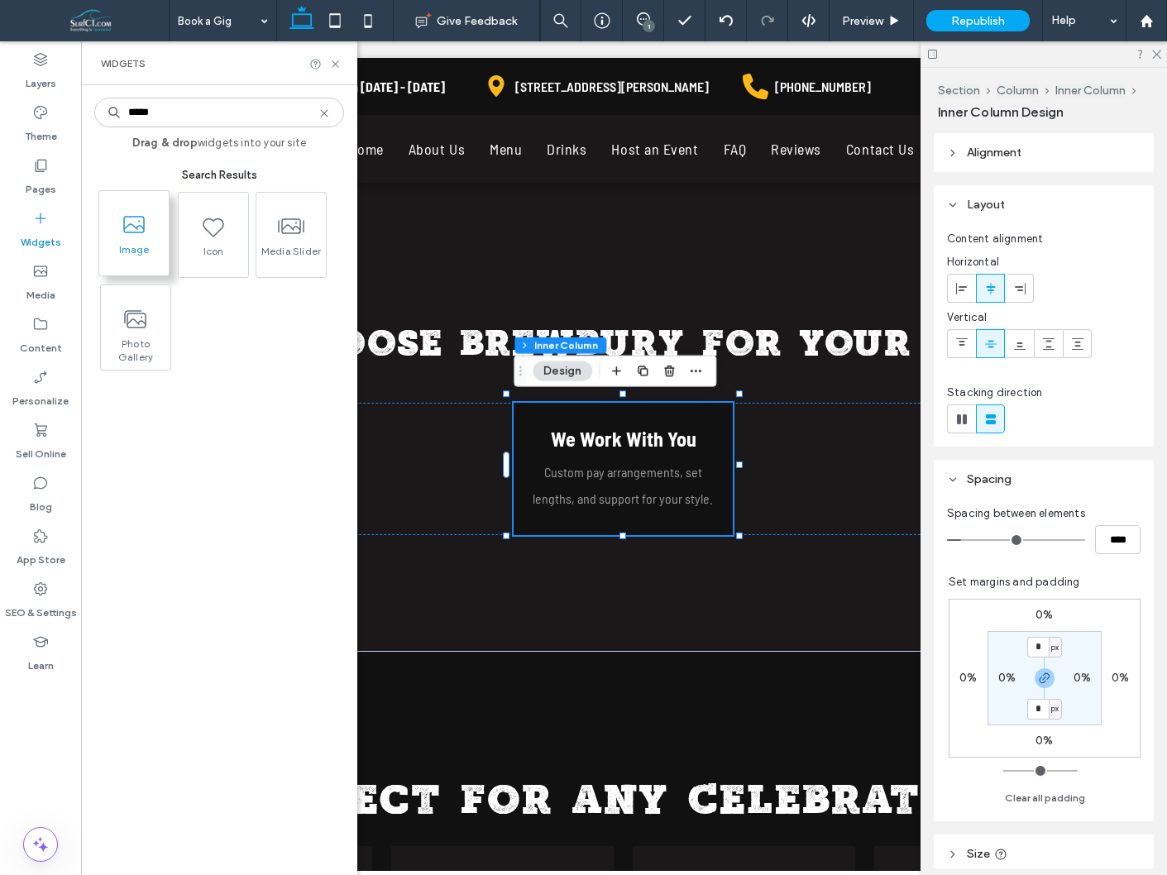
type input "*****"
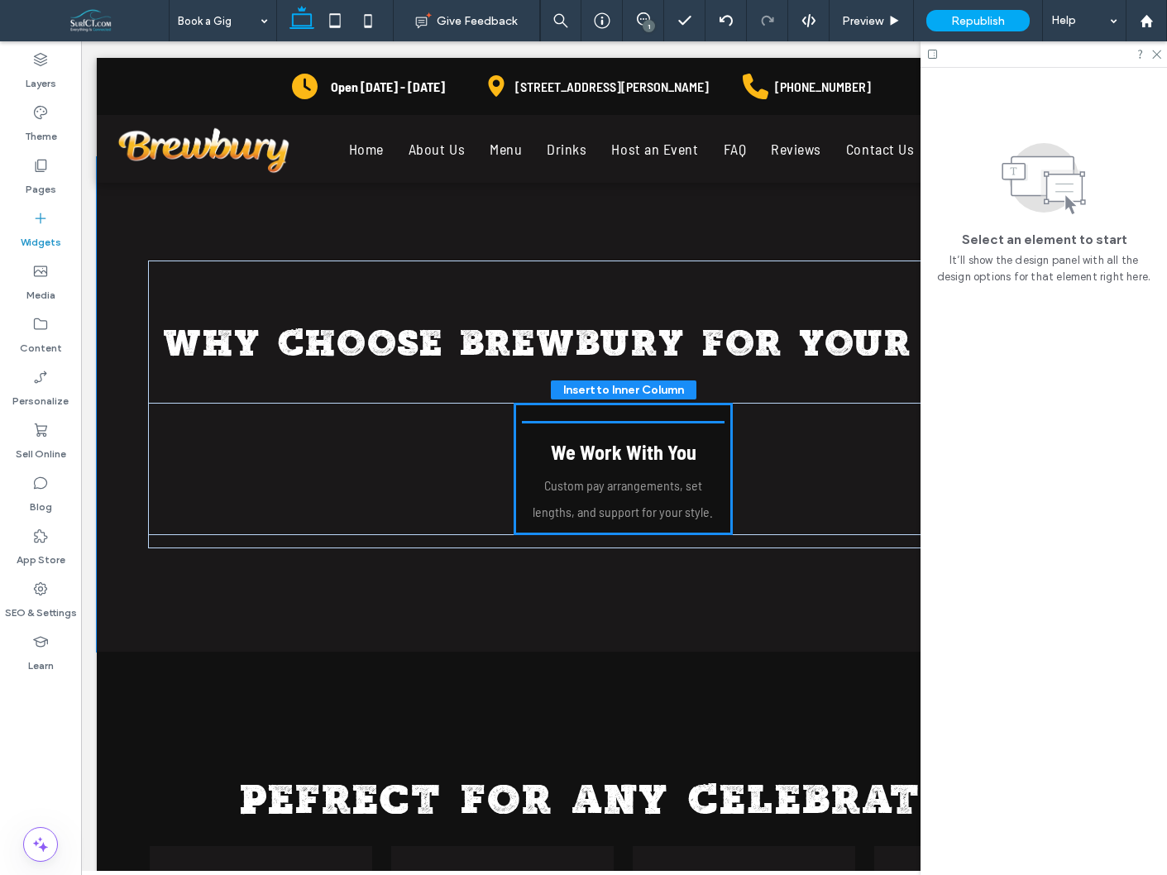
drag, startPoint x: 225, startPoint y: 290, endPoint x: 695, endPoint y: 481, distance: 507.2
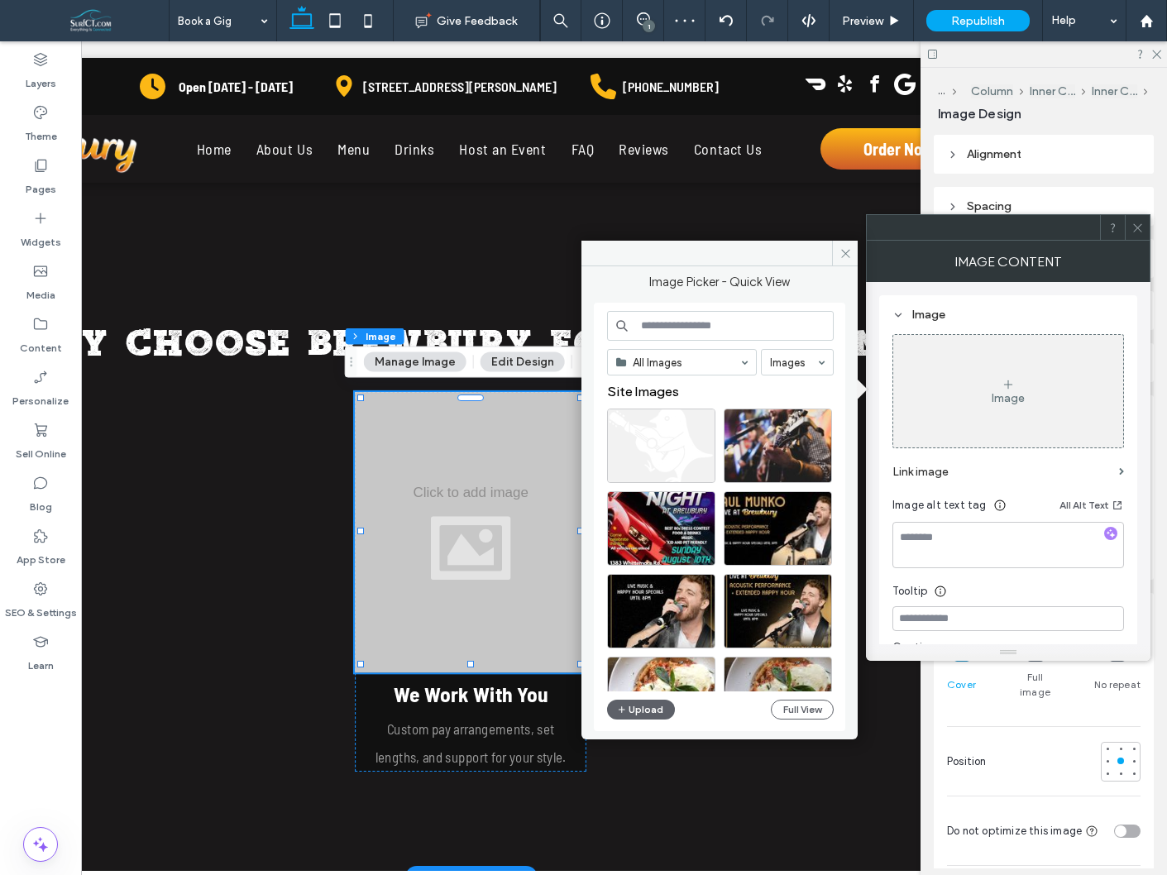
scroll to position [0, 175]
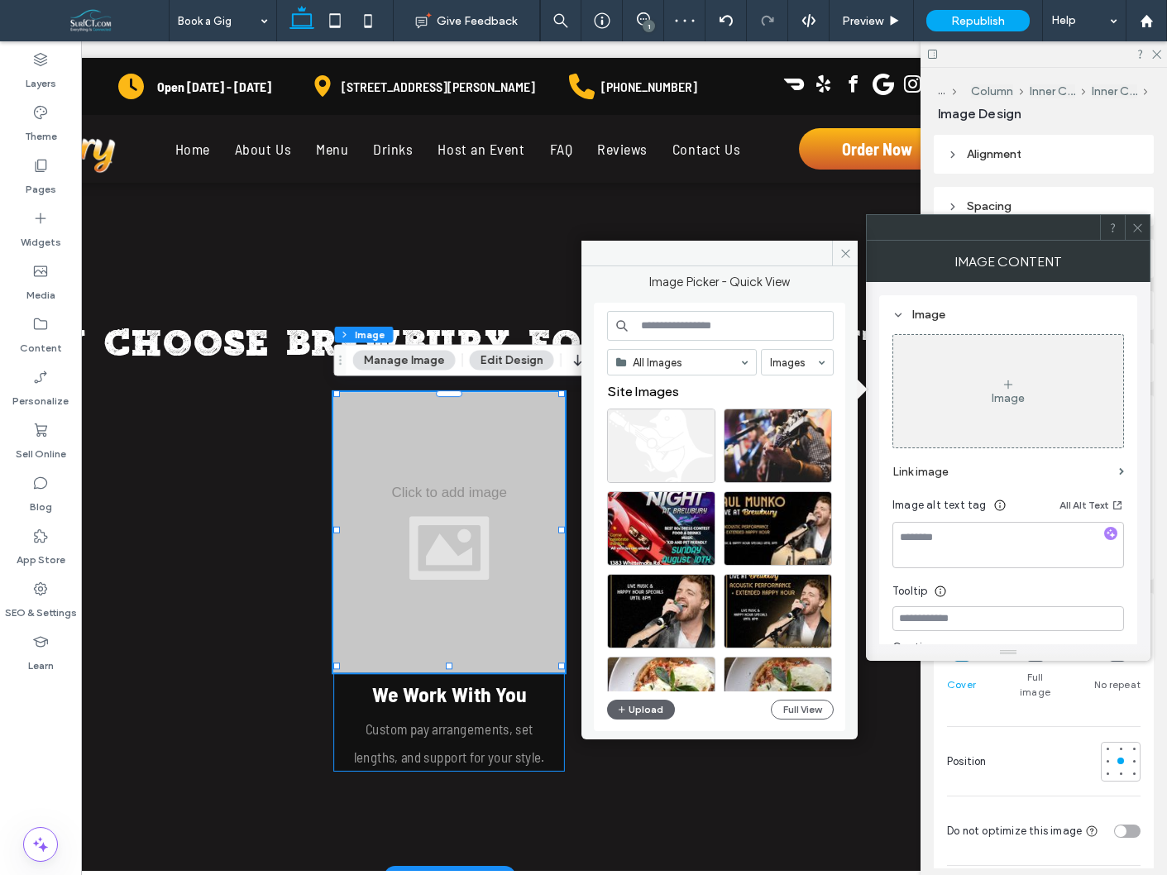
click at [560, 700] on div "We Work With You Custom pay arrangements, set lengths, and support for your sty…" at bounding box center [449, 582] width 232 height 380
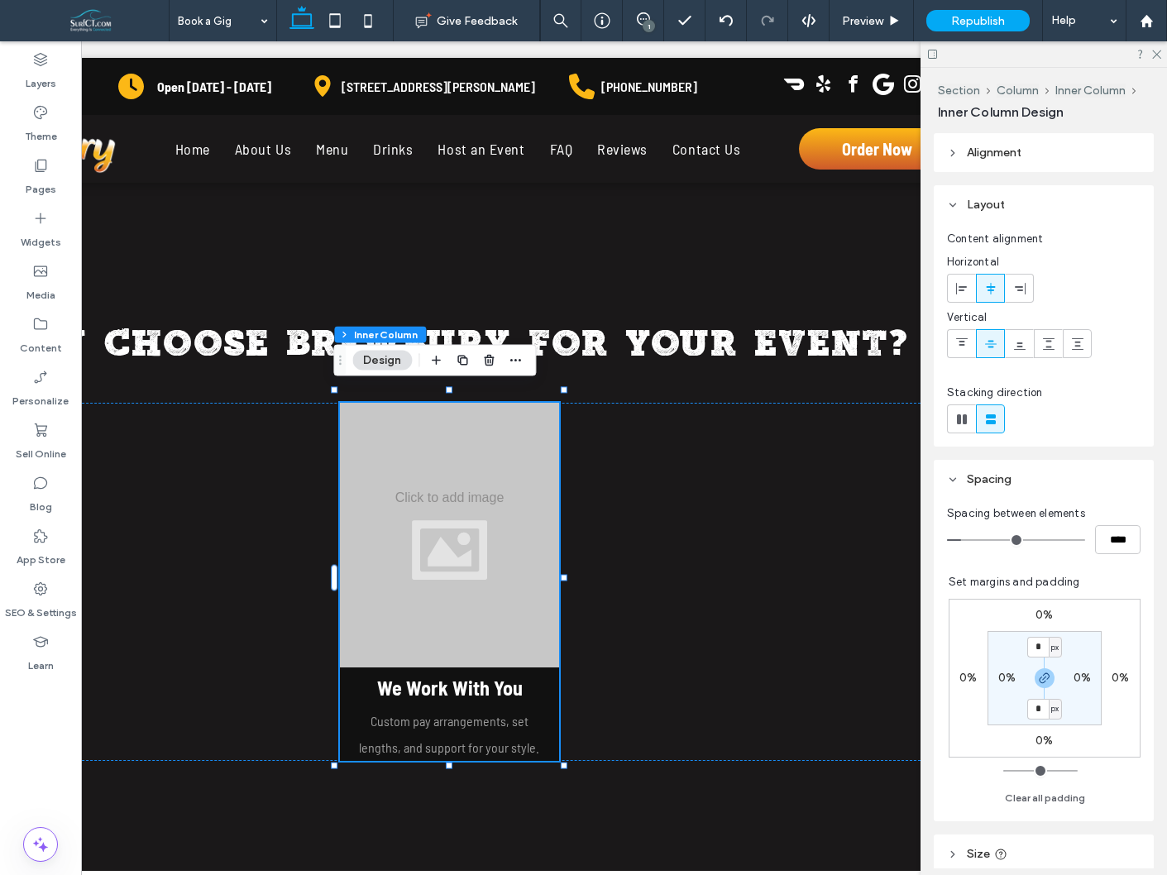
scroll to position [9, 0]
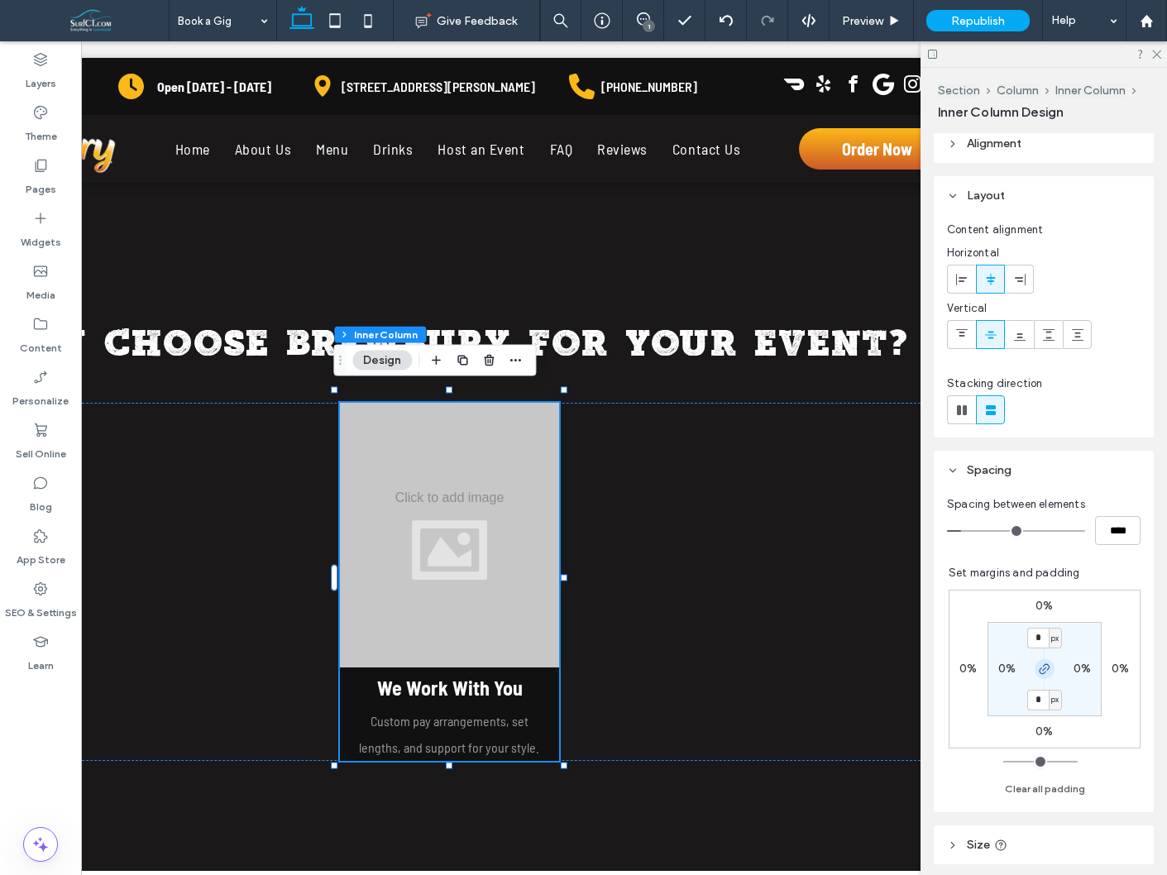
drag, startPoint x: 1042, startPoint y: 664, endPoint x: 1038, endPoint y: 673, distance: 9.2
click at [1042, 664] on icon "button" at bounding box center [1044, 669] width 13 height 13
click at [1038, 700] on label "0px" at bounding box center [1045, 699] width 21 height 14
type input "**"
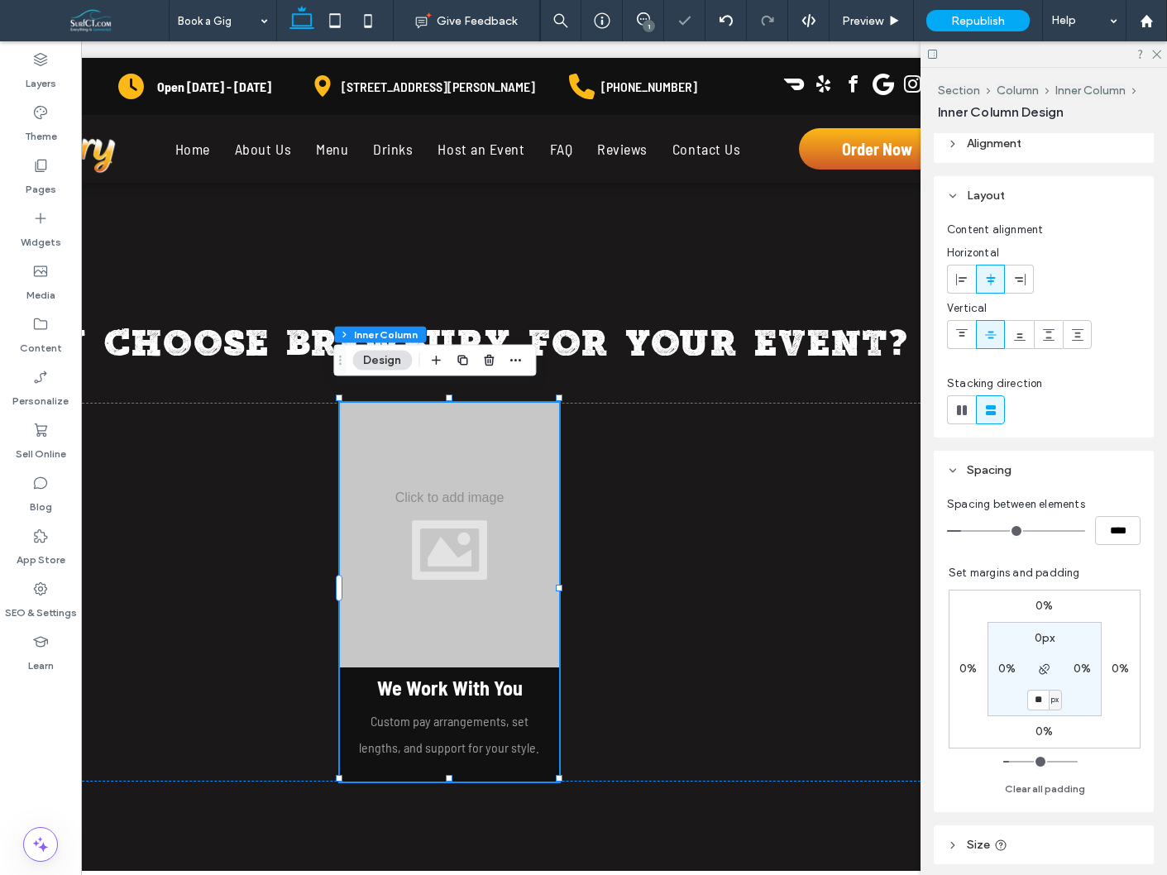
click at [1038, 700] on input "**" at bounding box center [1038, 700] width 22 height 21
type input "**"
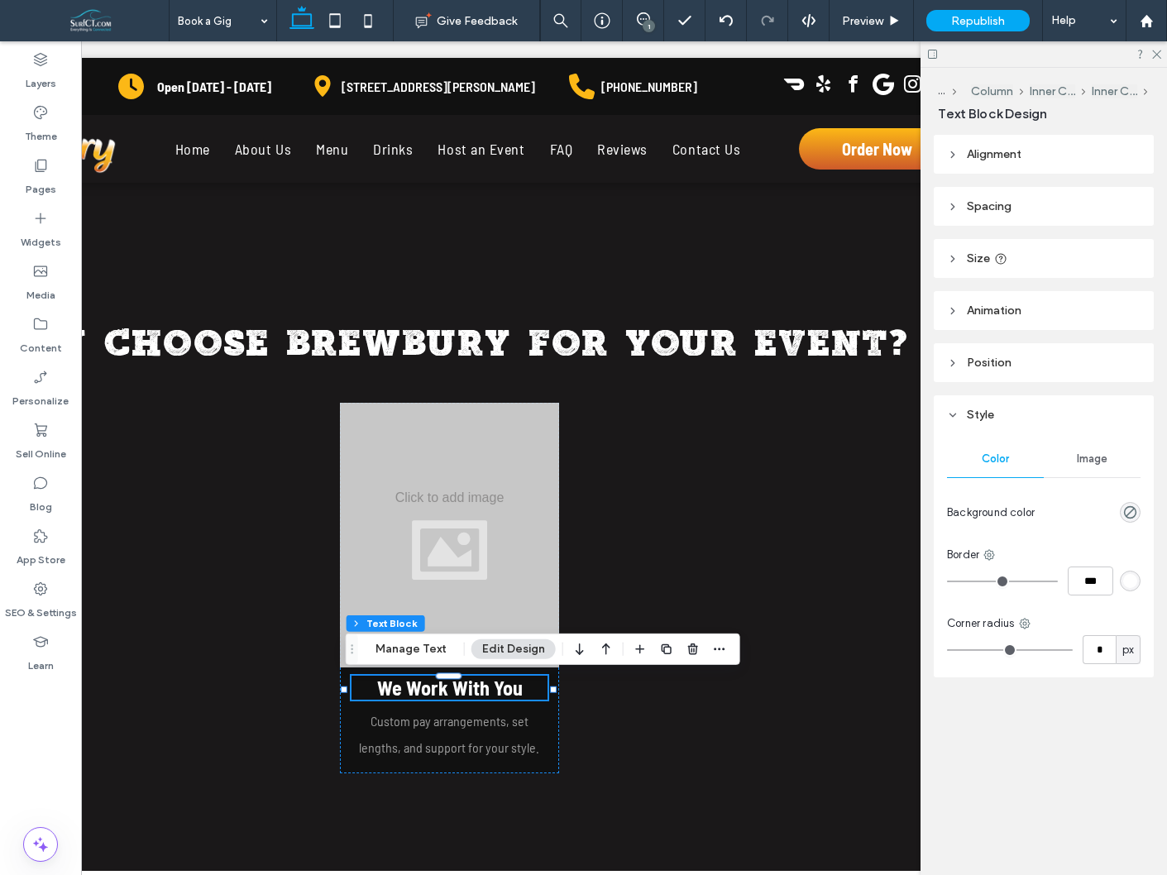
click at [1063, 209] on header "Spacing" at bounding box center [1044, 206] width 220 height 39
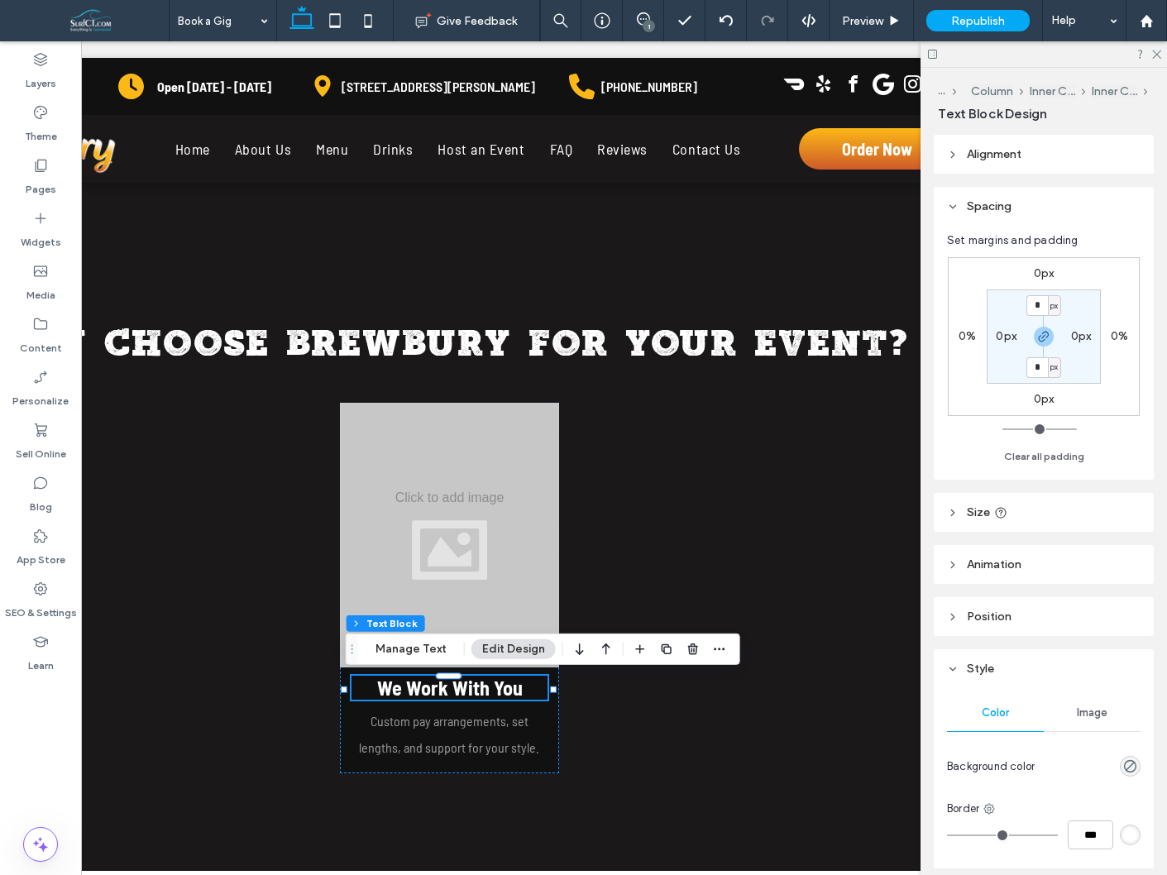
drag, startPoint x: 1036, startPoint y: 267, endPoint x: 1058, endPoint y: 319, distance: 56.7
click at [1036, 267] on label "0px" at bounding box center [1044, 273] width 21 height 14
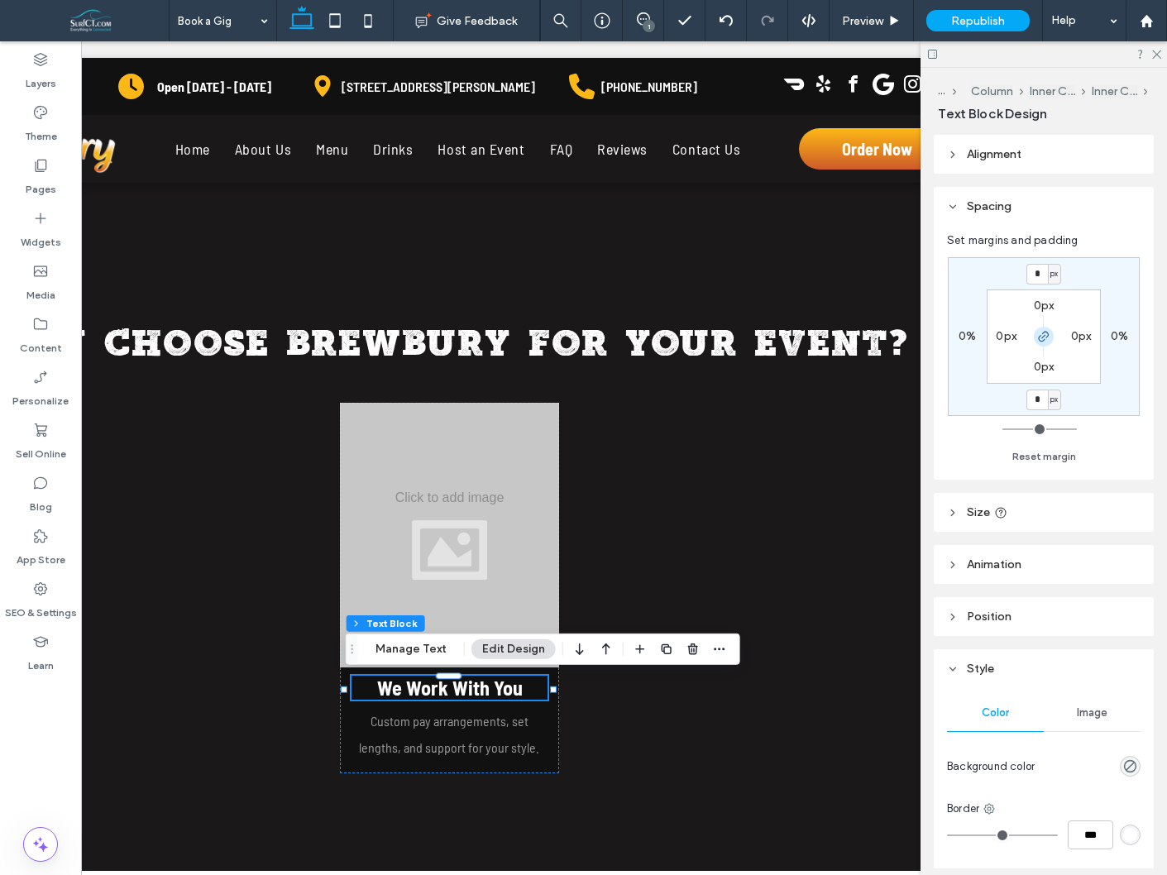
click at [1046, 339] on icon "button" at bounding box center [1043, 336] width 13 height 13
click at [1043, 279] on input "*" at bounding box center [1038, 274] width 22 height 21
type input "**"
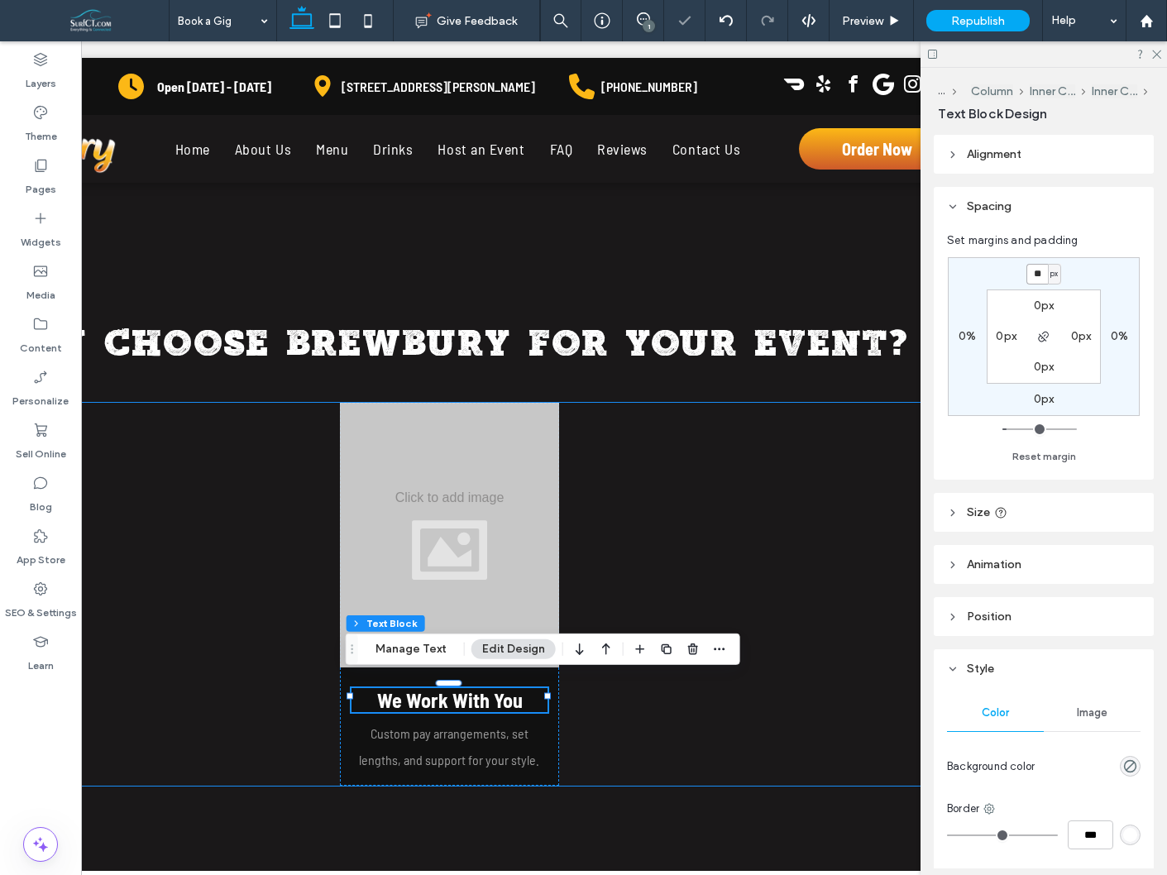
click at [744, 624] on div "We Work With You Custom pay arrangements, set lengths, and support for your sty…" at bounding box center [449, 594] width 950 height 383
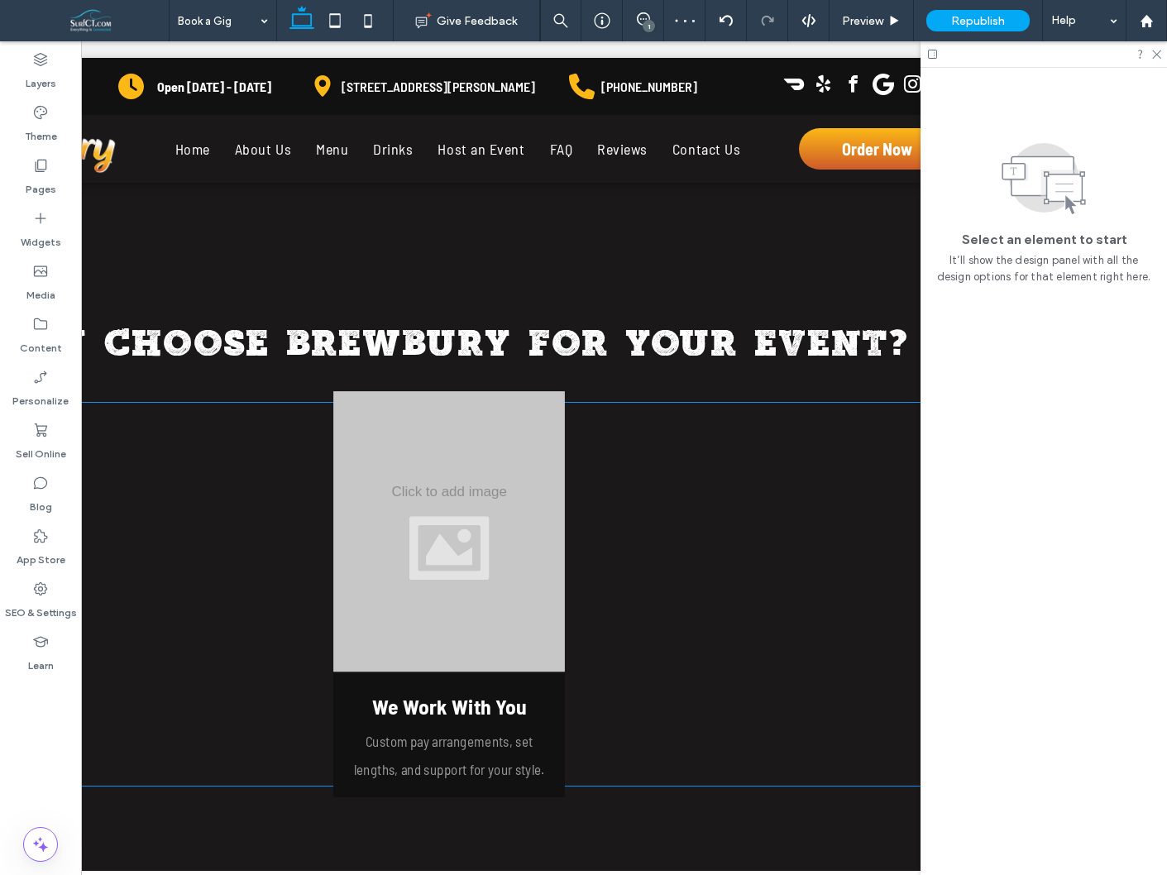
click at [533, 713] on h5 "We Work With You" at bounding box center [450, 707] width 208 height 26
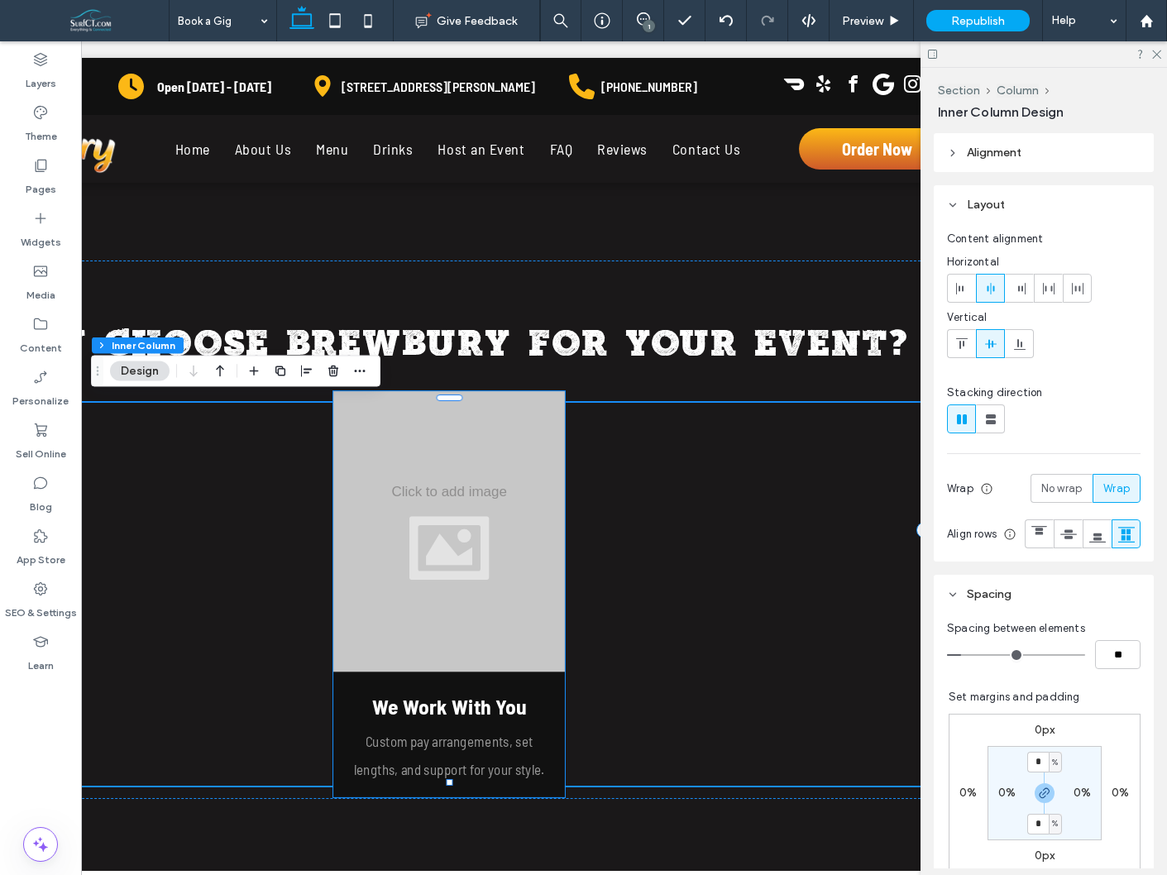
click at [522, 678] on div "We Work With You Custom pay arrangements, set lengths, and support for your sty…" at bounding box center [449, 594] width 232 height 406
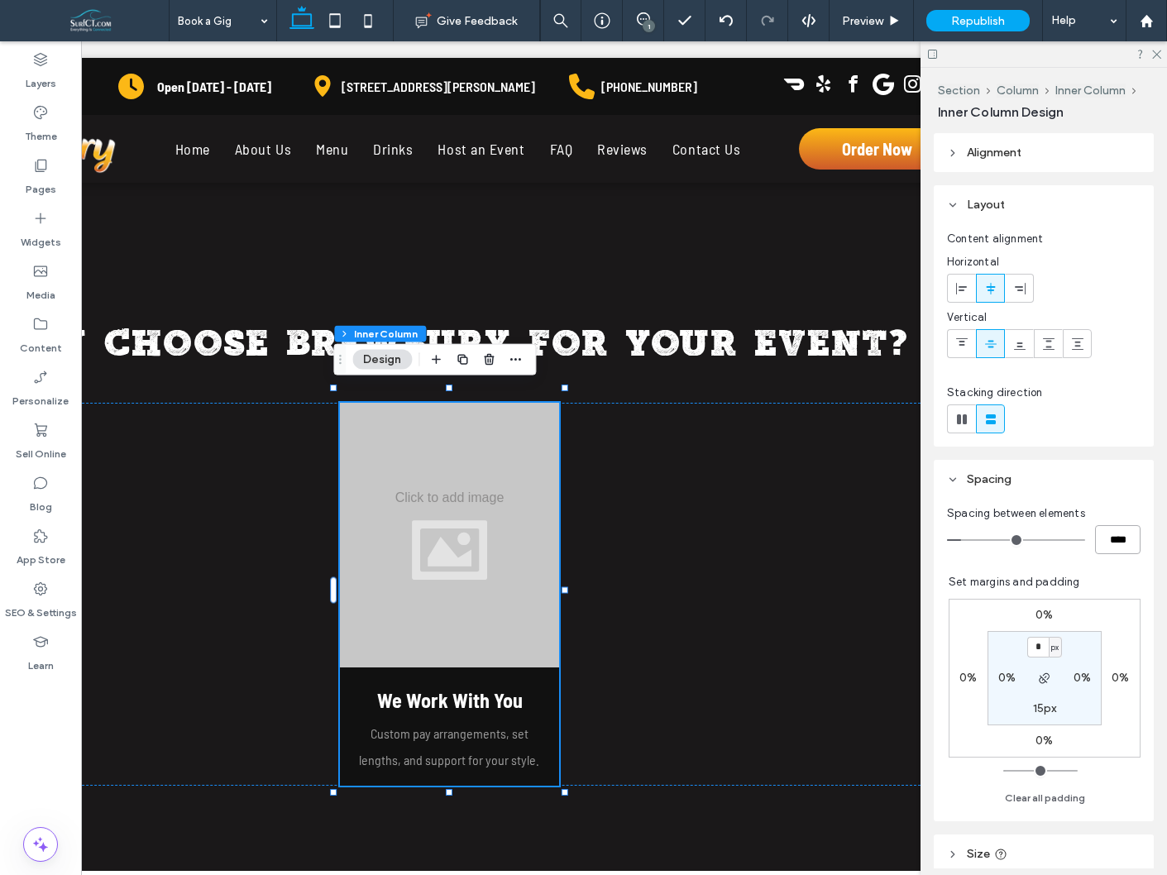
click at [1109, 542] on input "****" at bounding box center [1117, 539] width 45 height 29
type input "*"
type input "***"
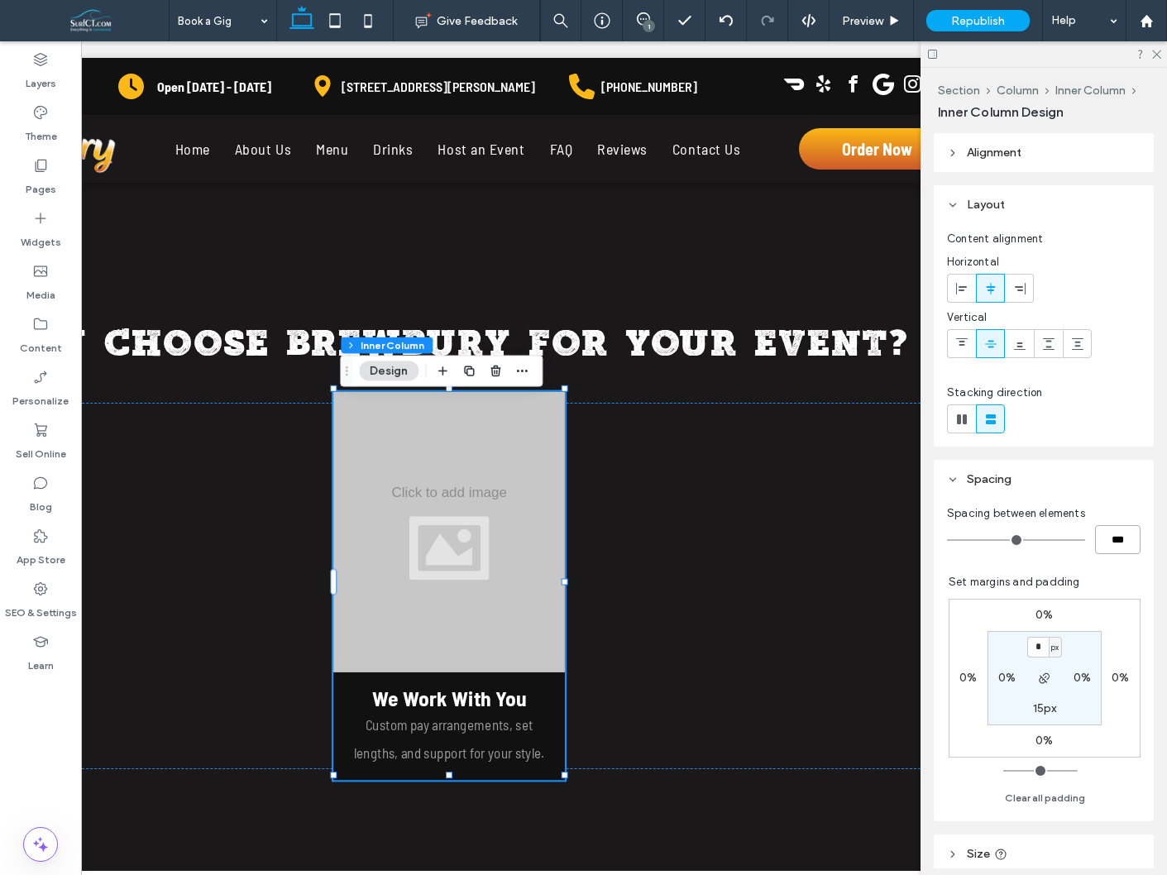
click at [539, 679] on div "We Work With You Custom pay arrangements, set lengths, and support for your sty…" at bounding box center [449, 586] width 232 height 389
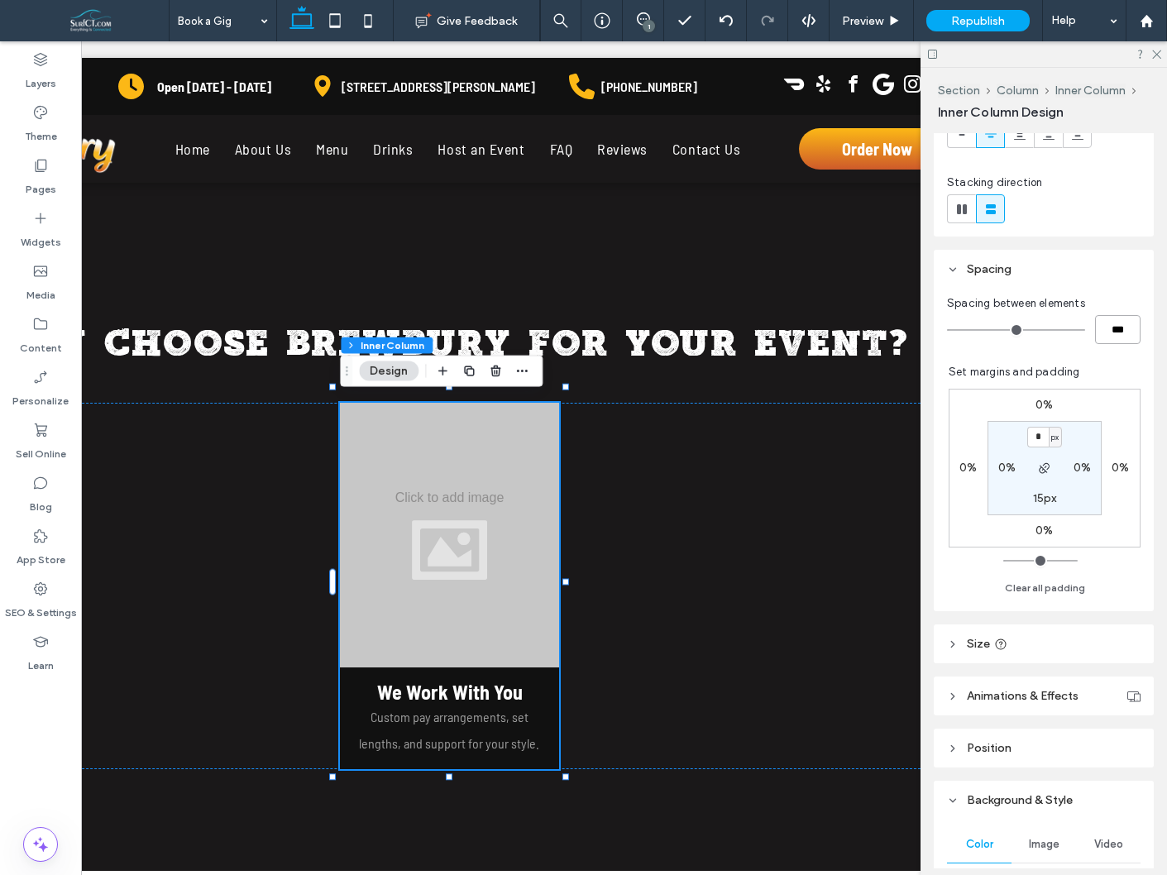
scroll to position [213, 0]
click at [1056, 630] on header "Size" at bounding box center [1044, 640] width 220 height 39
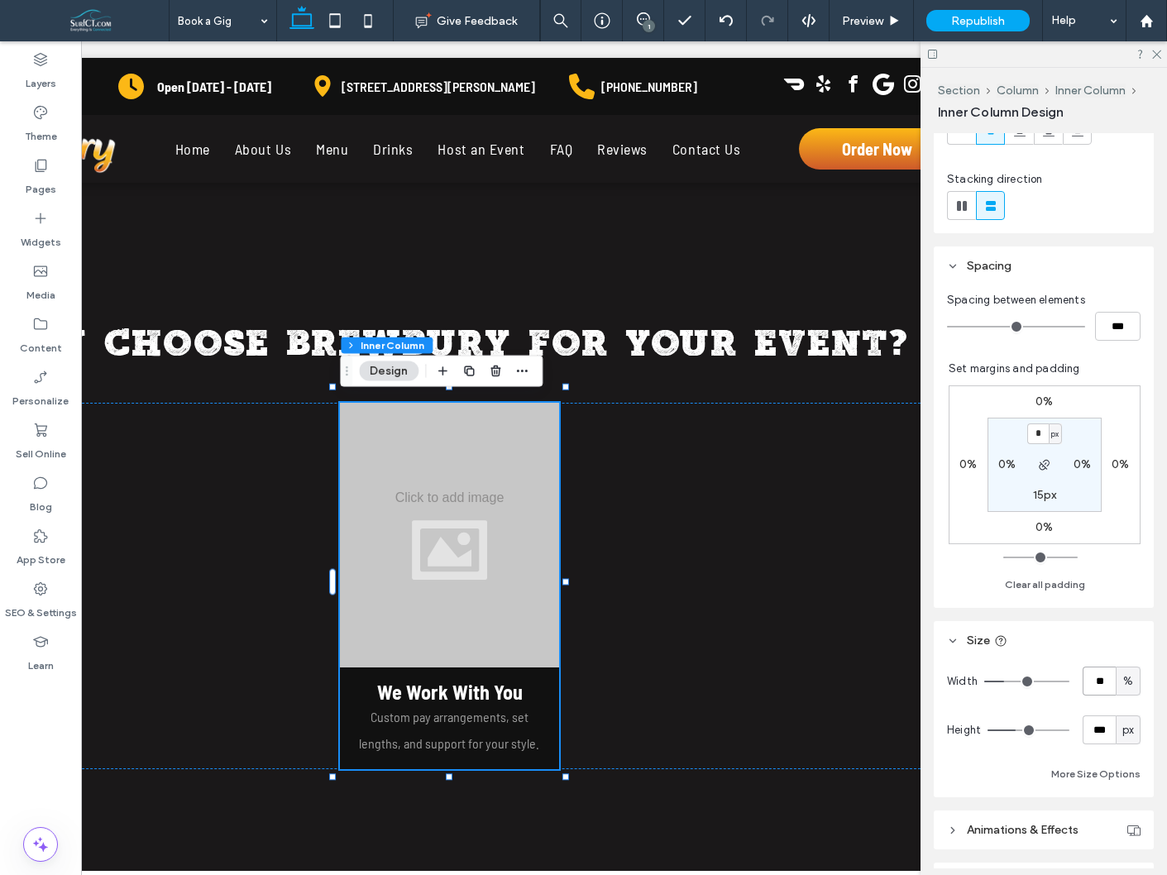
click at [1100, 677] on input "**" at bounding box center [1099, 681] width 33 height 29
type input "**"
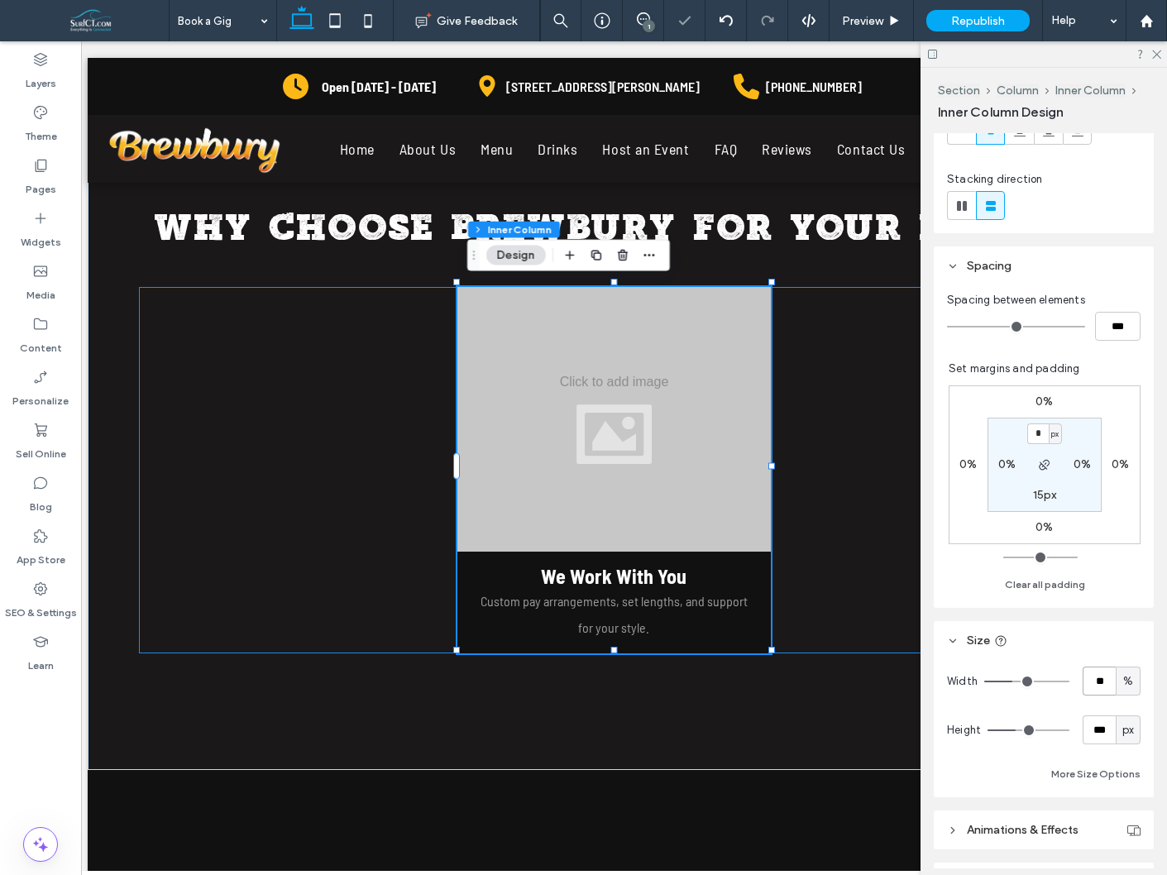
scroll to position [0, 0]
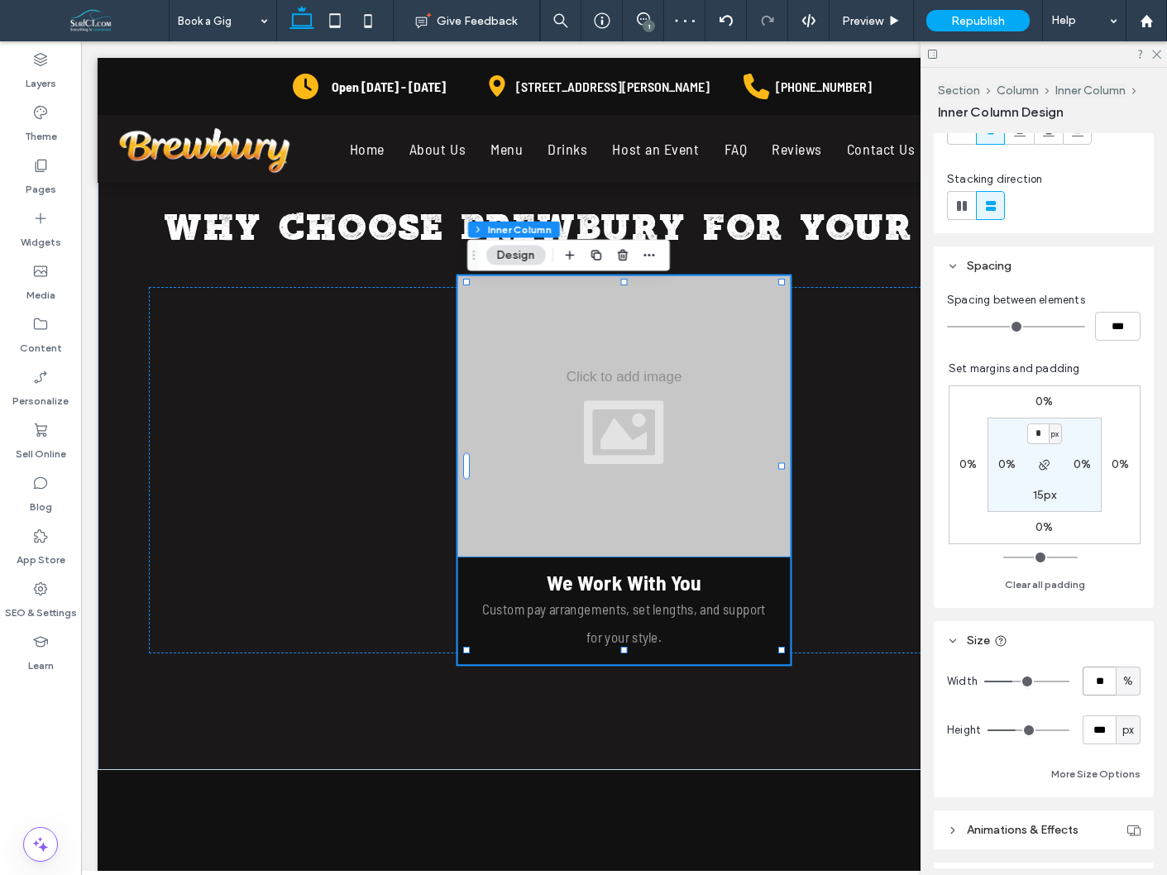
click at [656, 424] on div at bounding box center [624, 416] width 333 height 280
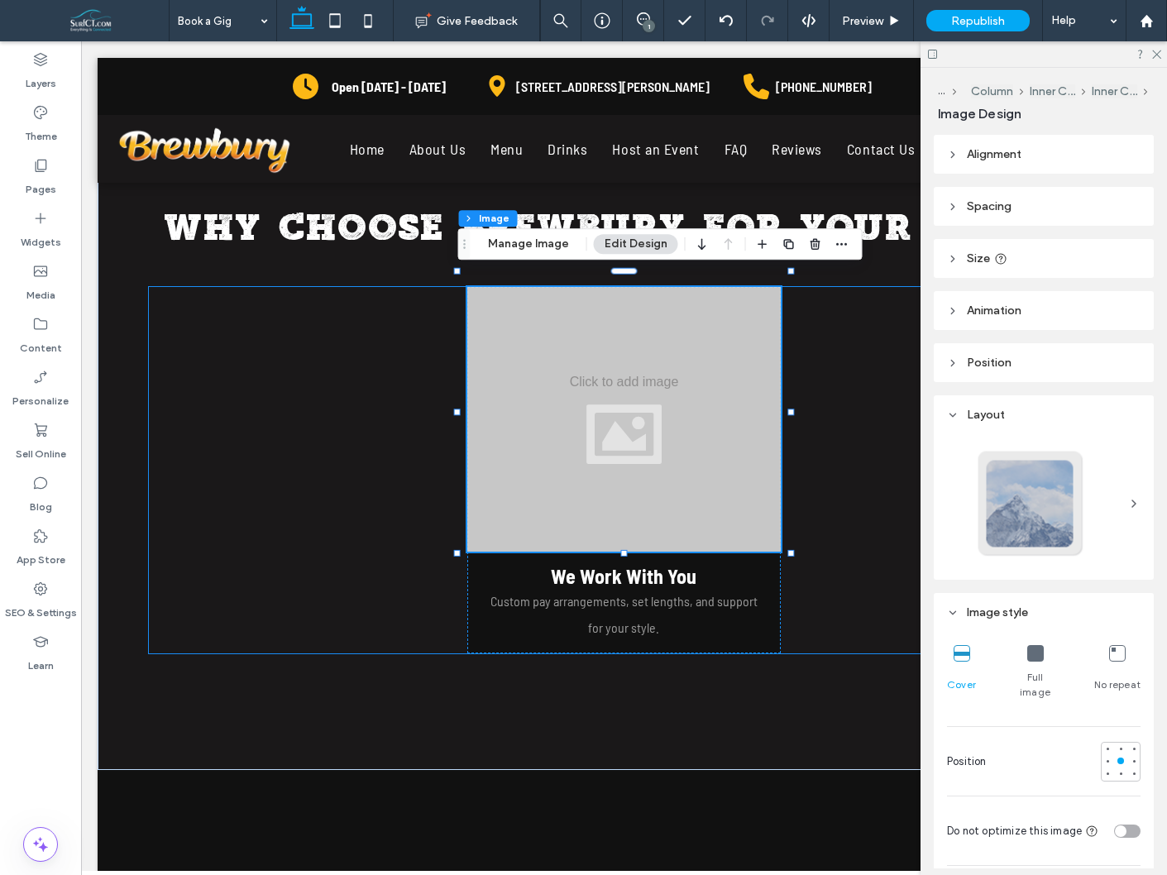
click at [342, 538] on div "We Work With You Custom pay arrangements, set lengths, and support for your sty…" at bounding box center [624, 470] width 950 height 366
